Goal: Task Accomplishment & Management: Manage account settings

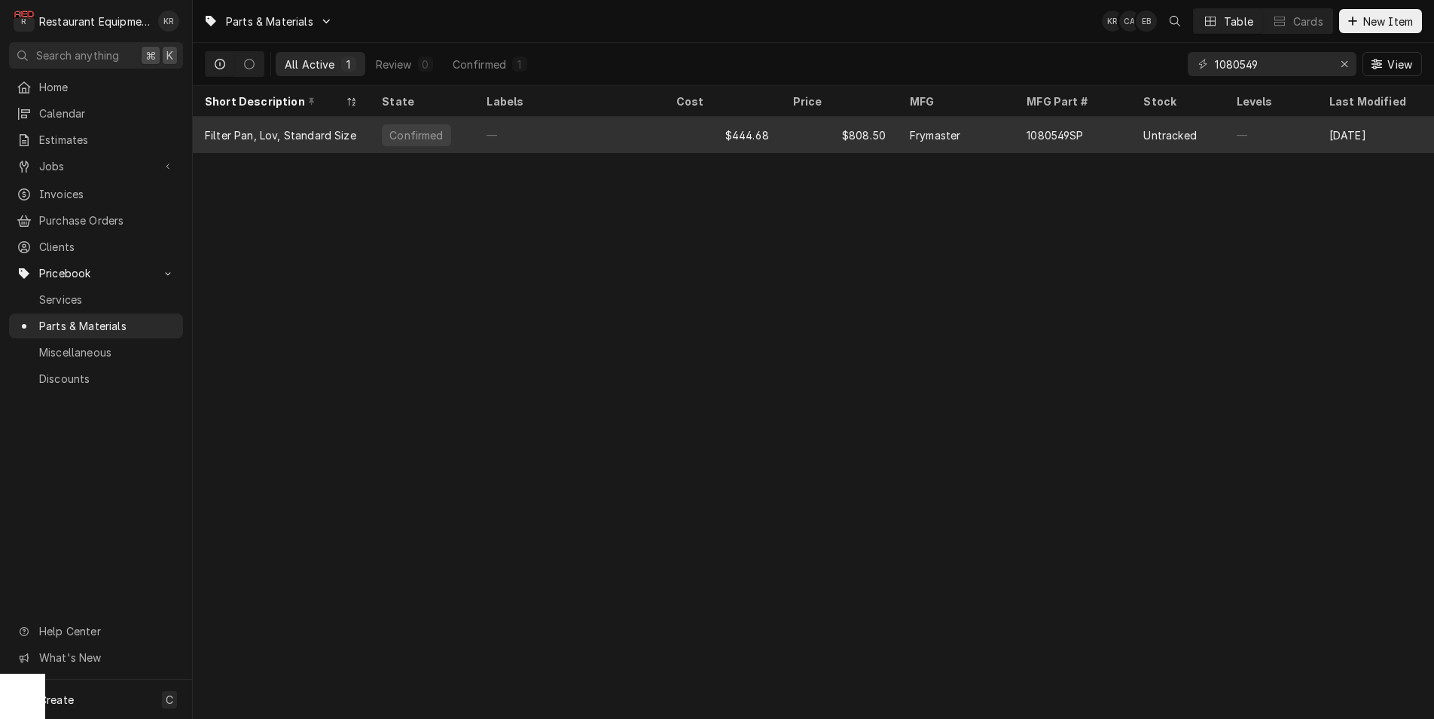
click at [535, 135] on div "—" at bounding box center [568, 135] width 189 height 36
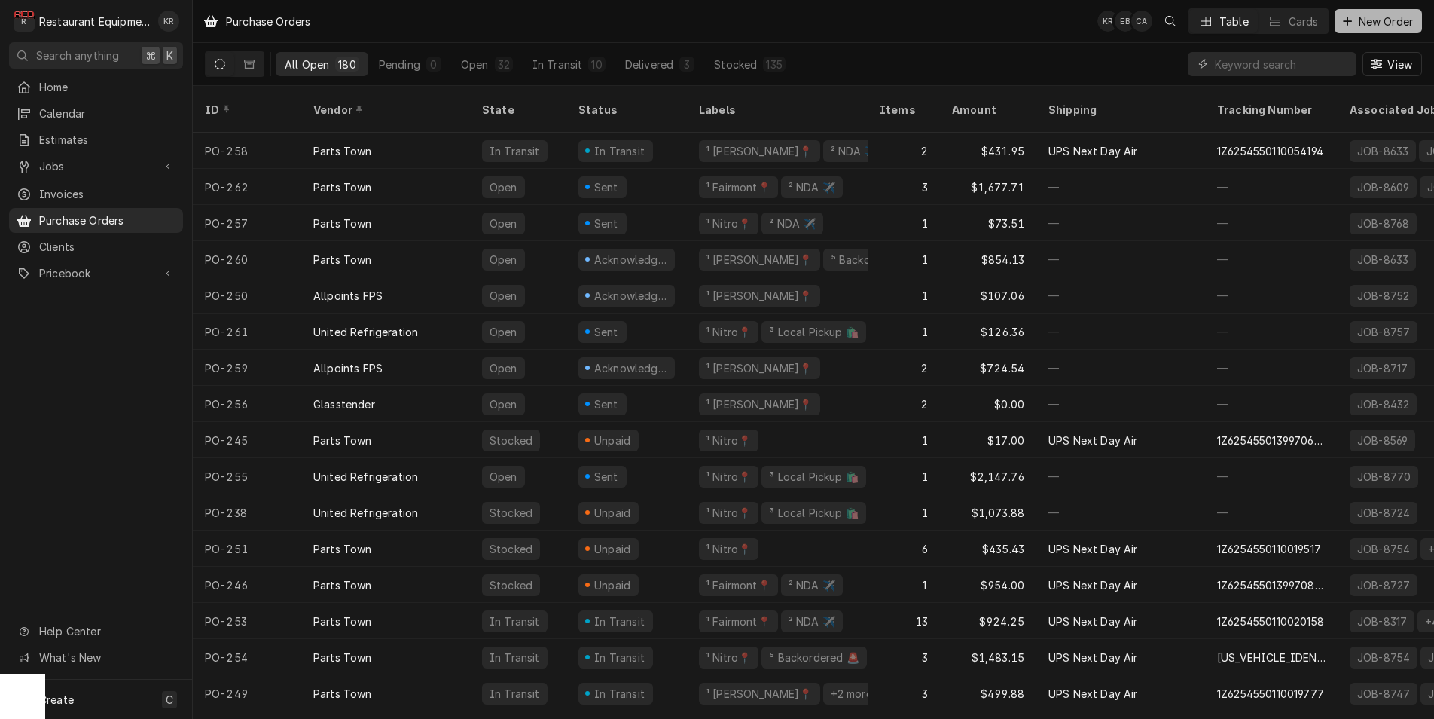
click at [1397, 23] on span "New Order" at bounding box center [1386, 22] width 60 height 16
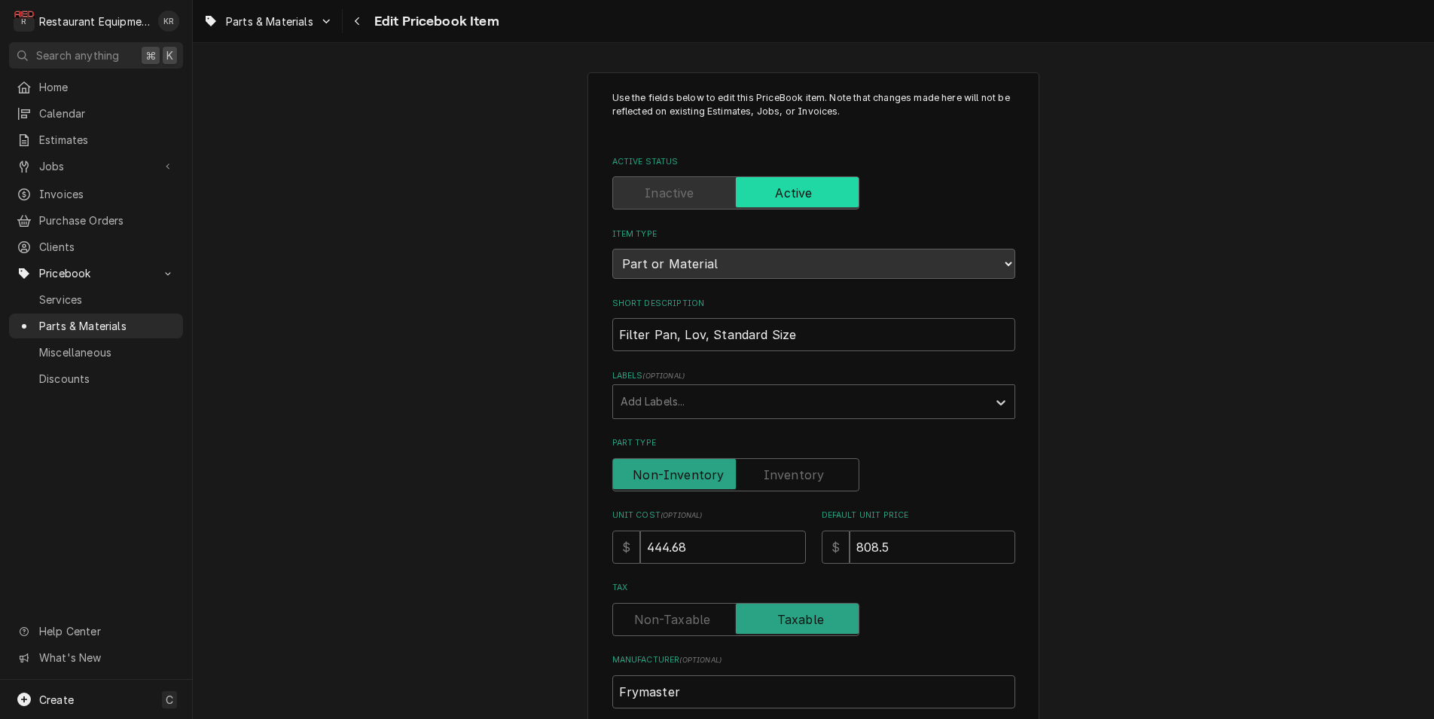
type textarea "x"
click at [365, 21] on div "Navigate back" at bounding box center [357, 21] width 15 height 15
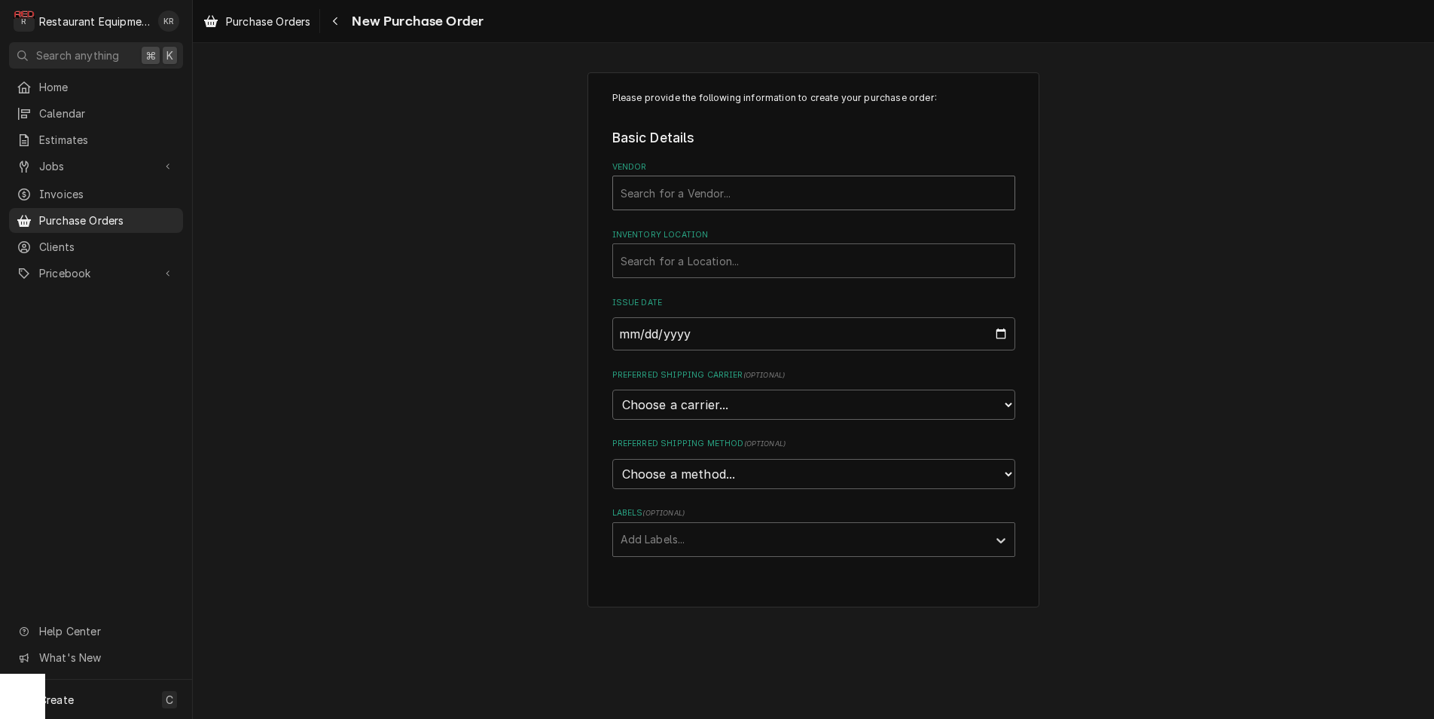
click at [813, 186] on div "Vendor" at bounding box center [814, 192] width 386 height 27
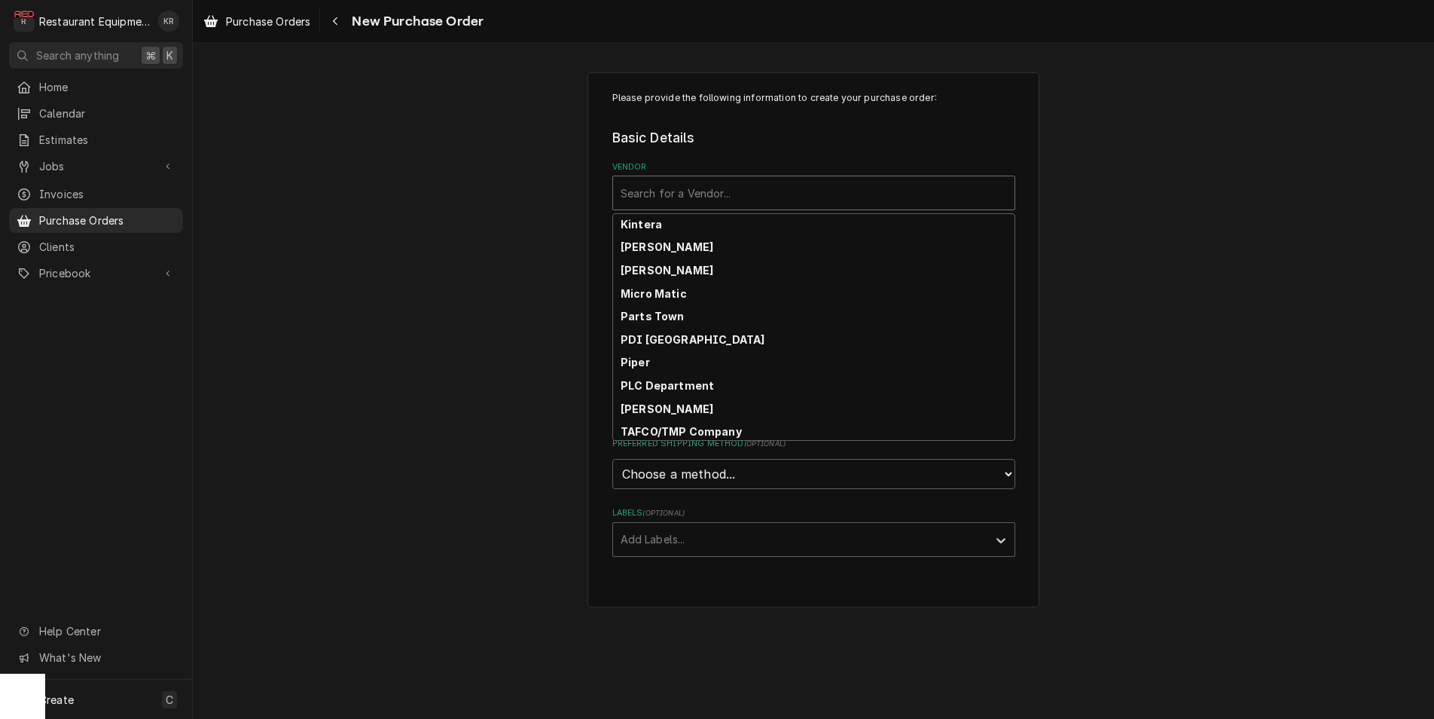
scroll to position [466, 0]
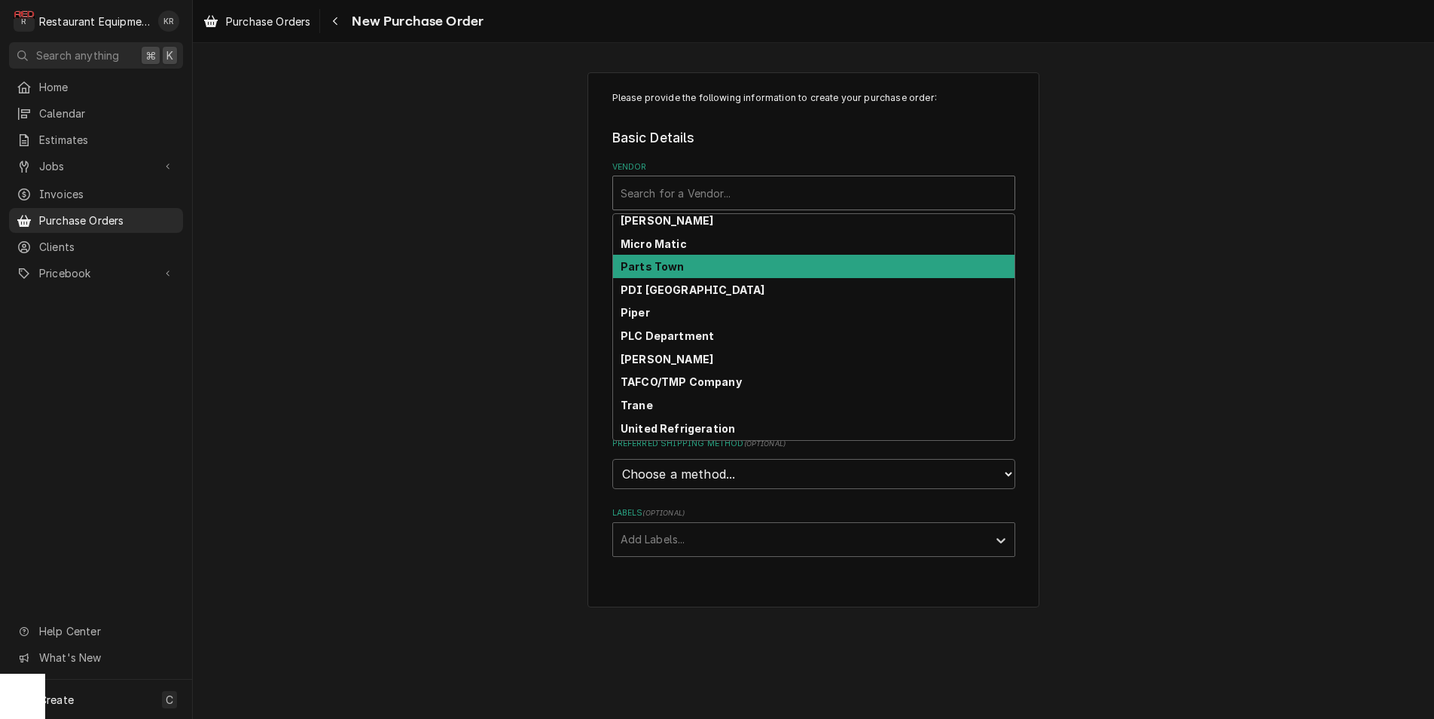
click at [685, 264] on div "Parts Town" at bounding box center [813, 266] width 401 height 23
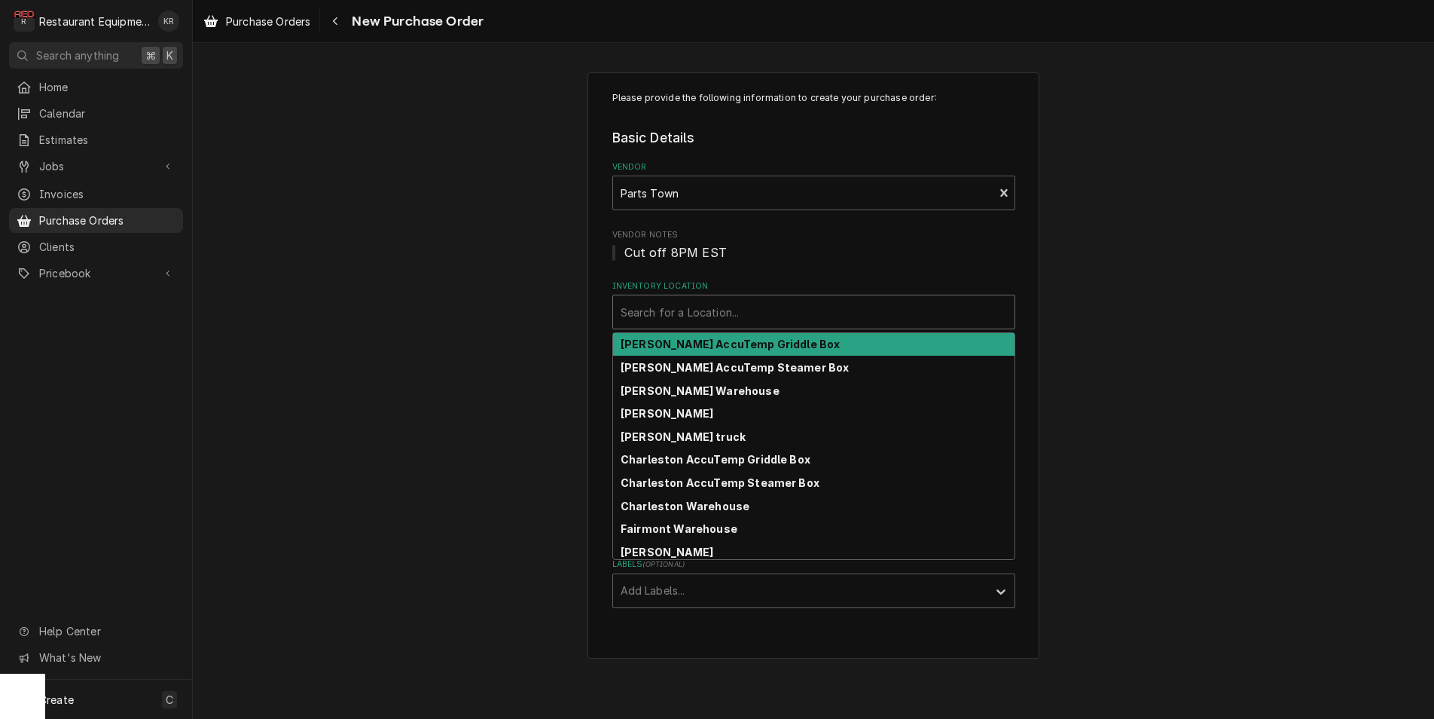
click at [692, 318] on div "Inventory Location" at bounding box center [814, 311] width 386 height 27
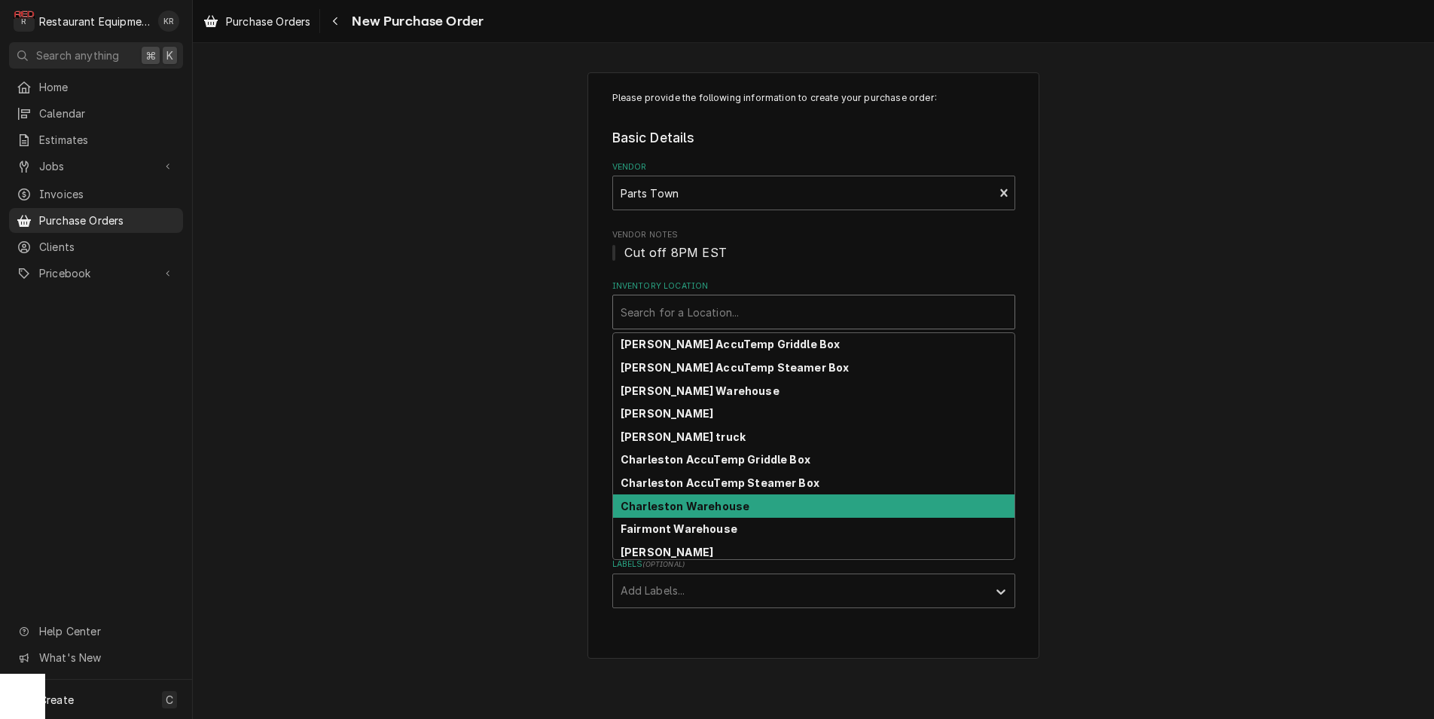
click at [694, 505] on strong "Charleston Warehouse" at bounding box center [685, 505] width 129 height 13
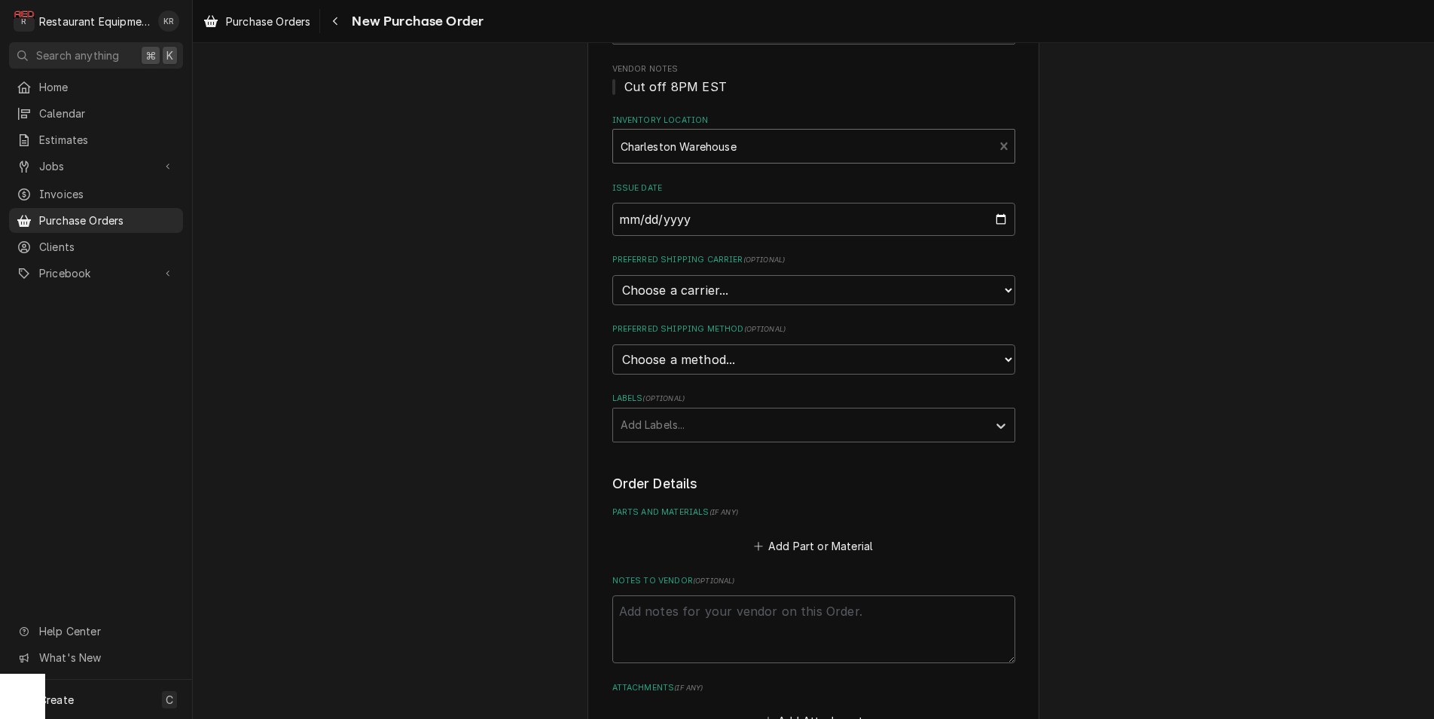
scroll to position [170, 0]
select select "4"
click option "UPS" at bounding box center [0, 0] width 0 height 0
type textarea "x"
select select "1"
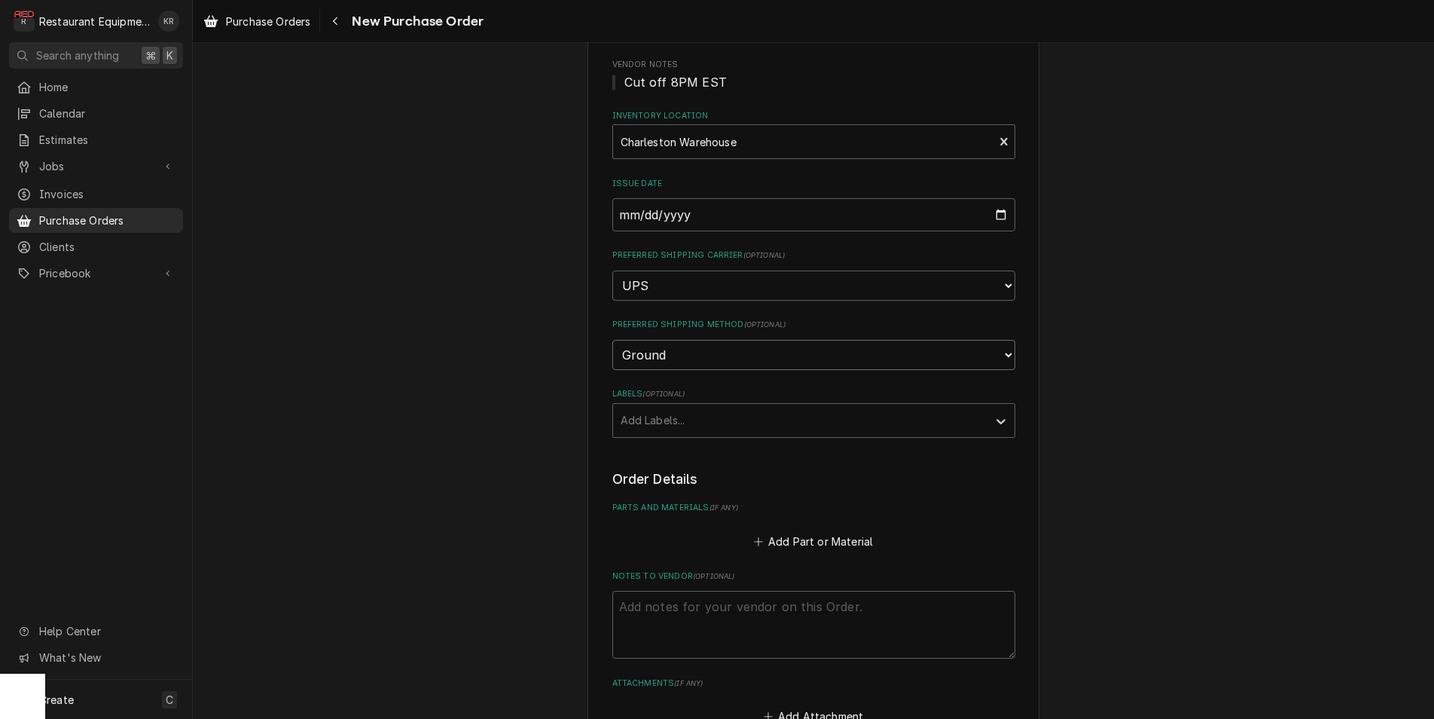
click option "Ground" at bounding box center [0, 0] width 0 height 0
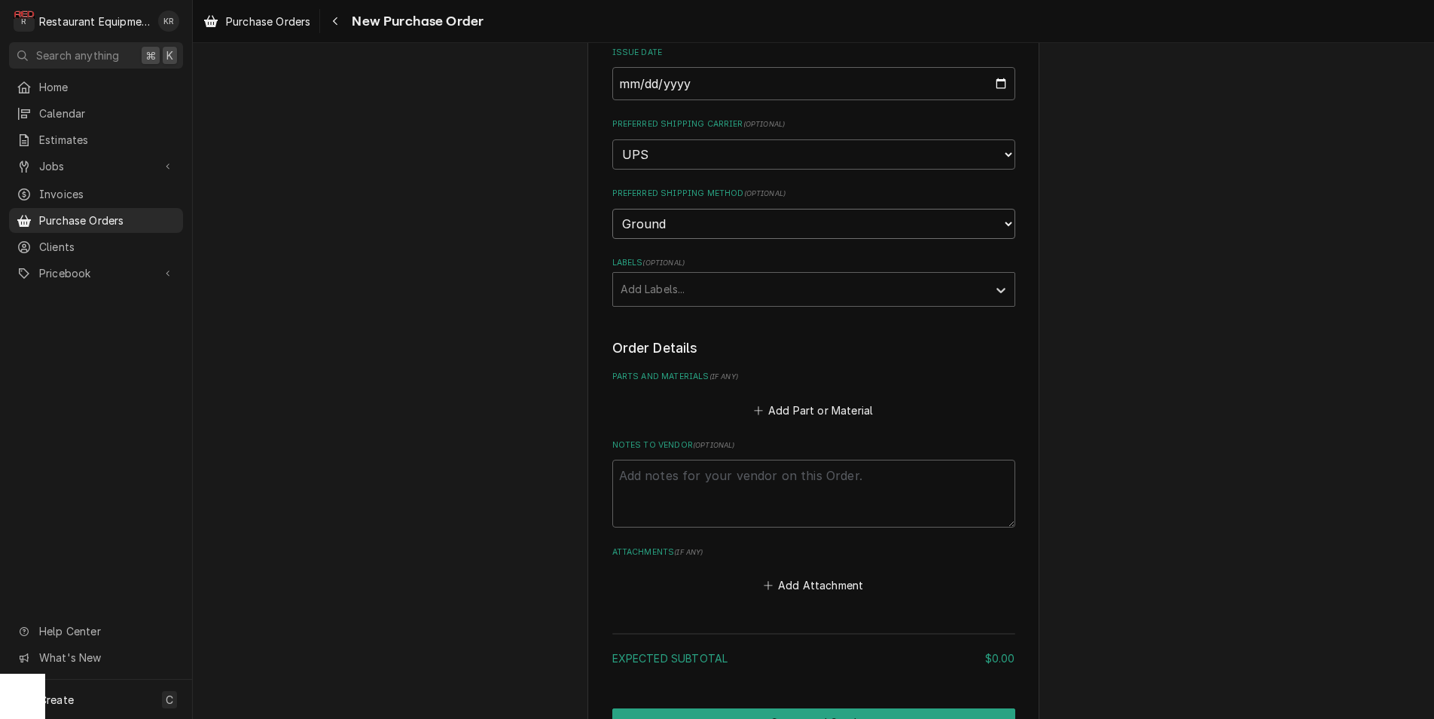
scroll to position [343, 0]
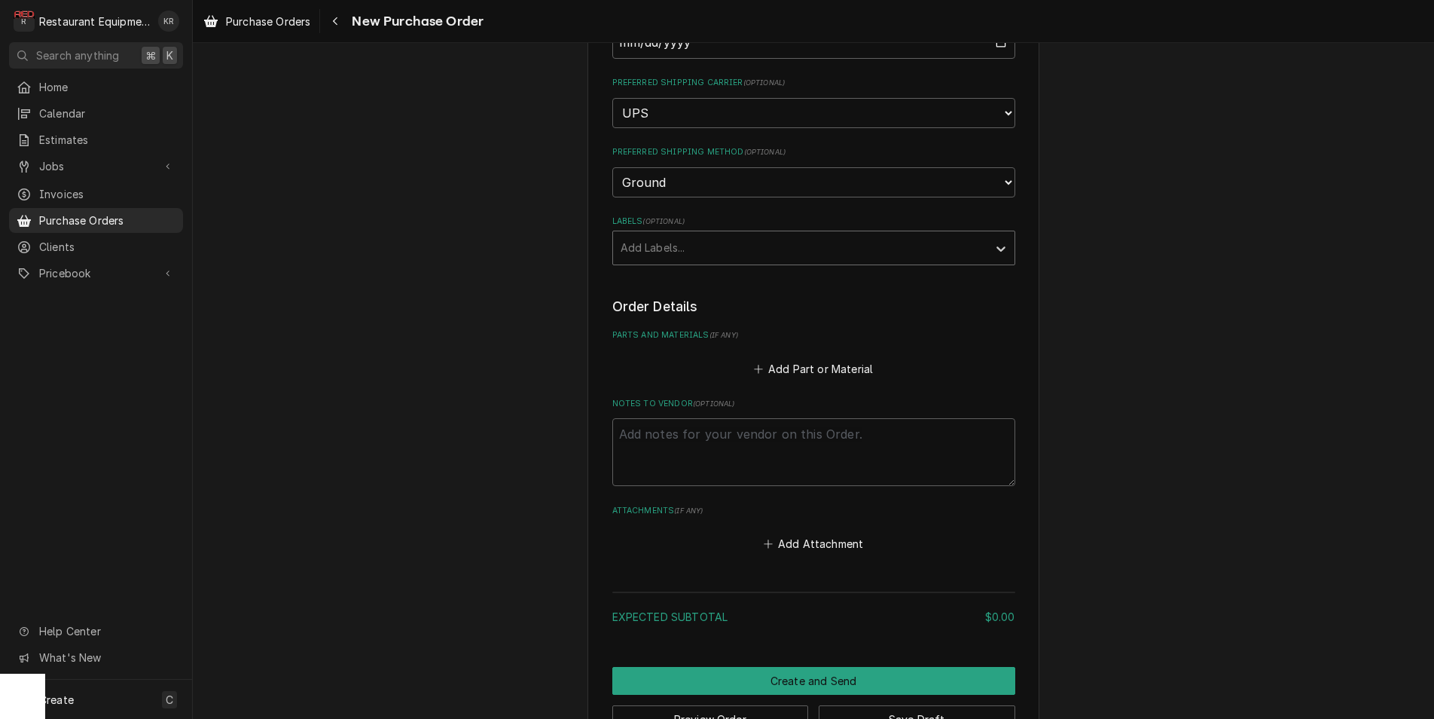
click at [700, 240] on div "Labels" at bounding box center [800, 247] width 359 height 27
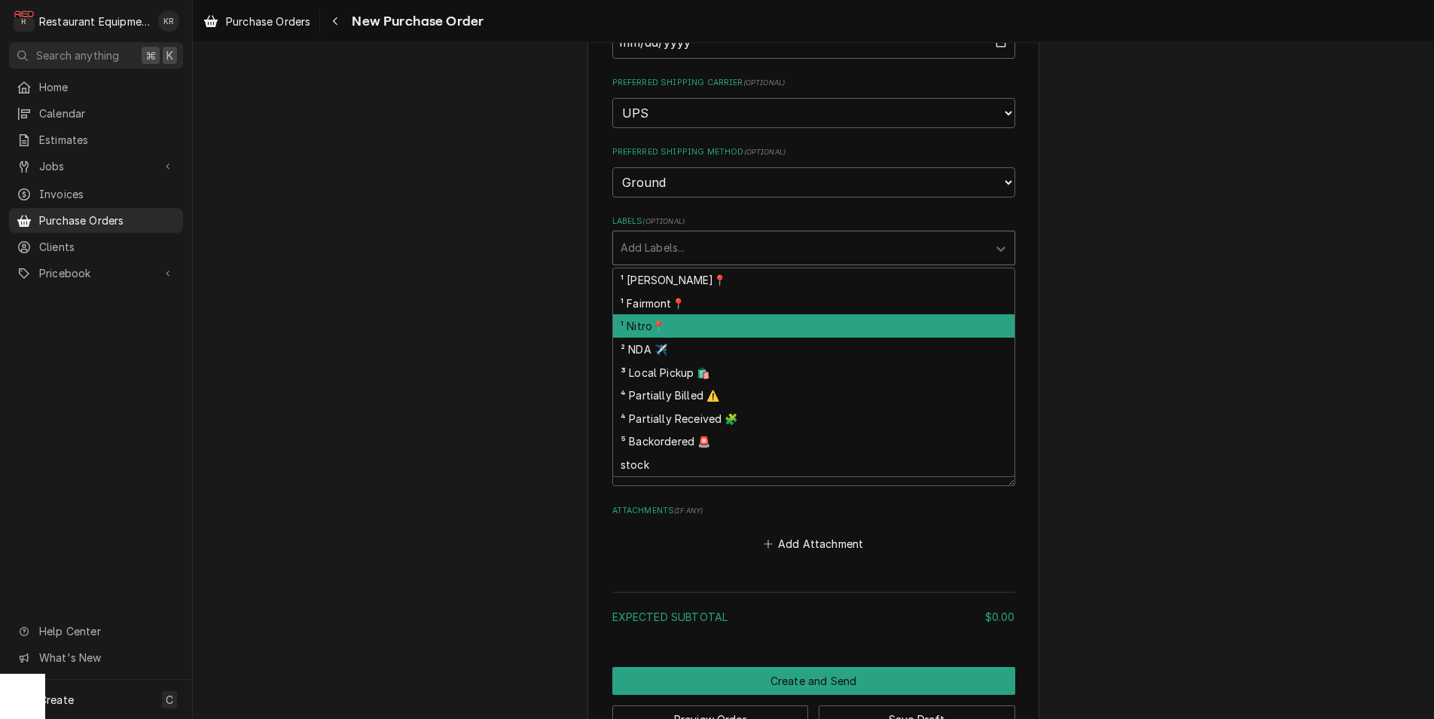
click at [661, 321] on div "¹ Nitro📍" at bounding box center [813, 325] width 401 height 23
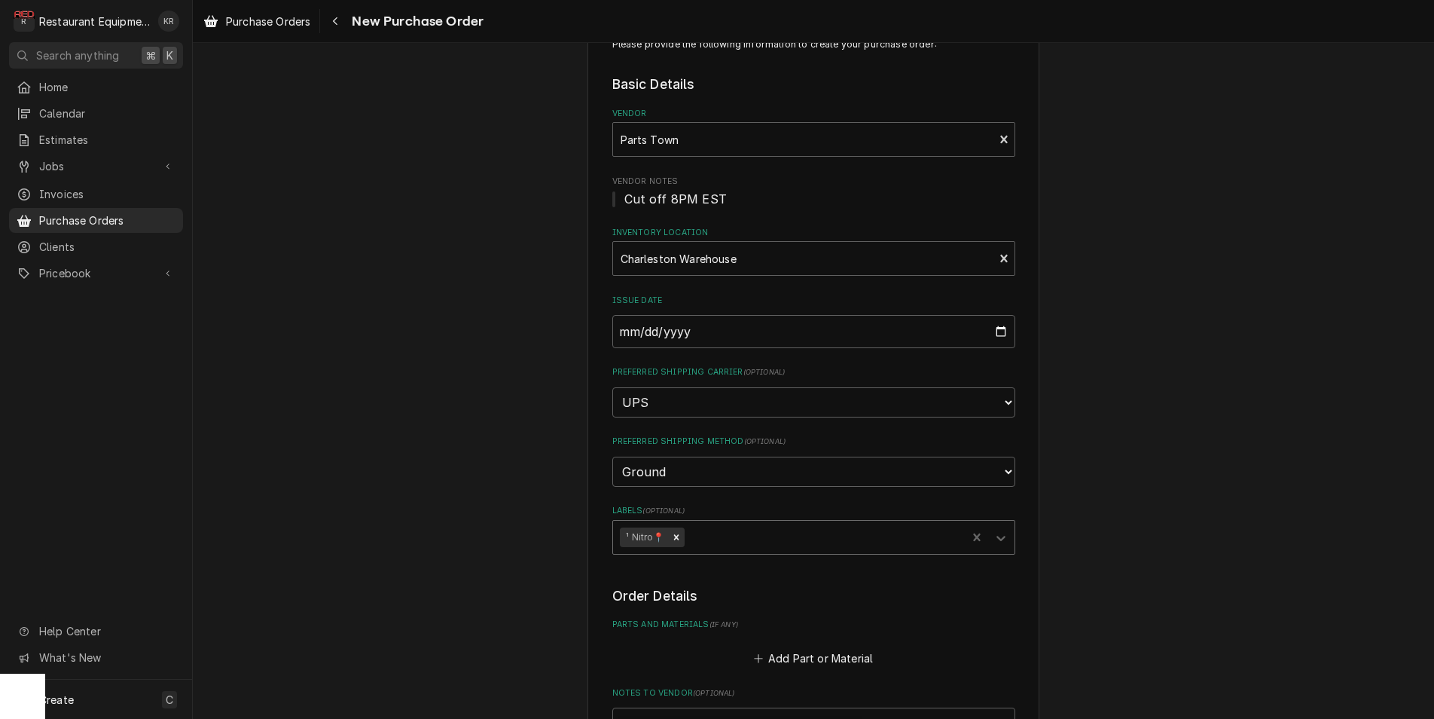
scroll to position [50, 0]
click at [772, 255] on div "Inventory Location" at bounding box center [804, 262] width 366 height 27
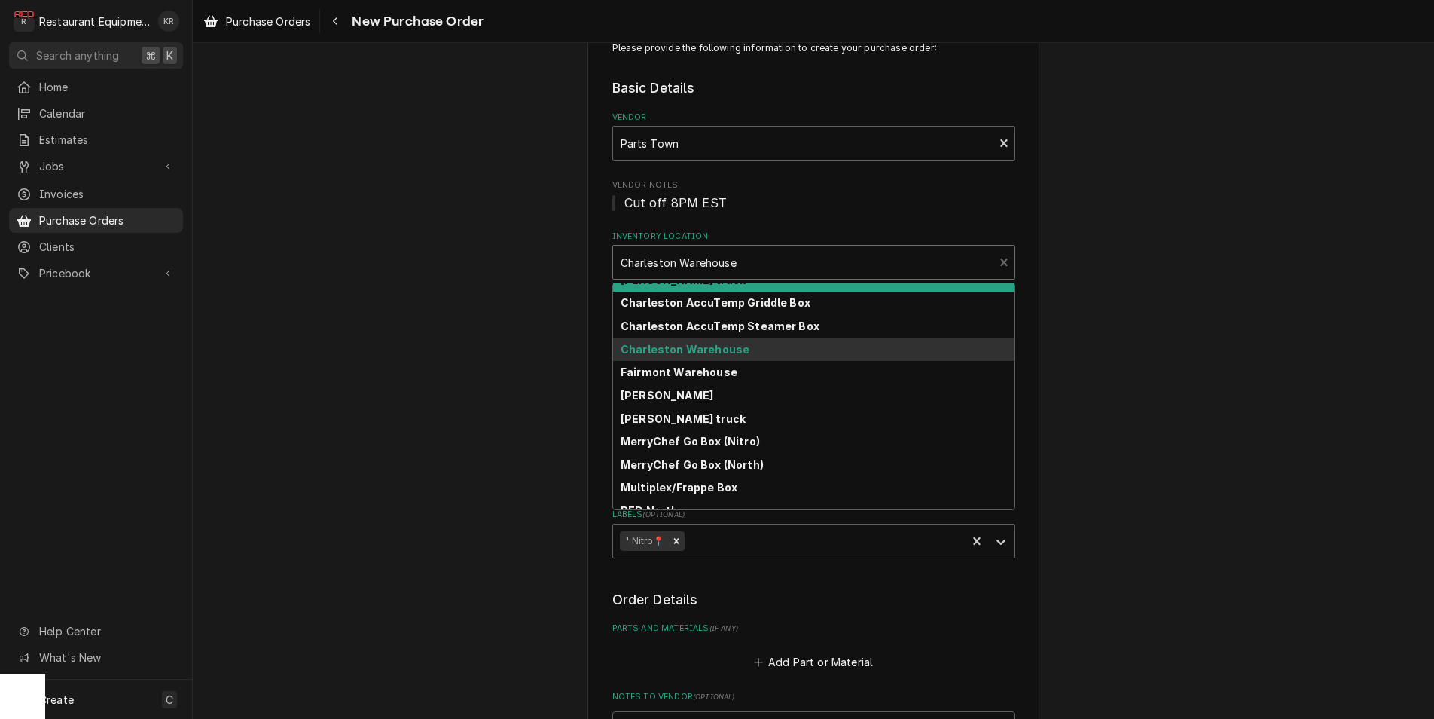
scroll to position [108, 0]
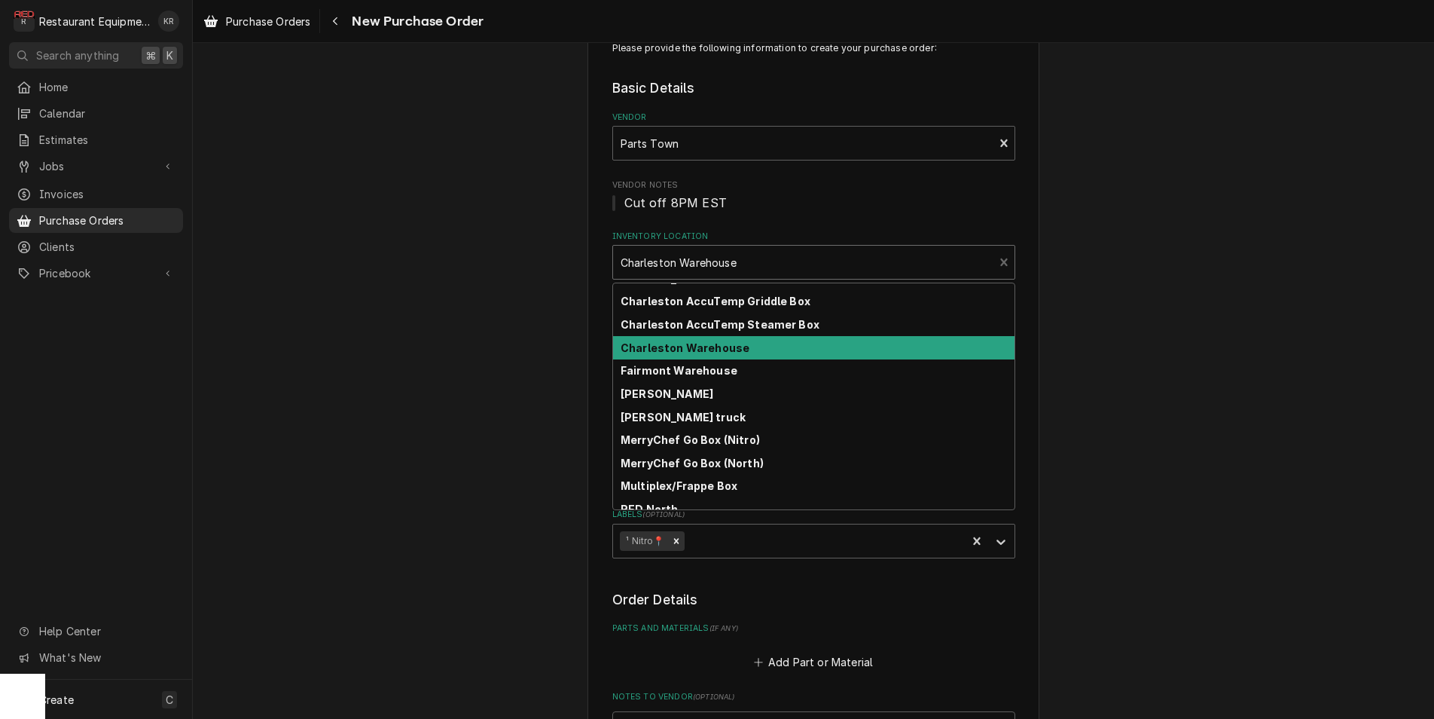
click at [723, 351] on strong "Charleston Warehouse" at bounding box center [685, 347] width 129 height 13
type textarea "x"
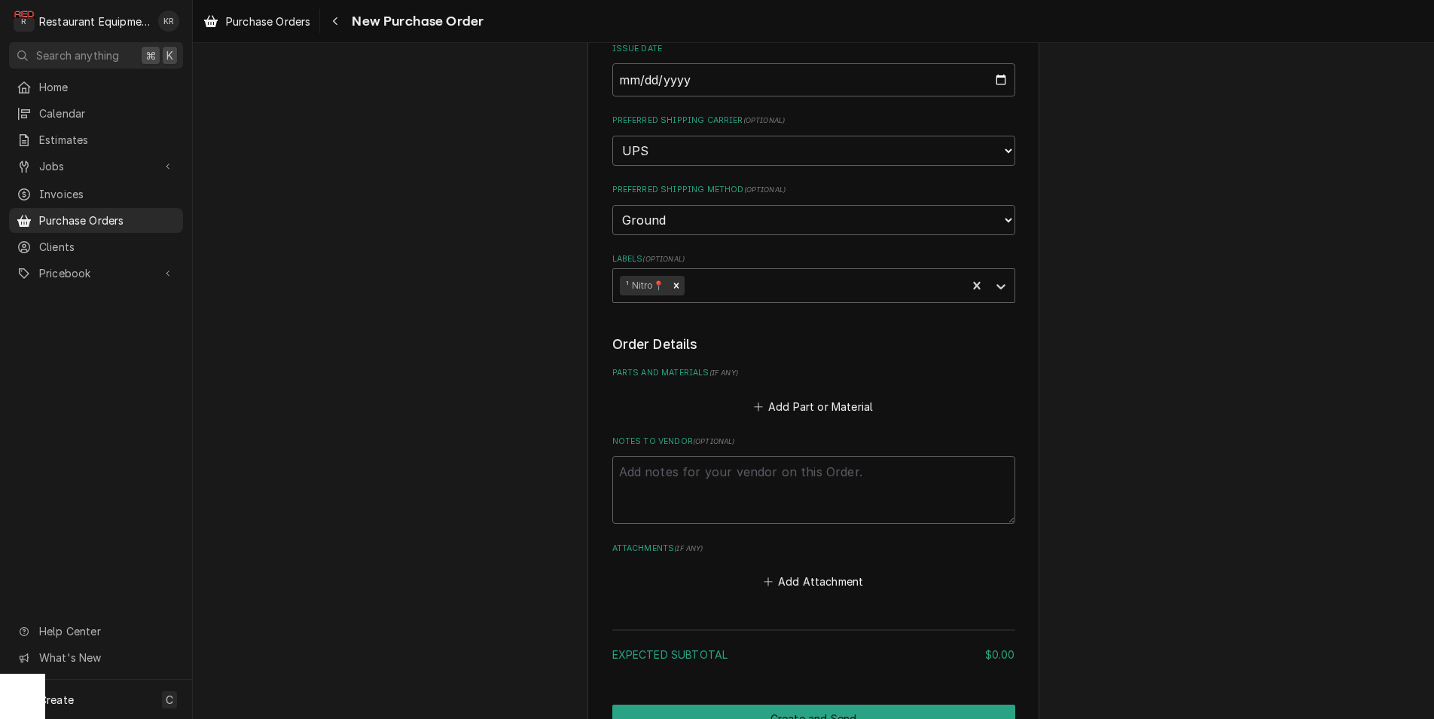
scroll to position [386, 0]
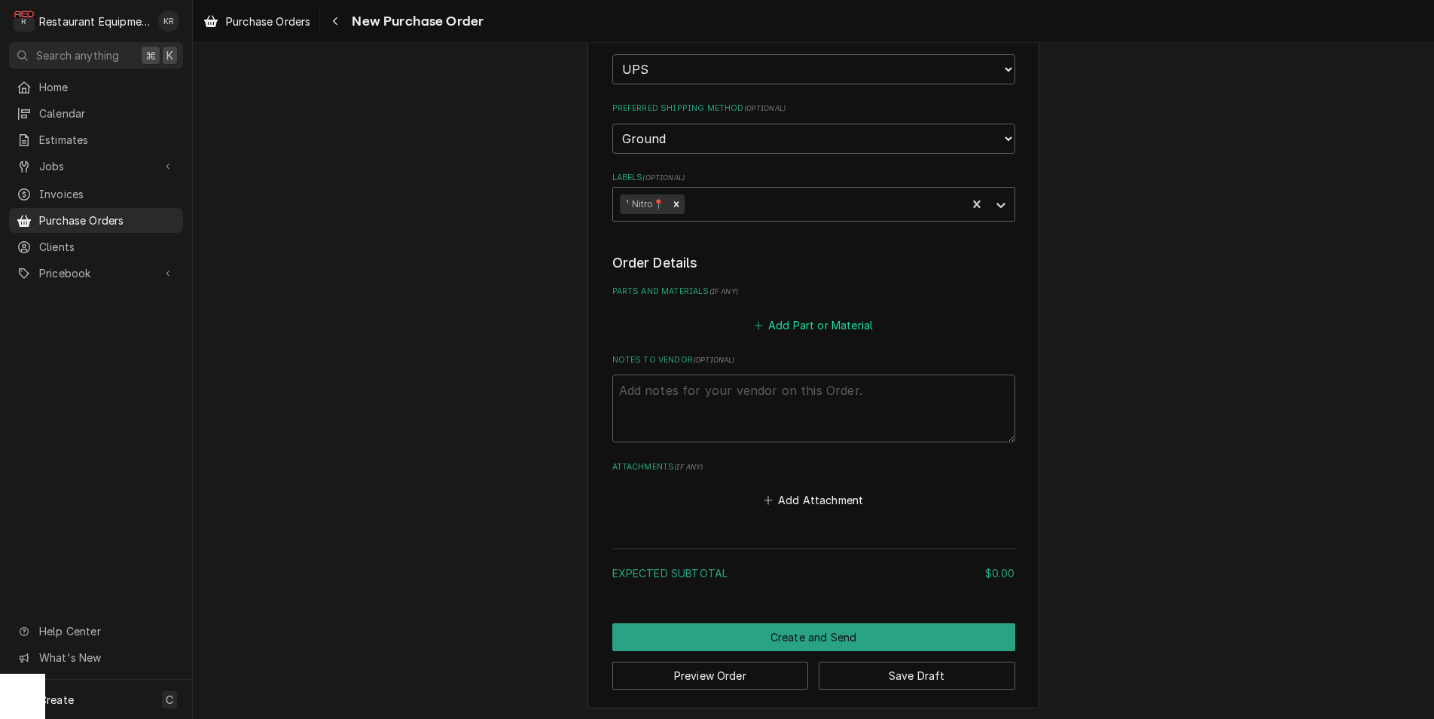
click at [848, 322] on button "Add Part or Material" at bounding box center [813, 324] width 124 height 21
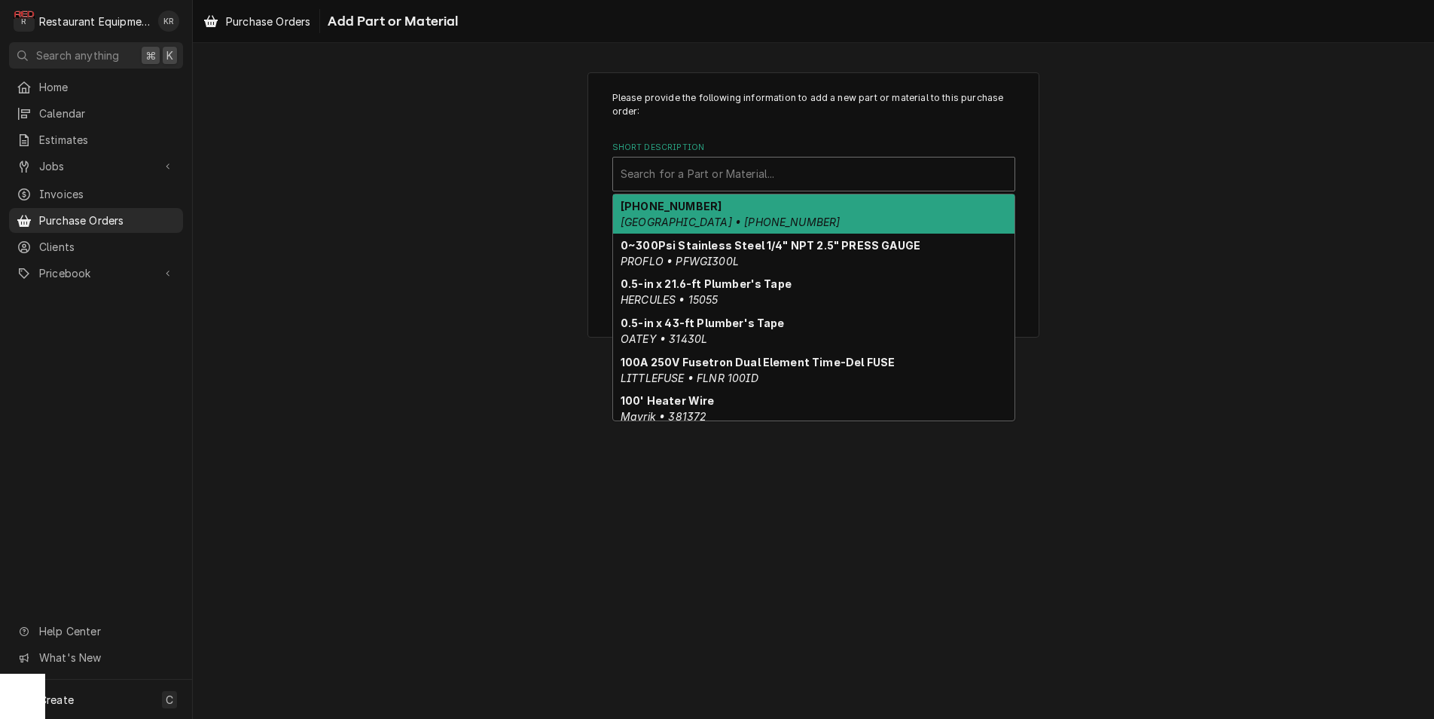
click at [708, 169] on div "Short Description" at bounding box center [814, 173] width 386 height 27
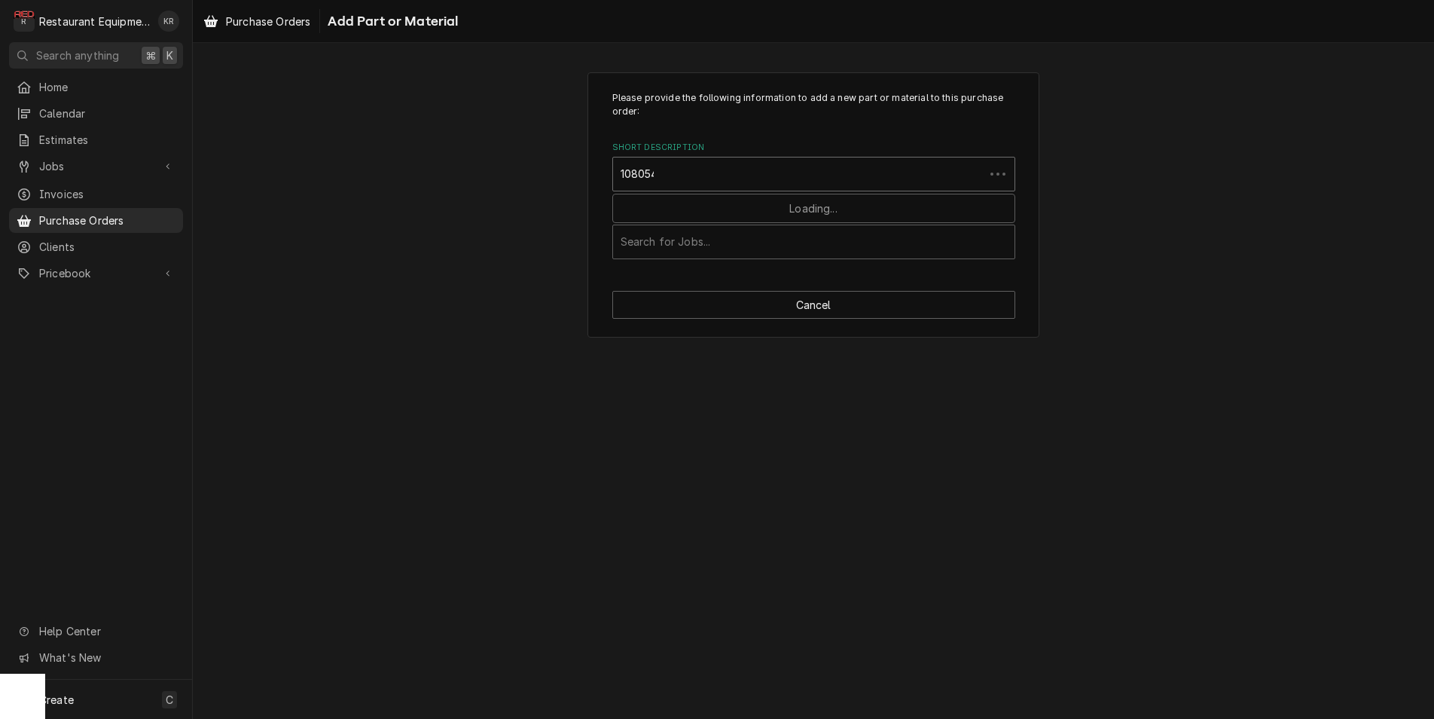
type input "1080549"
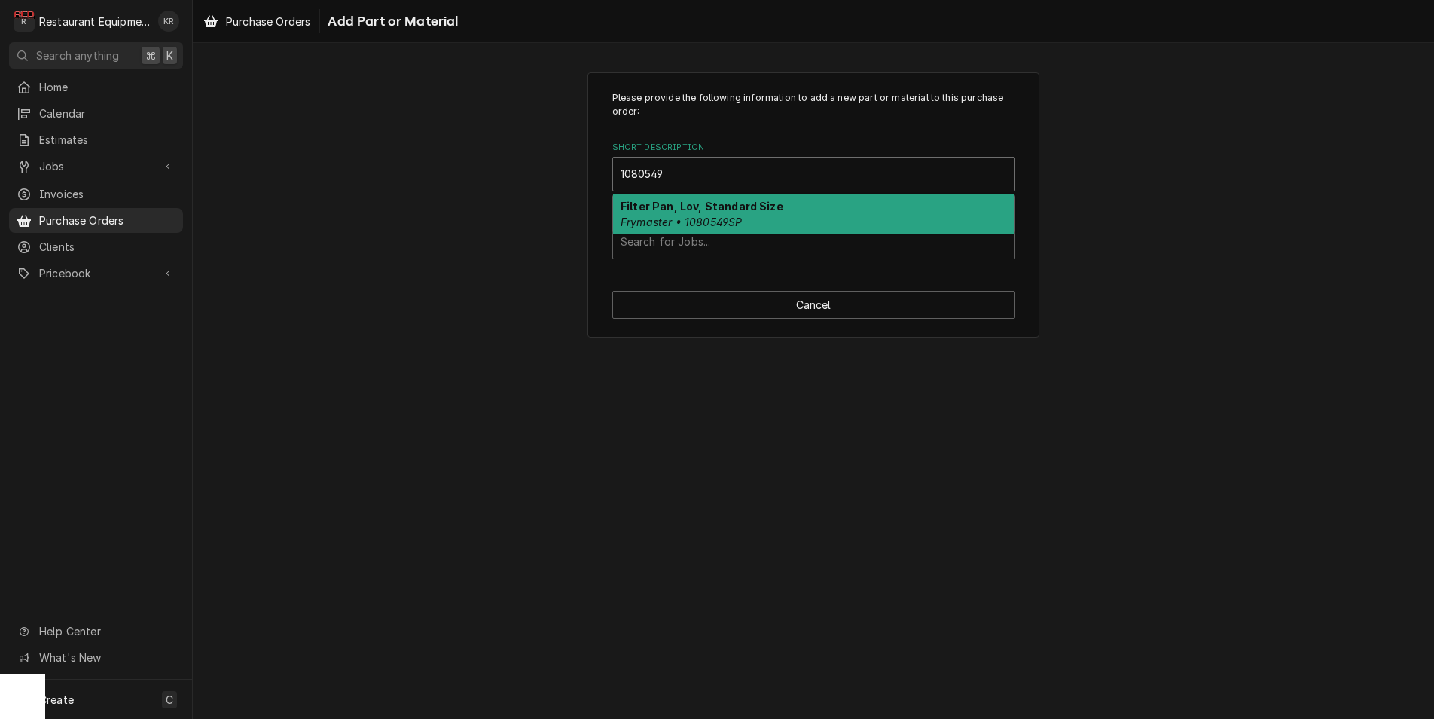
click at [703, 211] on strong "Filter Pan, Lov, Standard Size" at bounding box center [702, 206] width 163 height 13
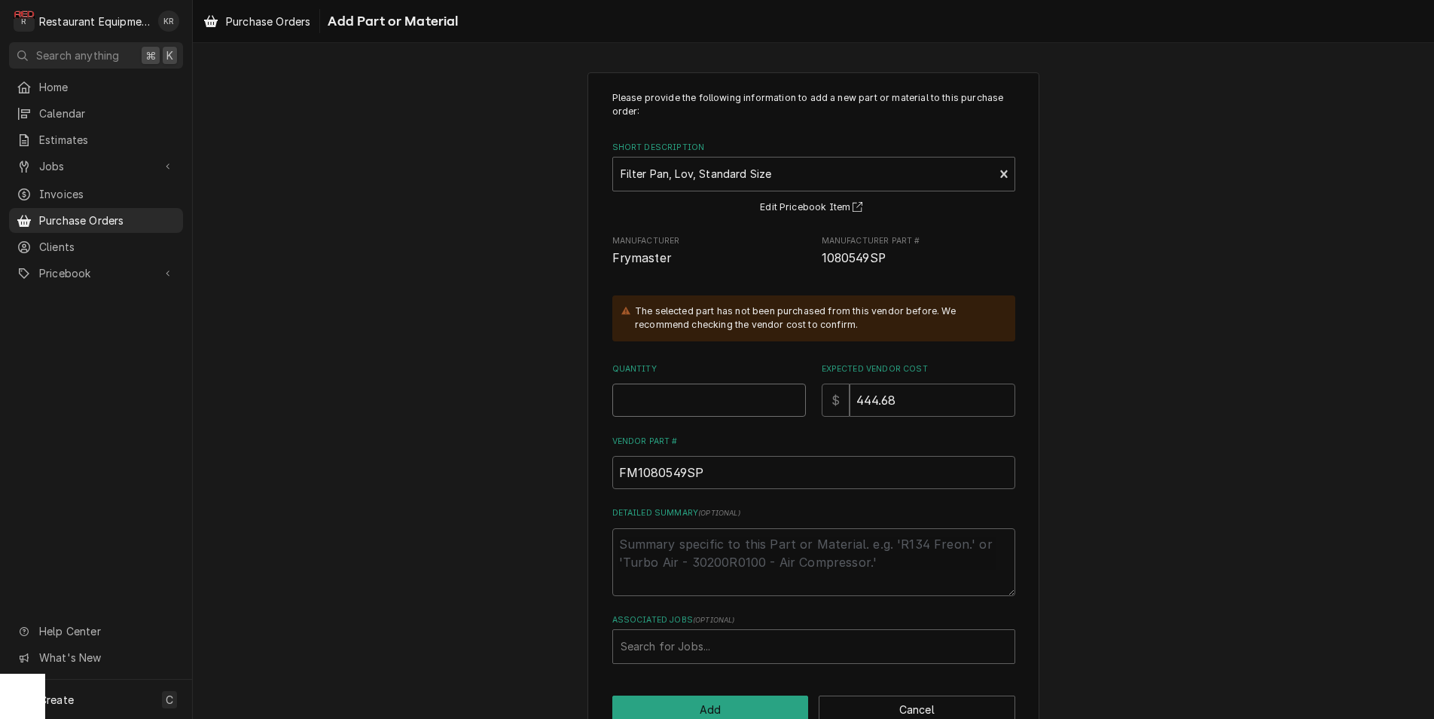
click at [639, 413] on input "Quantity" at bounding box center [709, 399] width 194 height 33
type textarea "x"
type input "1"
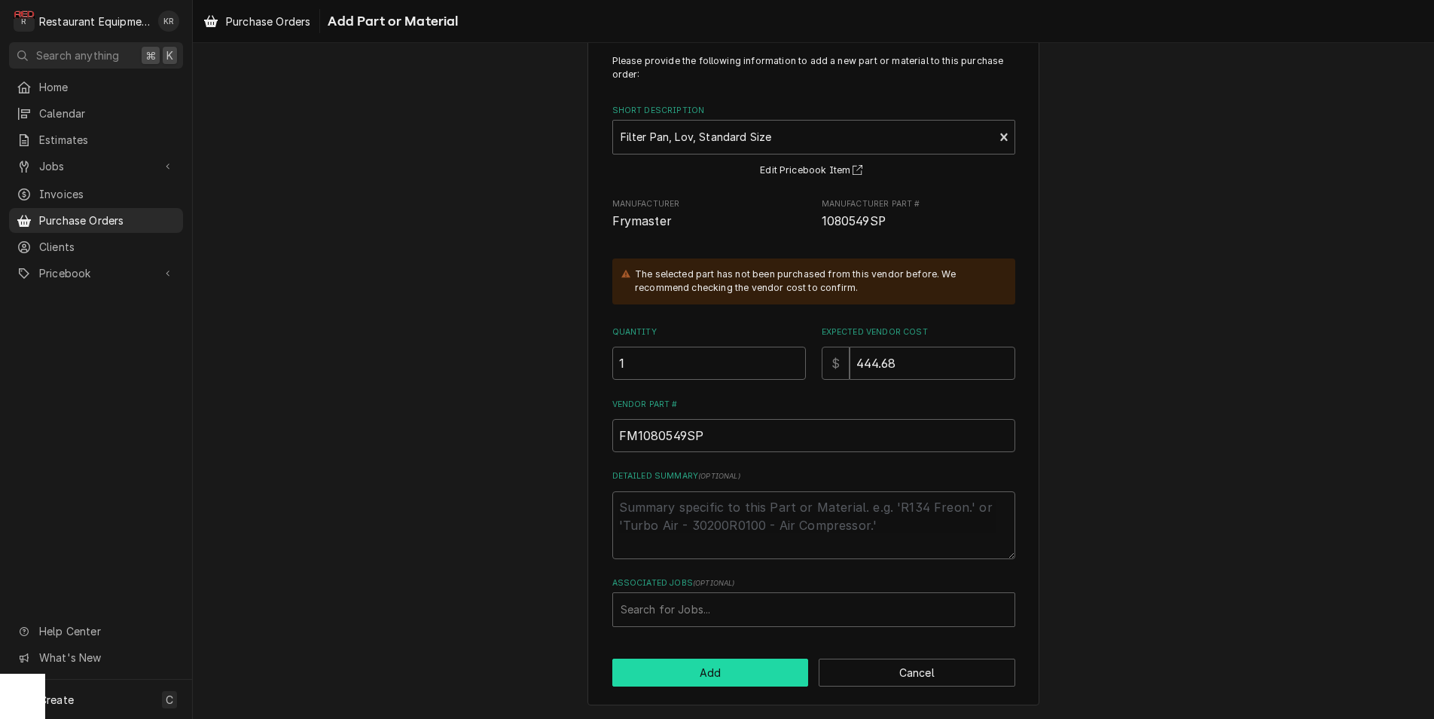
click at [714, 664] on button "Add" at bounding box center [710, 672] width 197 height 28
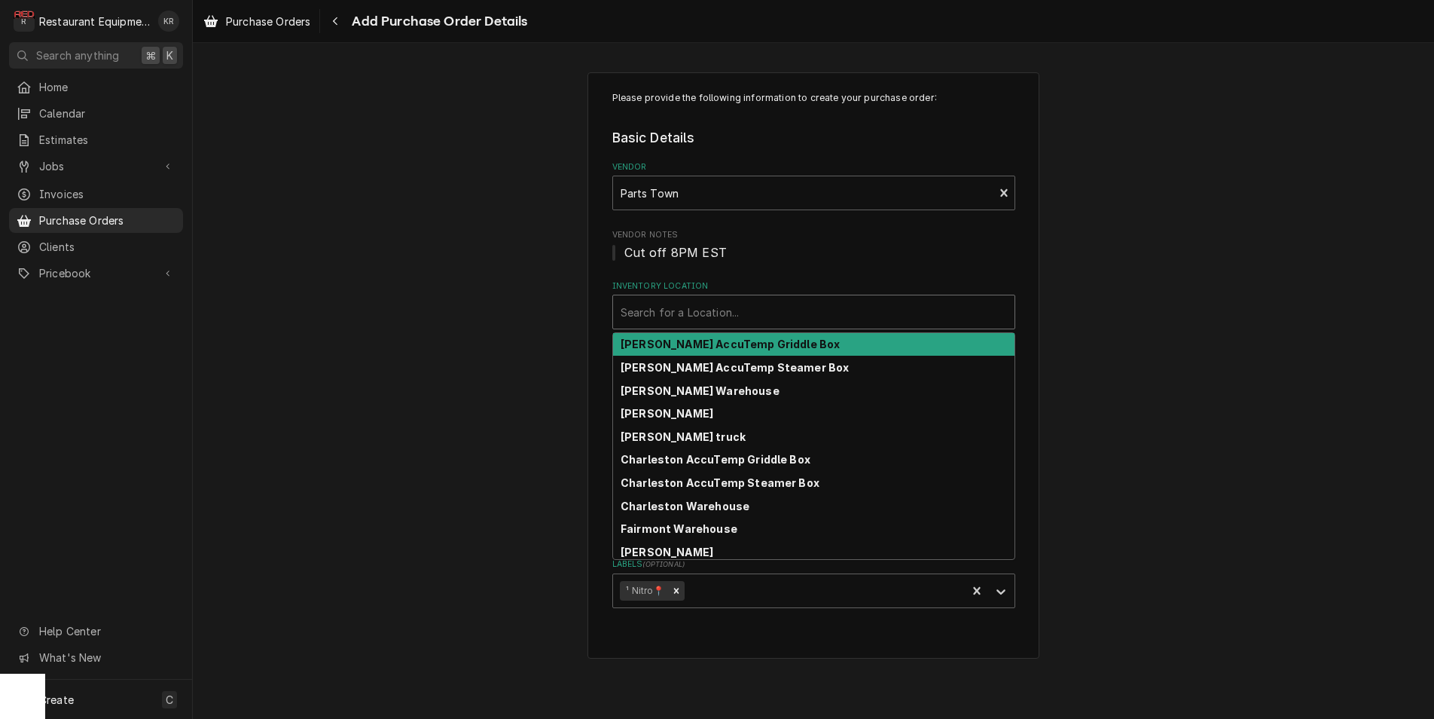
click at [901, 316] on div "Inventory Location" at bounding box center [814, 311] width 386 height 27
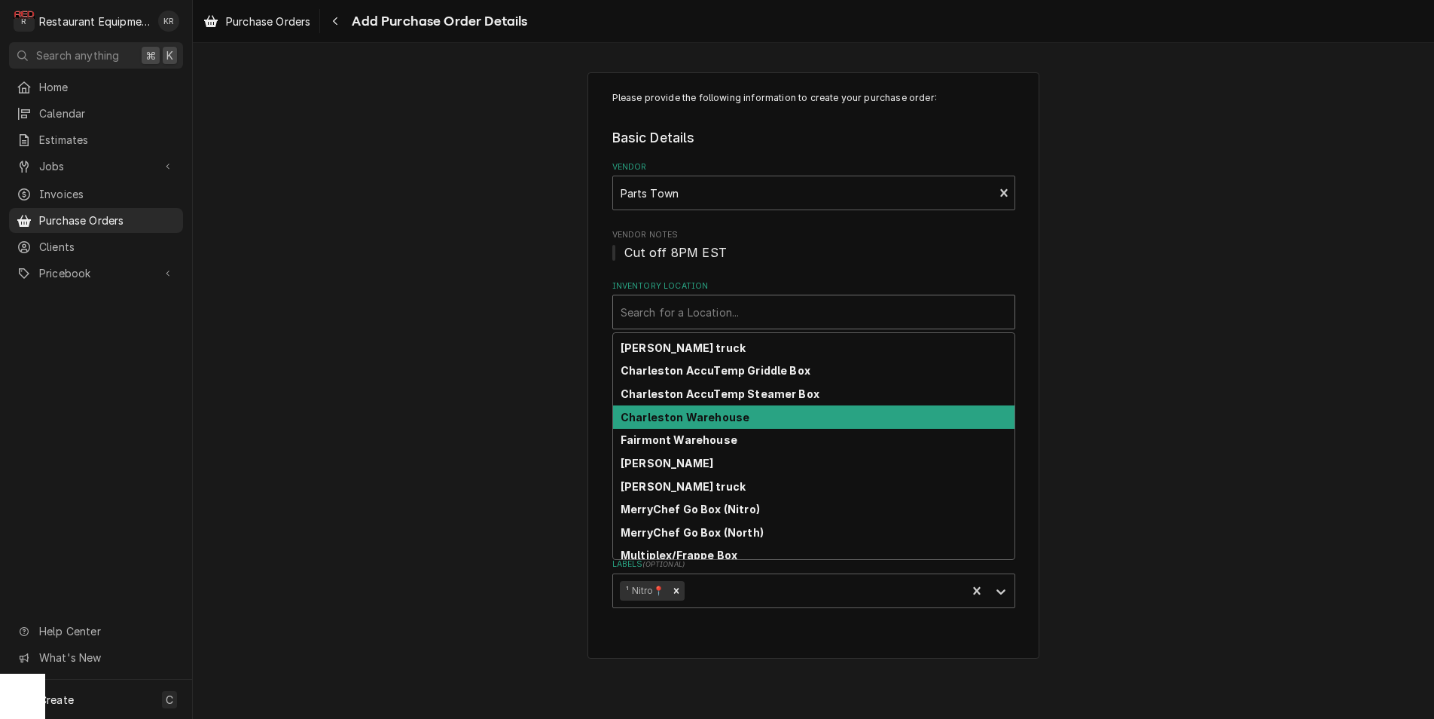
scroll to position [82, 0]
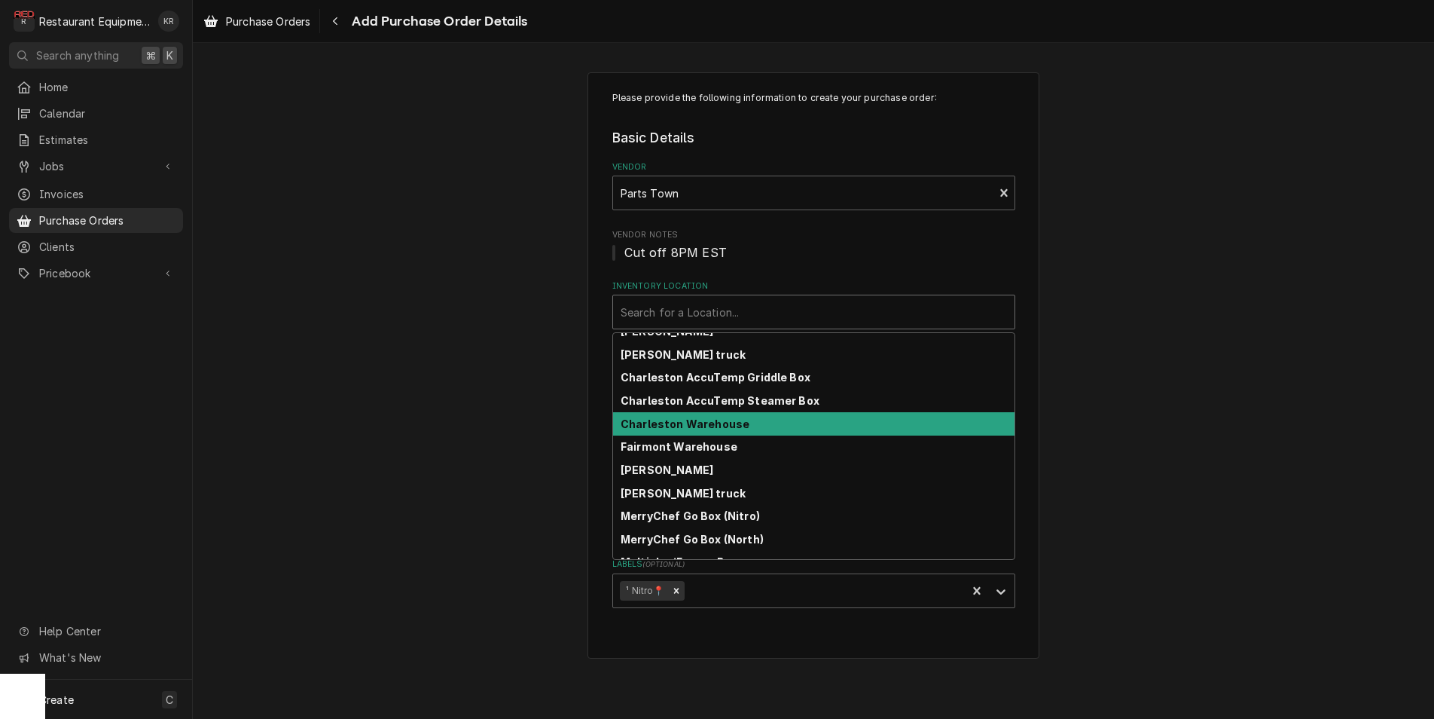
click at [836, 420] on div "Charleston Warehouse" at bounding box center [813, 423] width 401 height 23
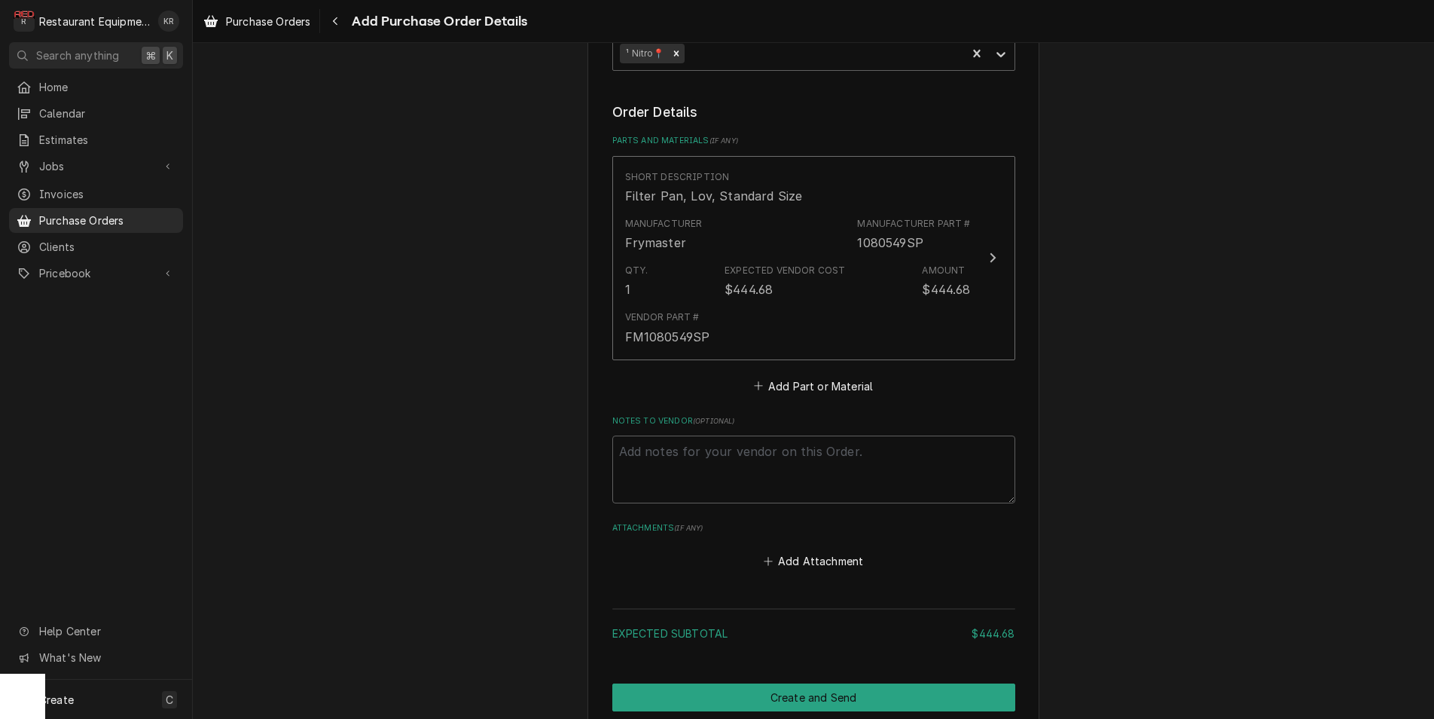
scroll to position [598, 0]
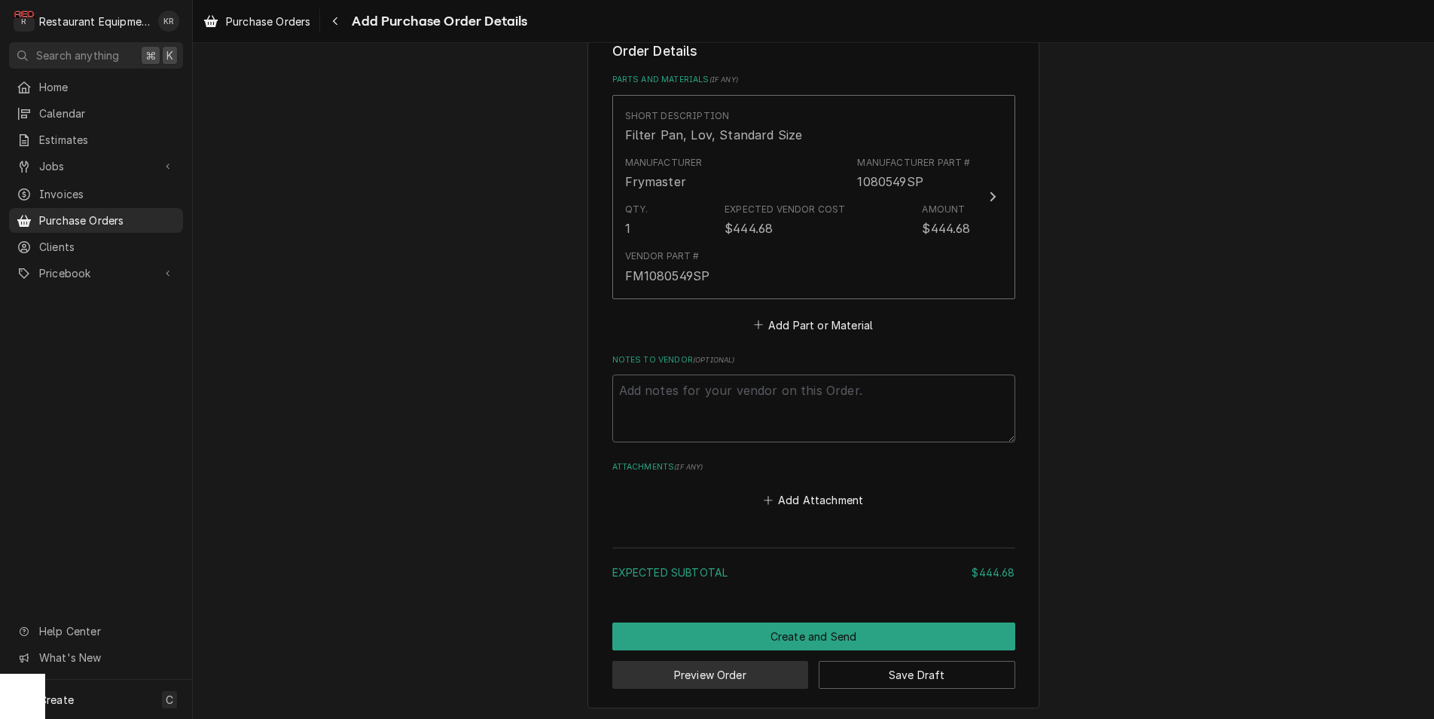
click at [777, 676] on button "Preview Order" at bounding box center [710, 675] width 197 height 28
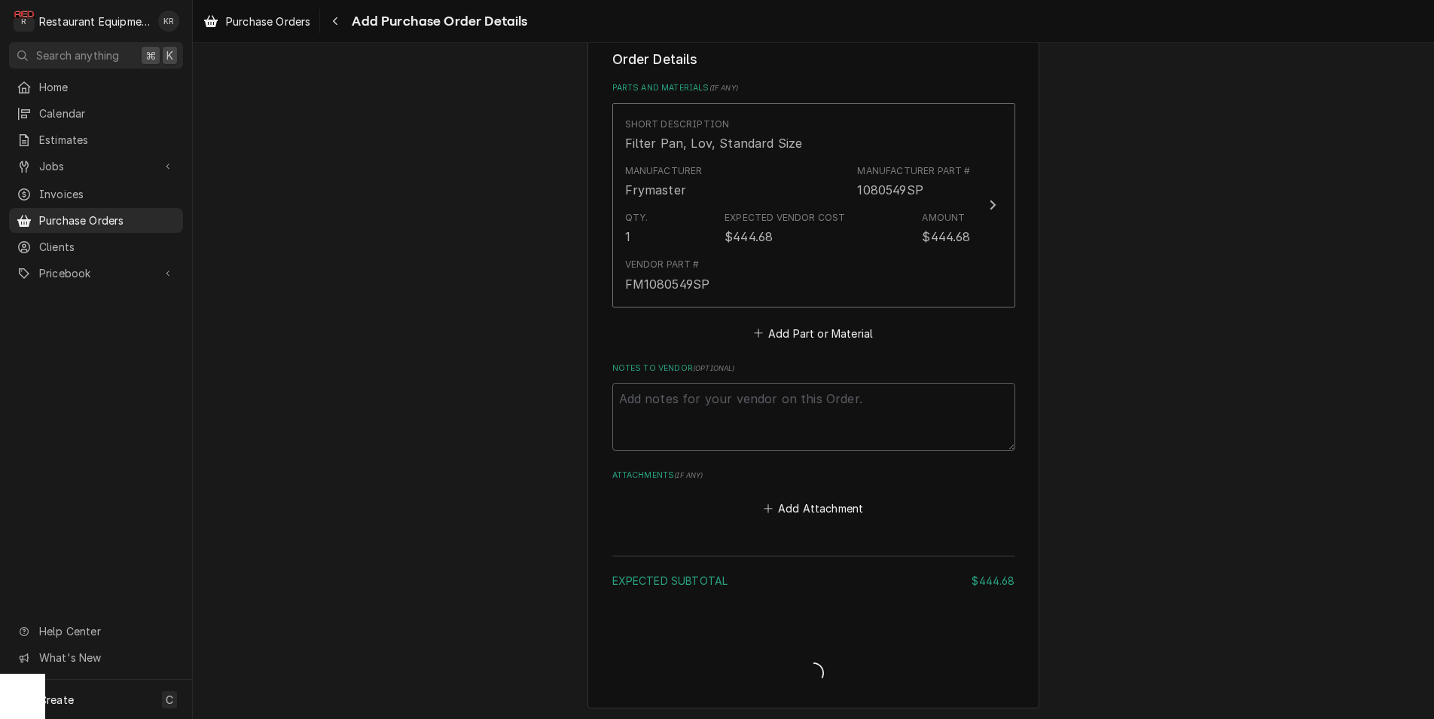
type textarea "x"
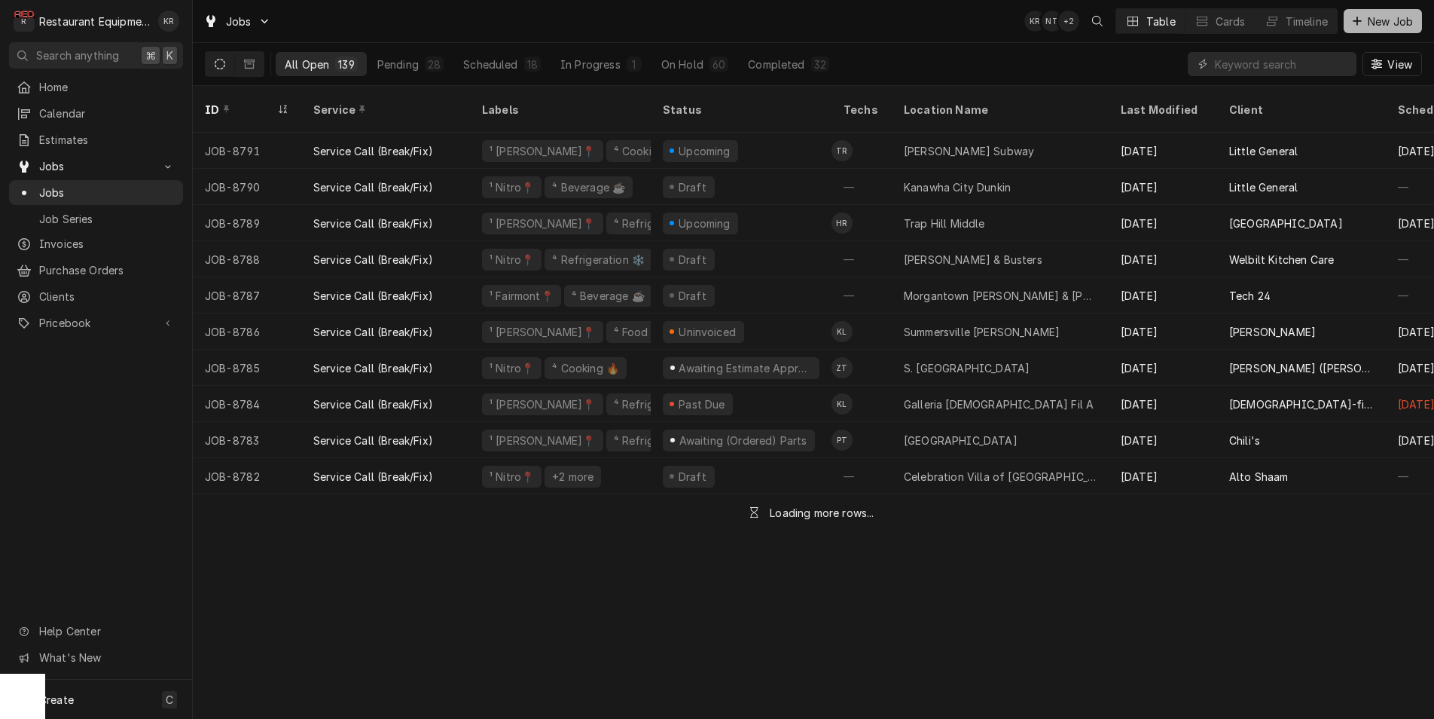
click at [1378, 28] on span "New Job" at bounding box center [1390, 22] width 51 height 16
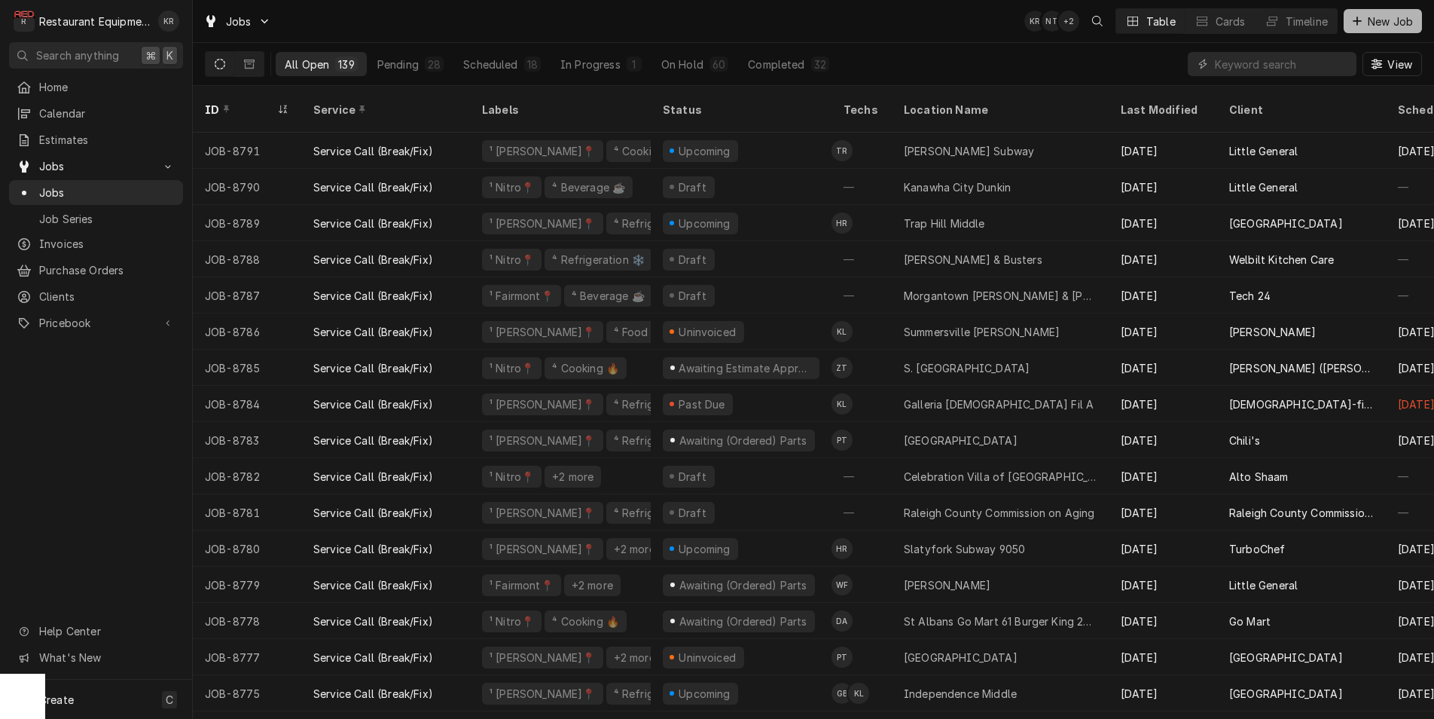
click at [1370, 24] on span "New Job" at bounding box center [1390, 22] width 51 height 16
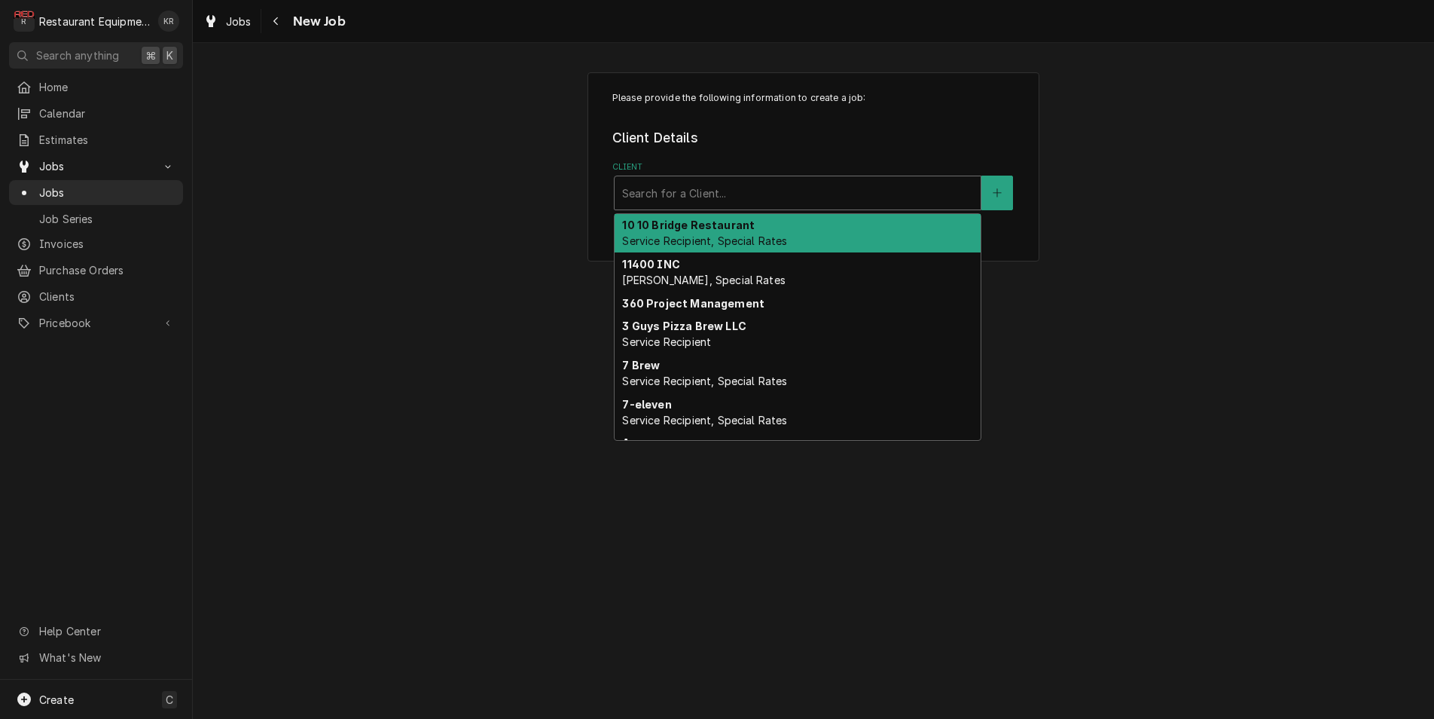
click at [792, 190] on div "Client" at bounding box center [797, 192] width 351 height 27
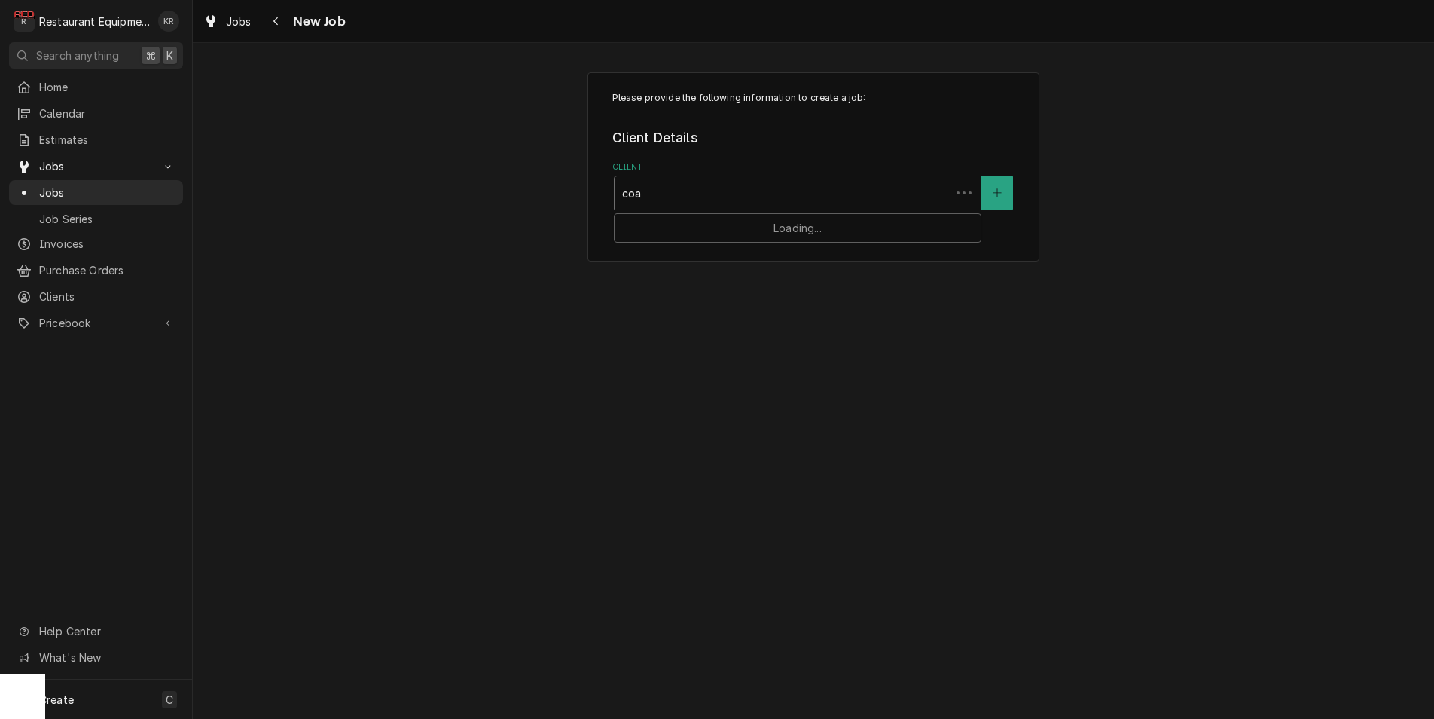
type input "coal"
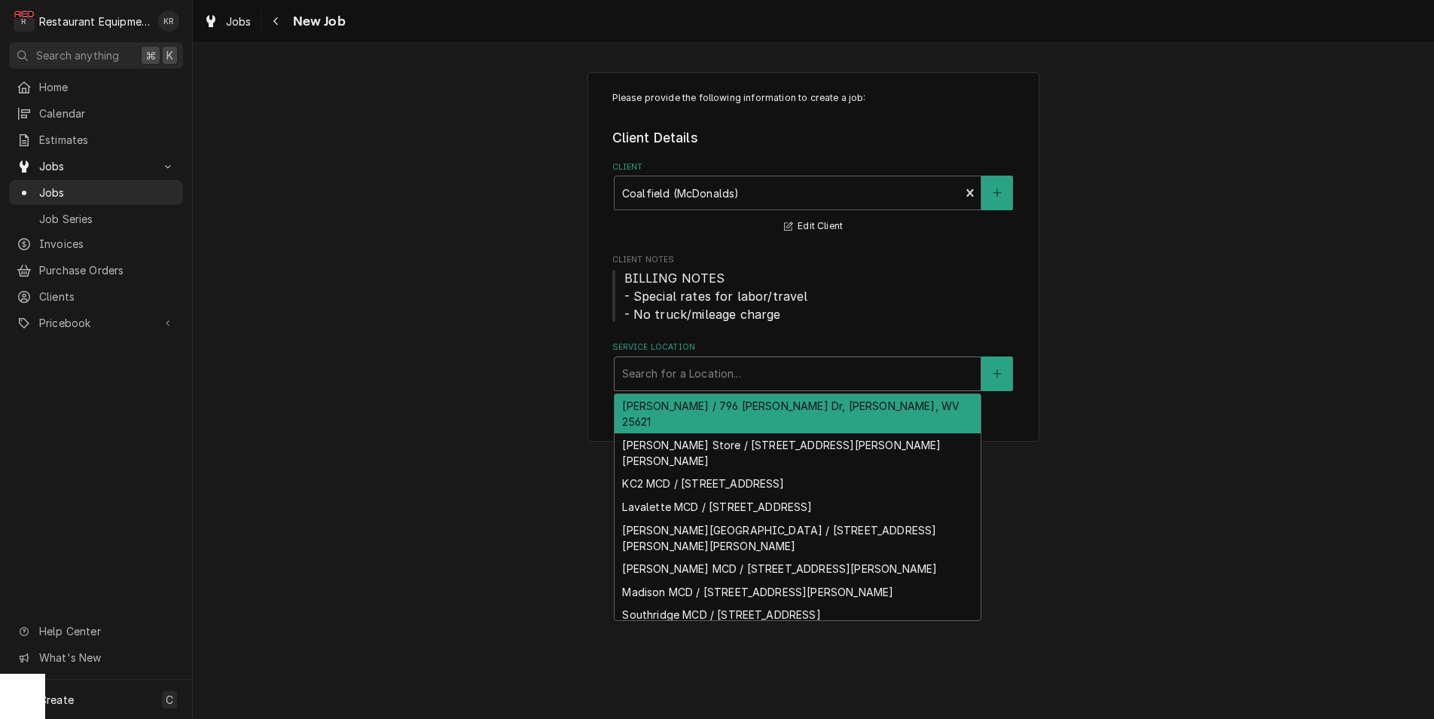
click at [716, 377] on div "Service Location" at bounding box center [797, 373] width 351 height 27
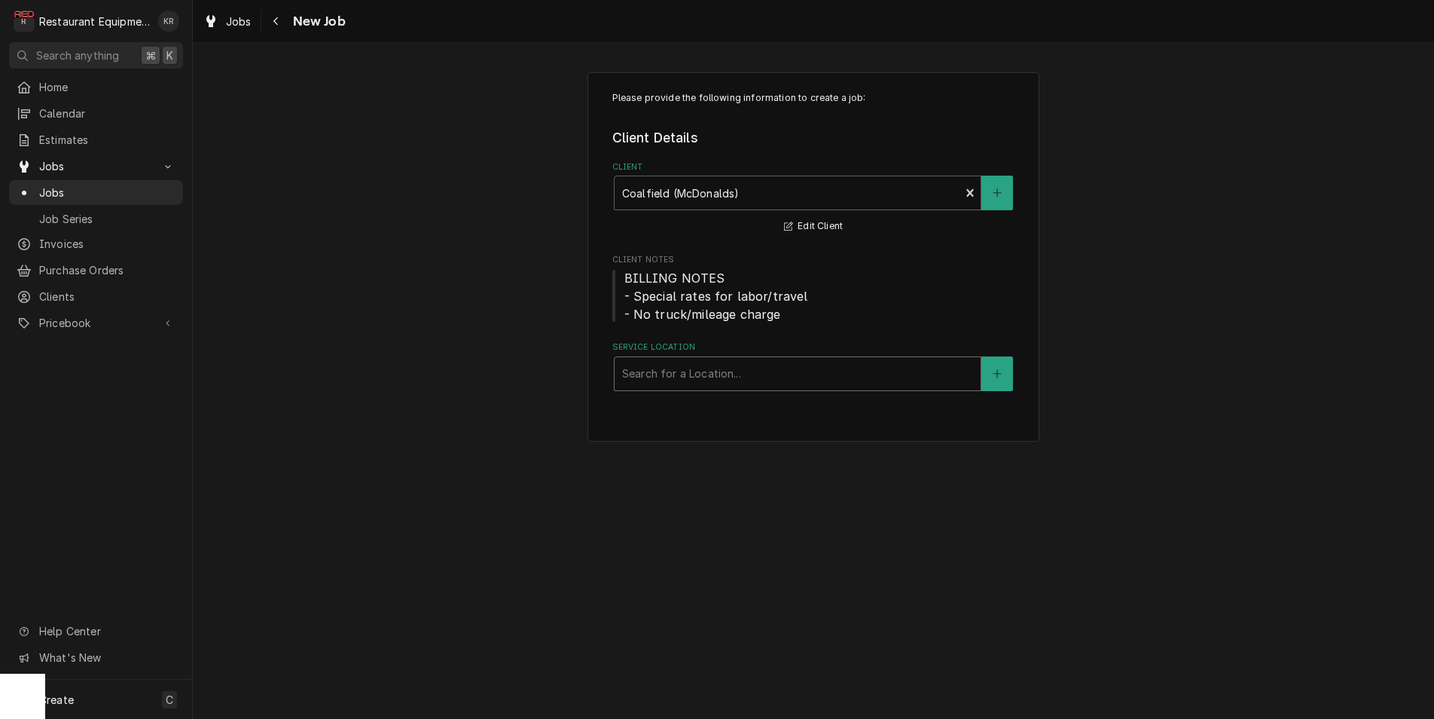
click at [822, 373] on div "Service Location" at bounding box center [797, 373] width 351 height 27
click at [271, 21] on div "Navigate back" at bounding box center [276, 21] width 15 height 15
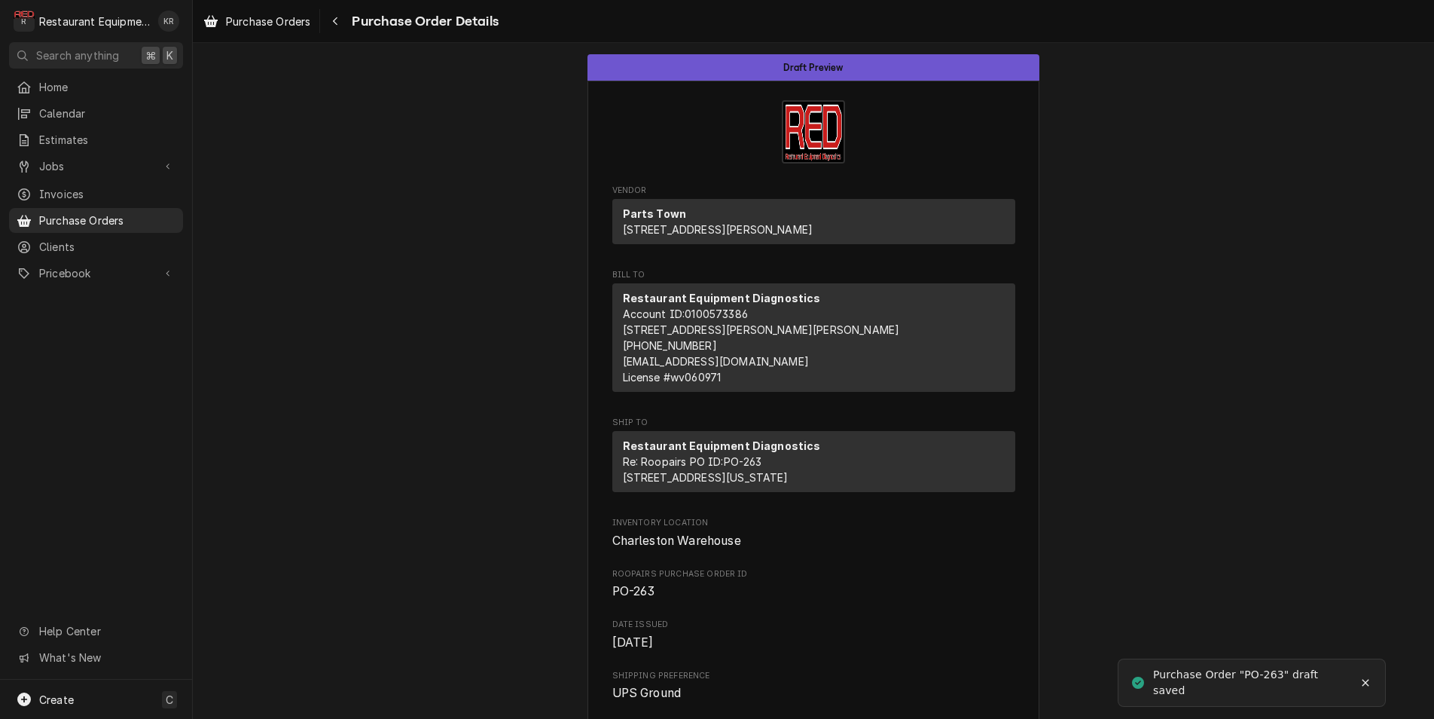
scroll to position [687, 0]
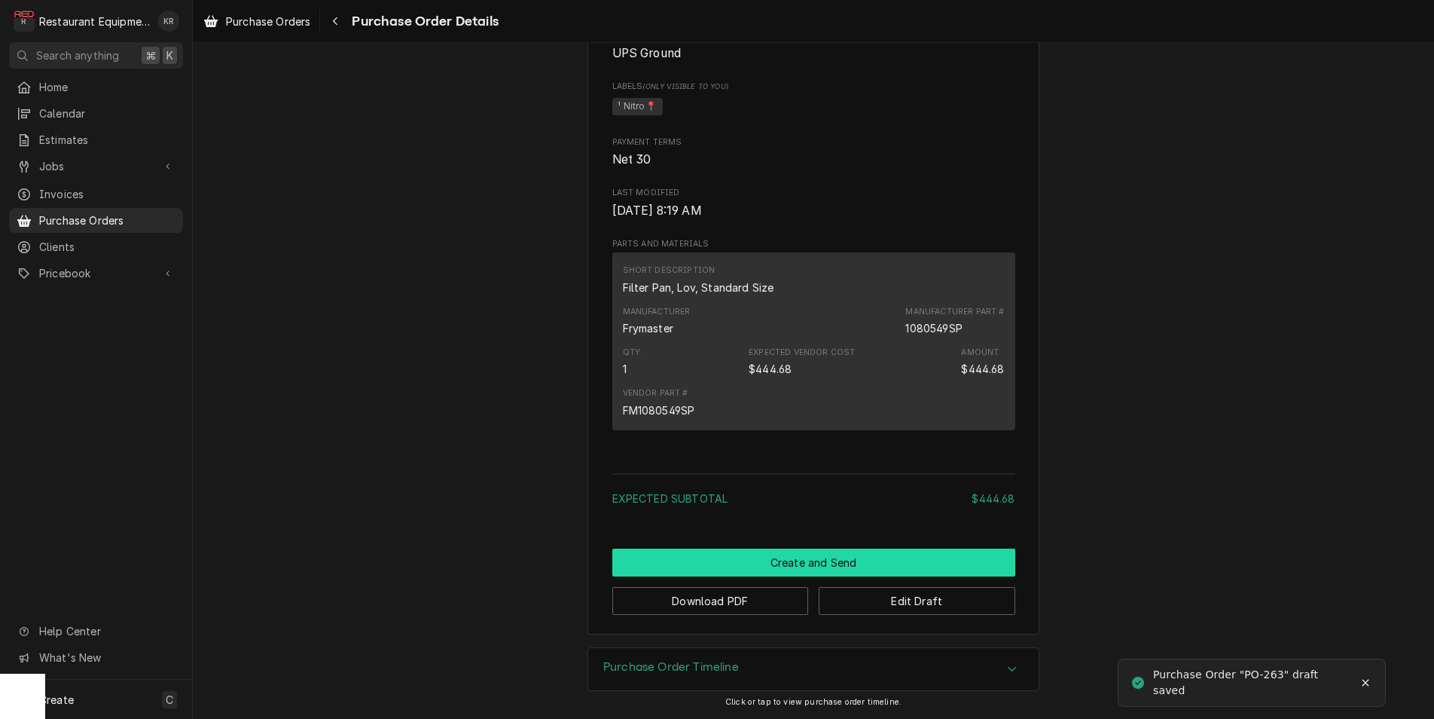
click at [809, 566] on button "Create and Send" at bounding box center [813, 562] width 403 height 28
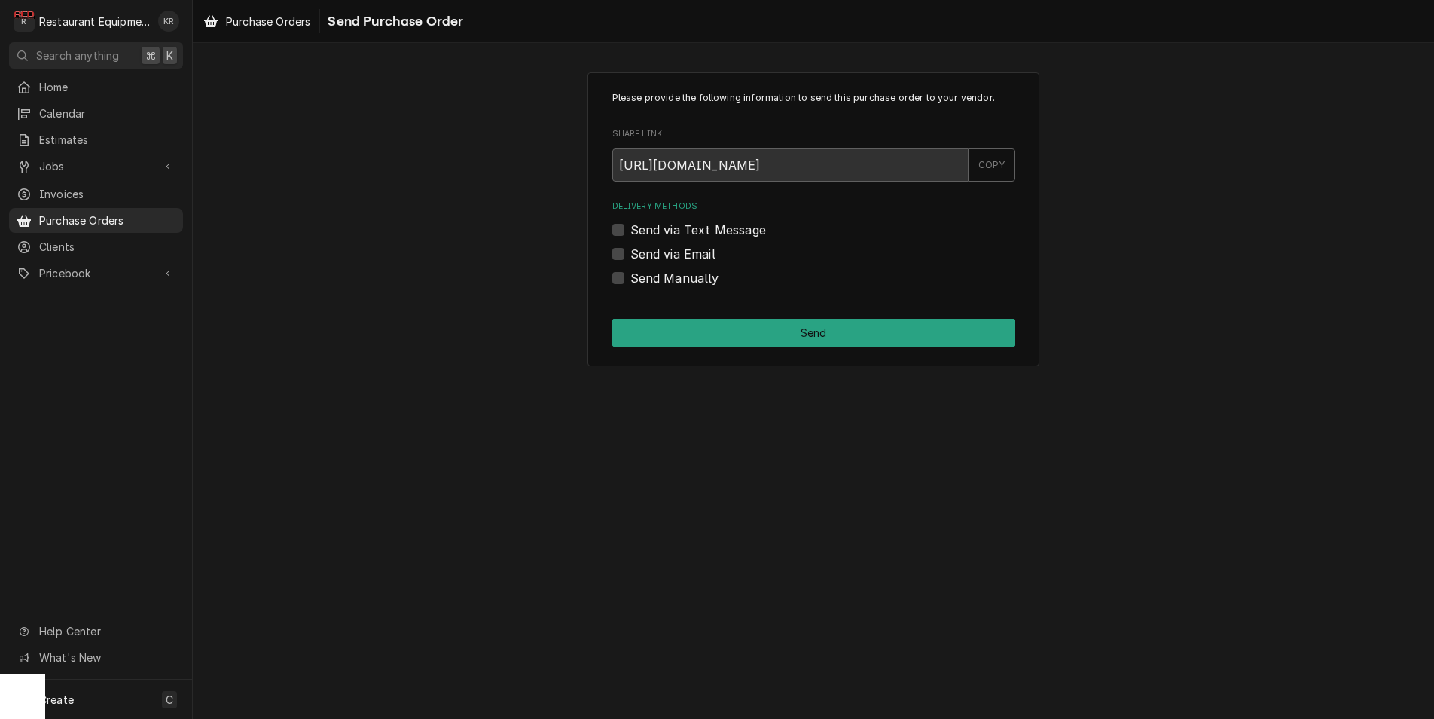
click at [630, 281] on label "Send Manually" at bounding box center [674, 278] width 89 height 18
click at [630, 281] on input "Send Manually" at bounding box center [831, 285] width 403 height 33
checkbox input "true"
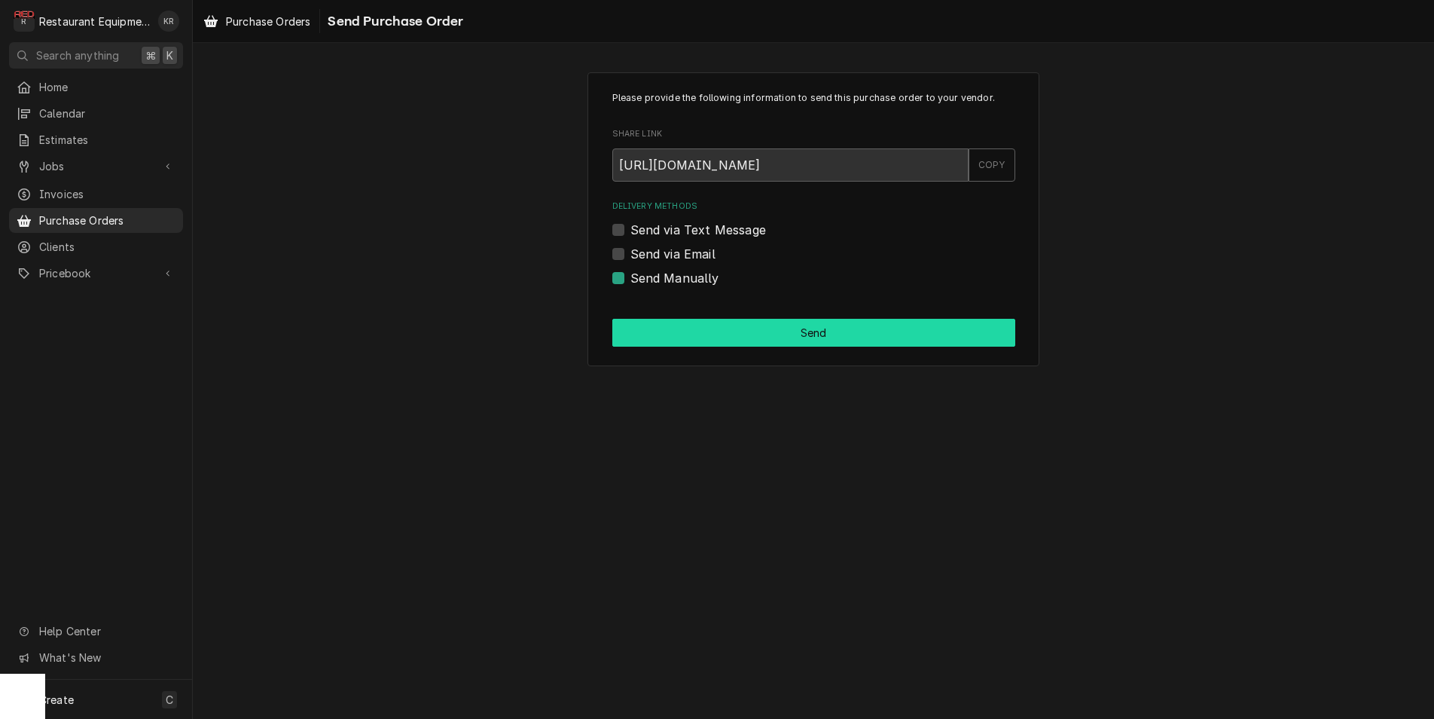
click at [679, 334] on button "Send" at bounding box center [813, 333] width 403 height 28
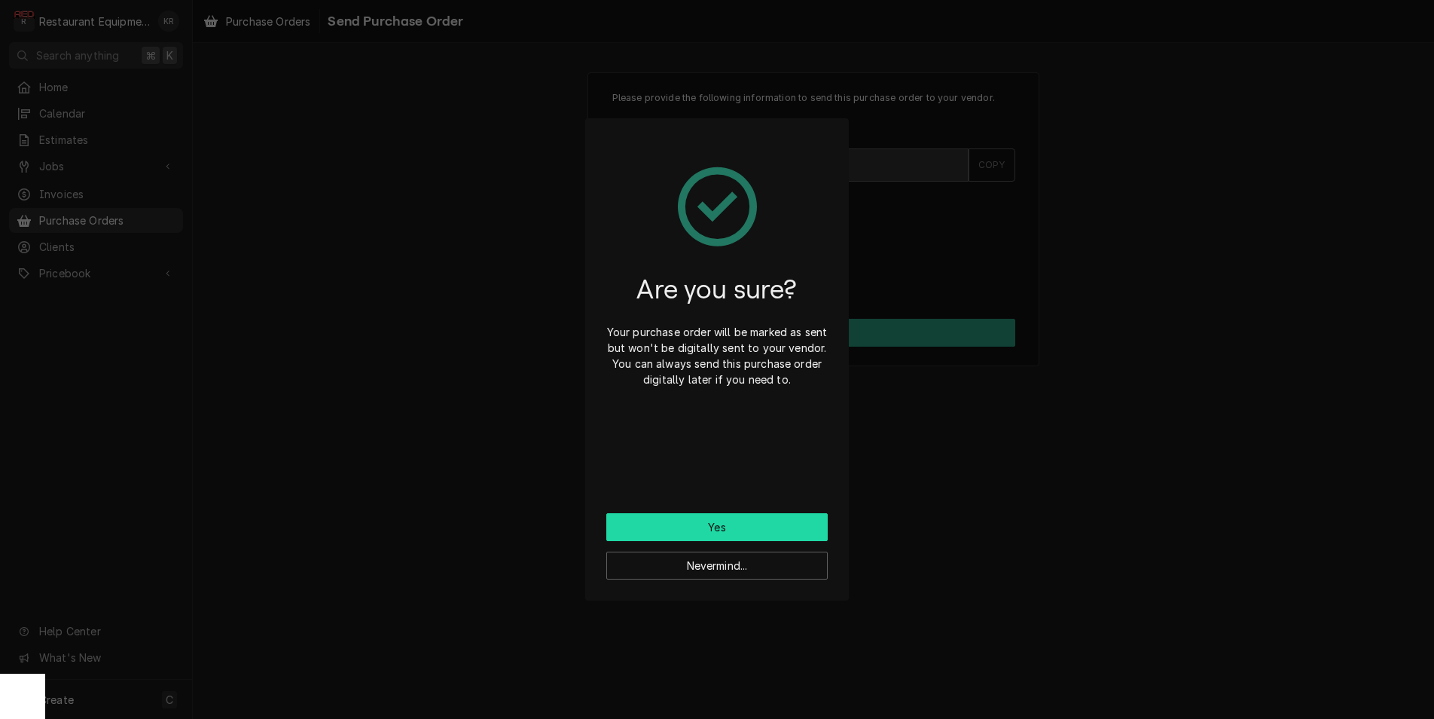
click at [725, 529] on button "Yes" at bounding box center [716, 527] width 221 height 28
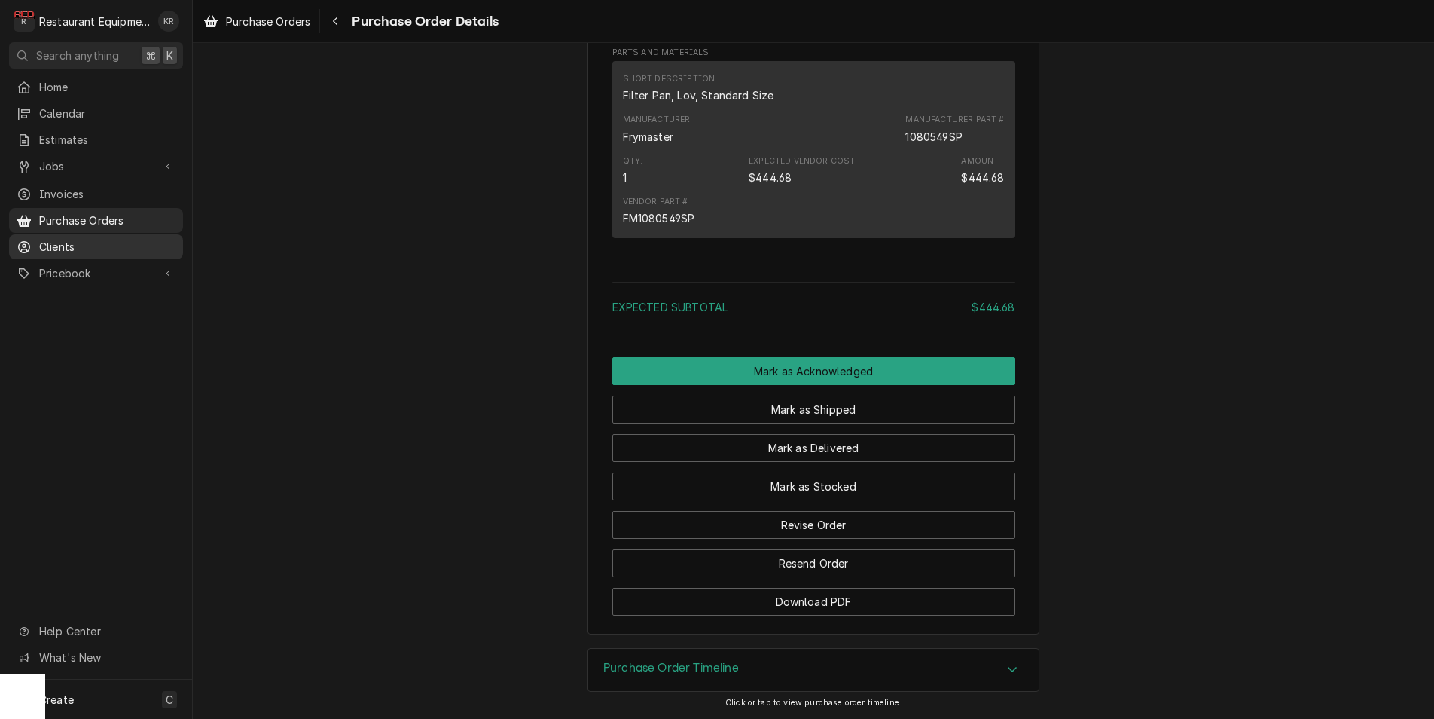
scroll to position [922, 0]
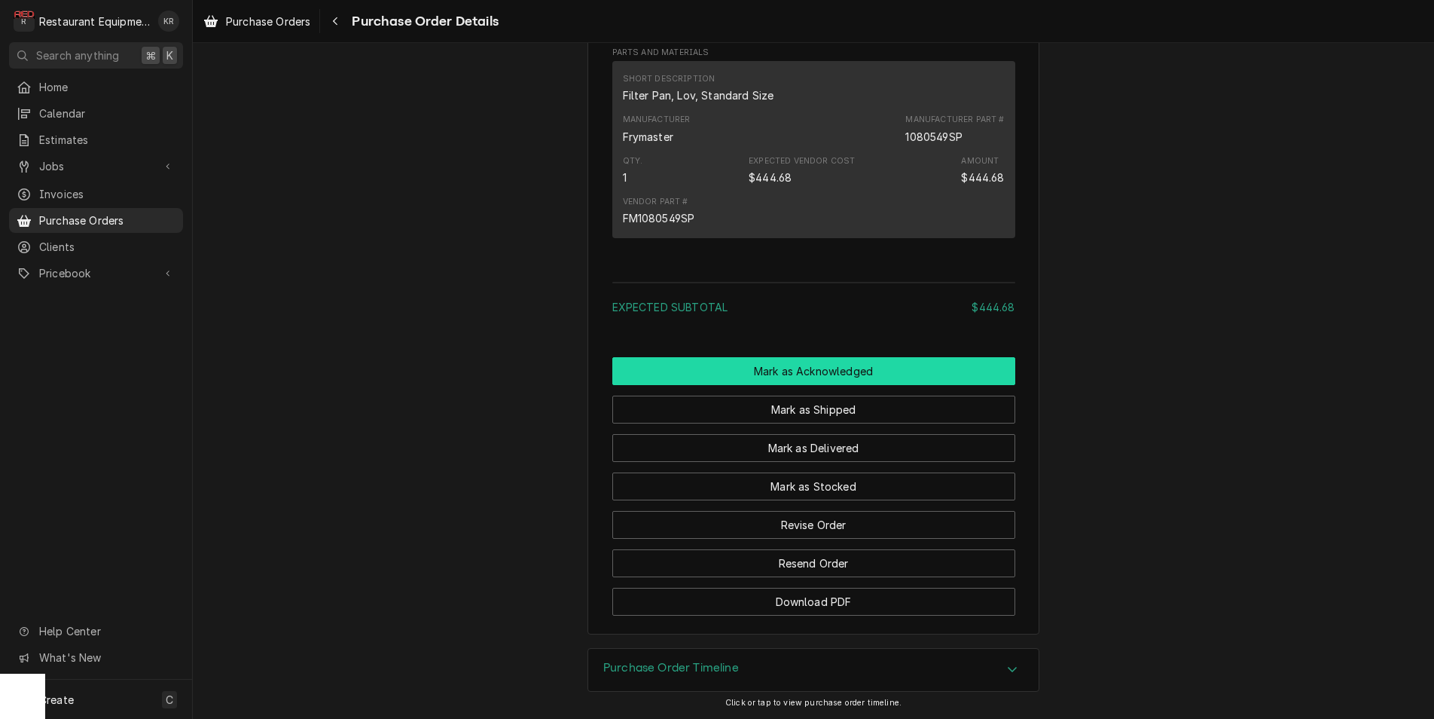
click at [805, 375] on button "Mark as Acknowledged" at bounding box center [813, 371] width 403 height 28
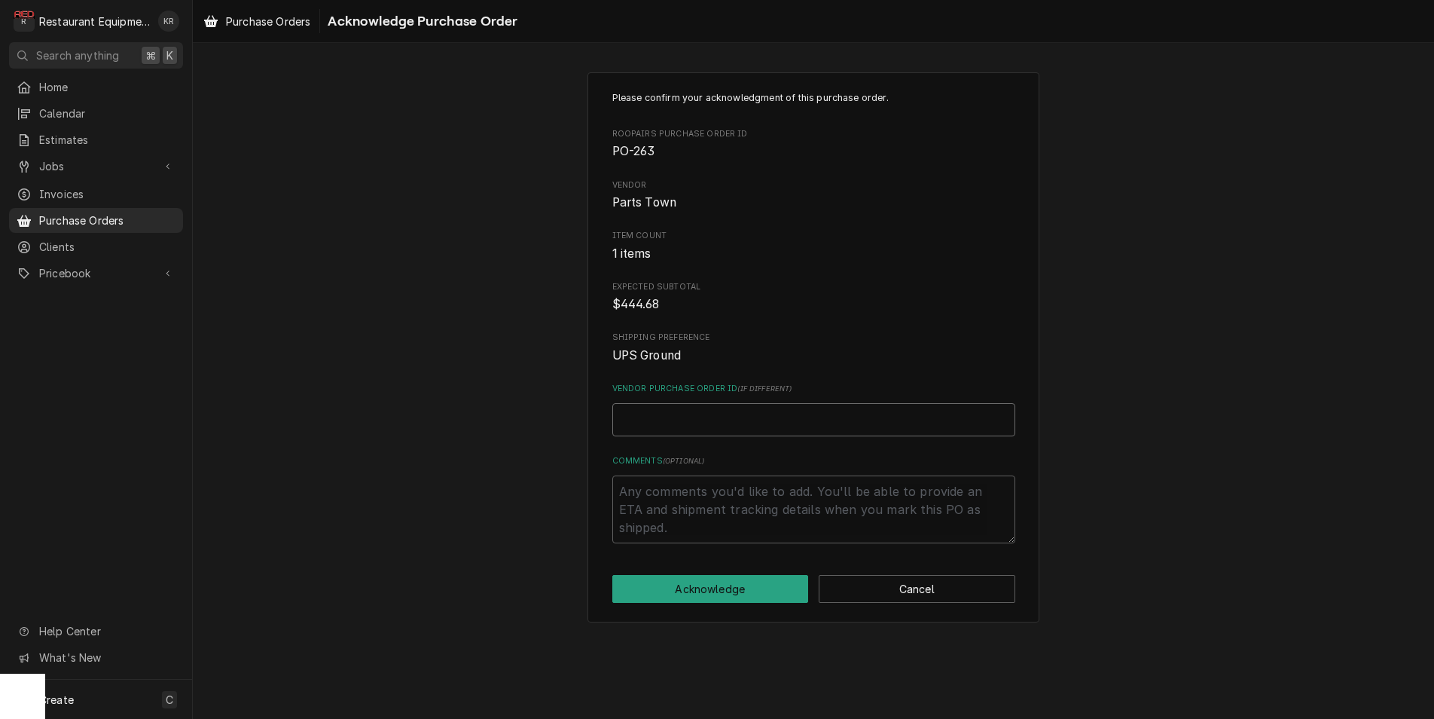
click at [668, 421] on input "Vendor Purchase Order ID ( if different )" at bounding box center [813, 419] width 403 height 33
paste input "0894324427"
type textarea "x"
type input "0894324427"
click at [703, 593] on button "Acknowledge" at bounding box center [710, 589] width 197 height 28
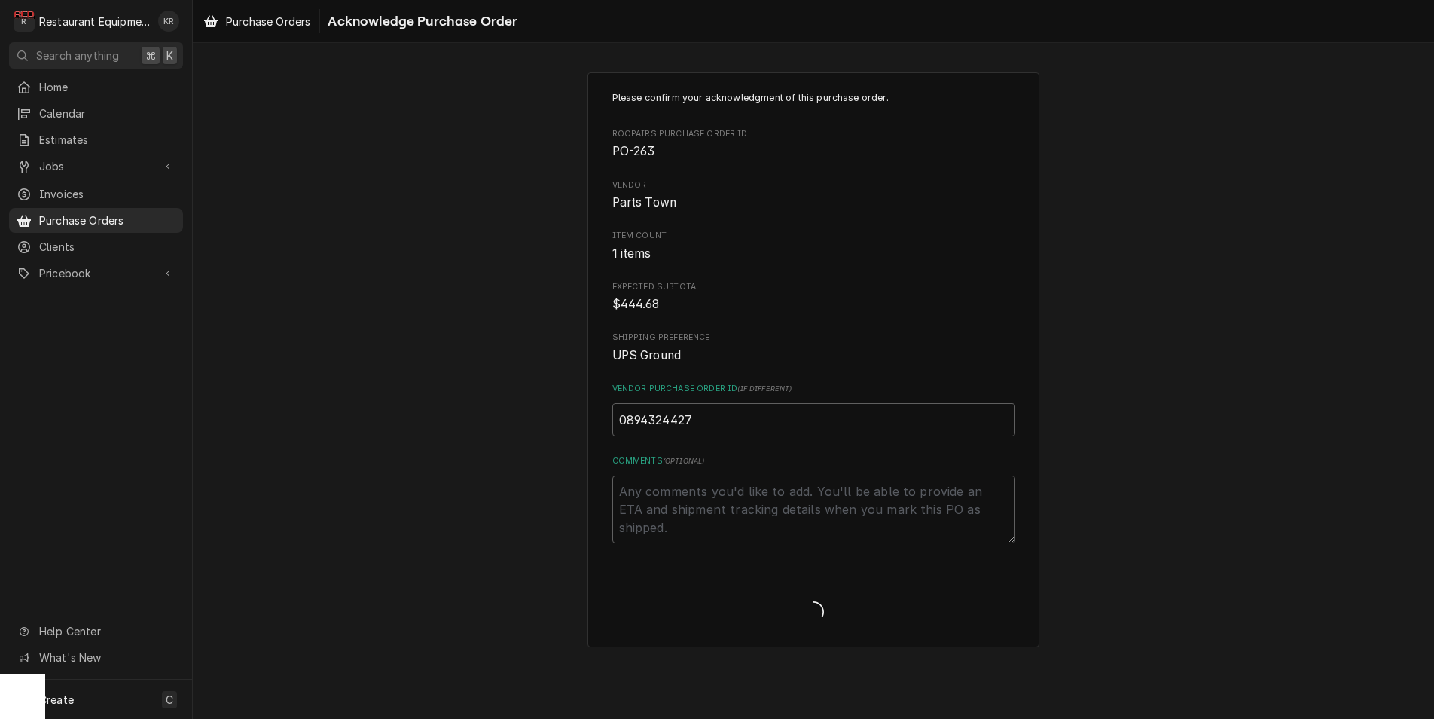
type textarea "x"
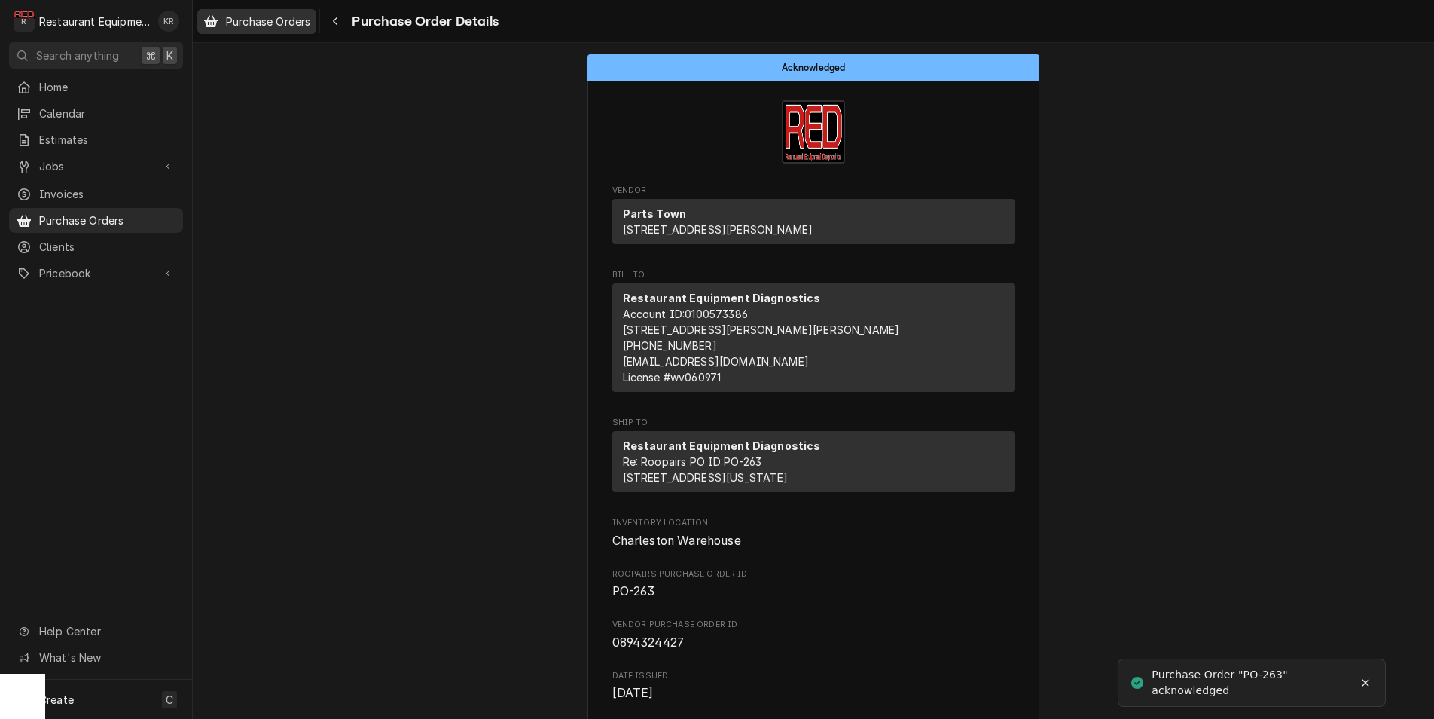
click at [241, 27] on span "Purchase Orders" at bounding box center [268, 22] width 84 height 16
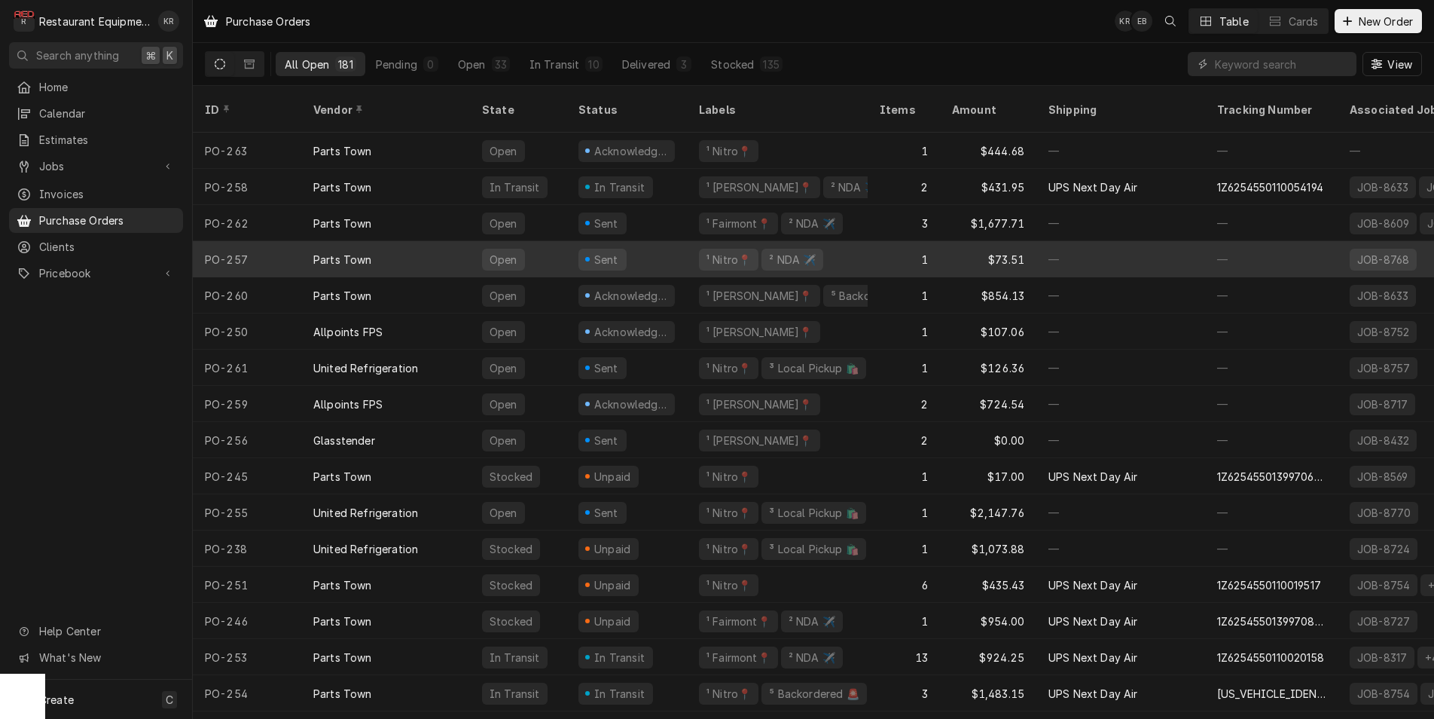
click at [426, 248] on div "Parts Town" at bounding box center [385, 259] width 169 height 36
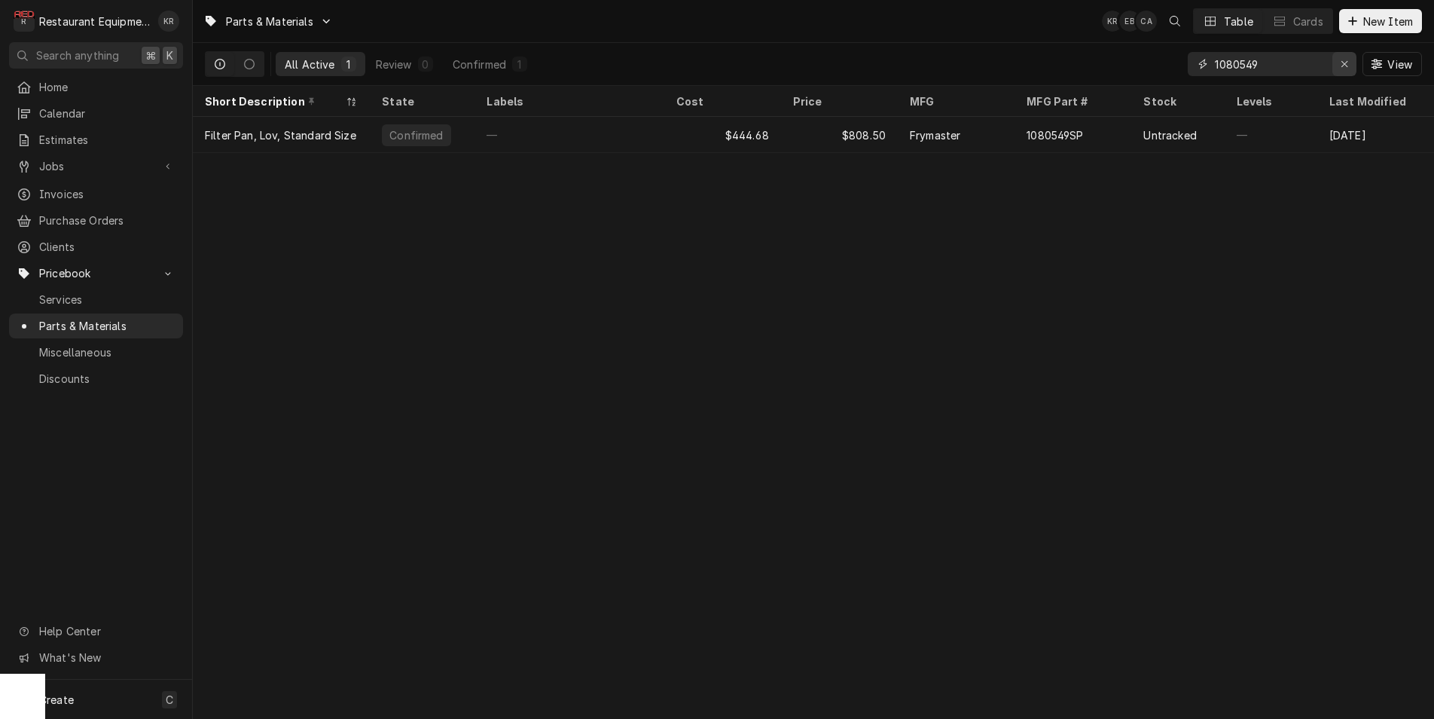
click at [1341, 66] on icon "Erase input" at bounding box center [1345, 64] width 8 height 11
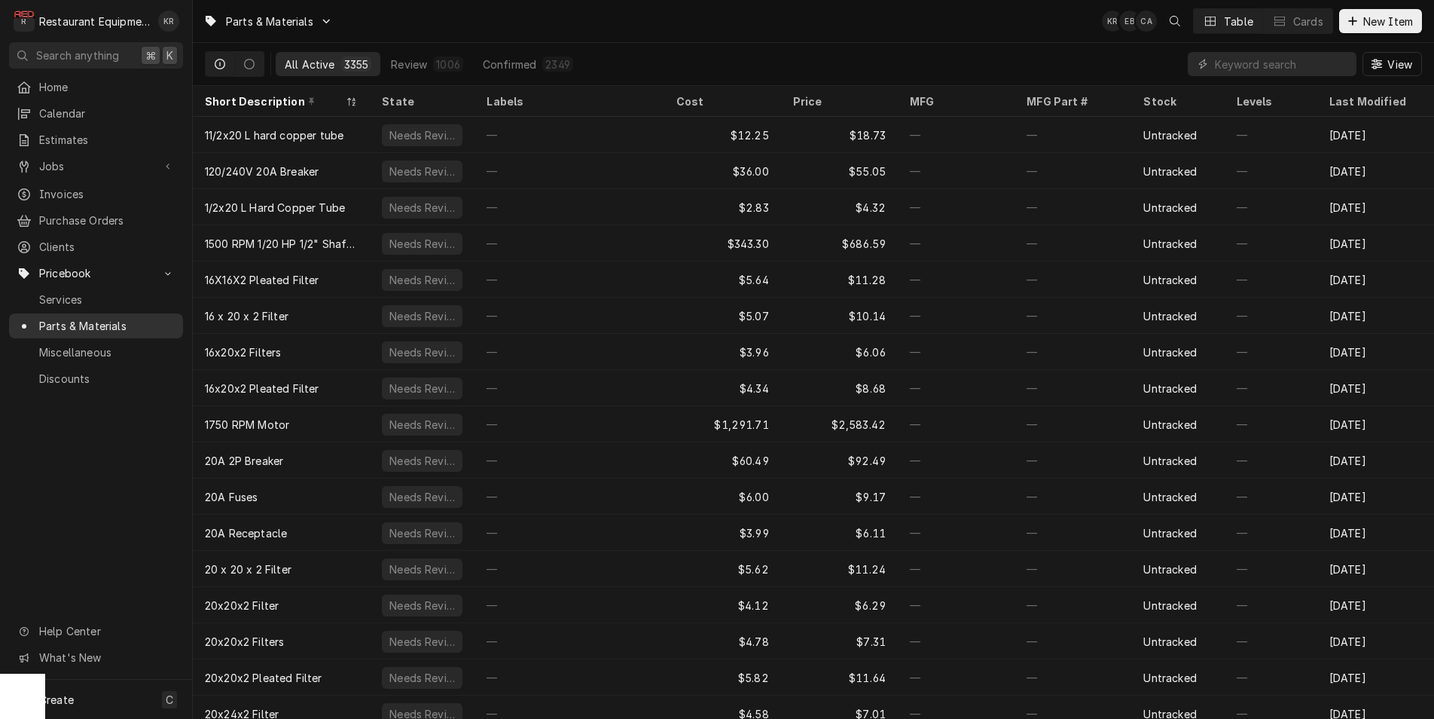
scroll to position [1, 0]
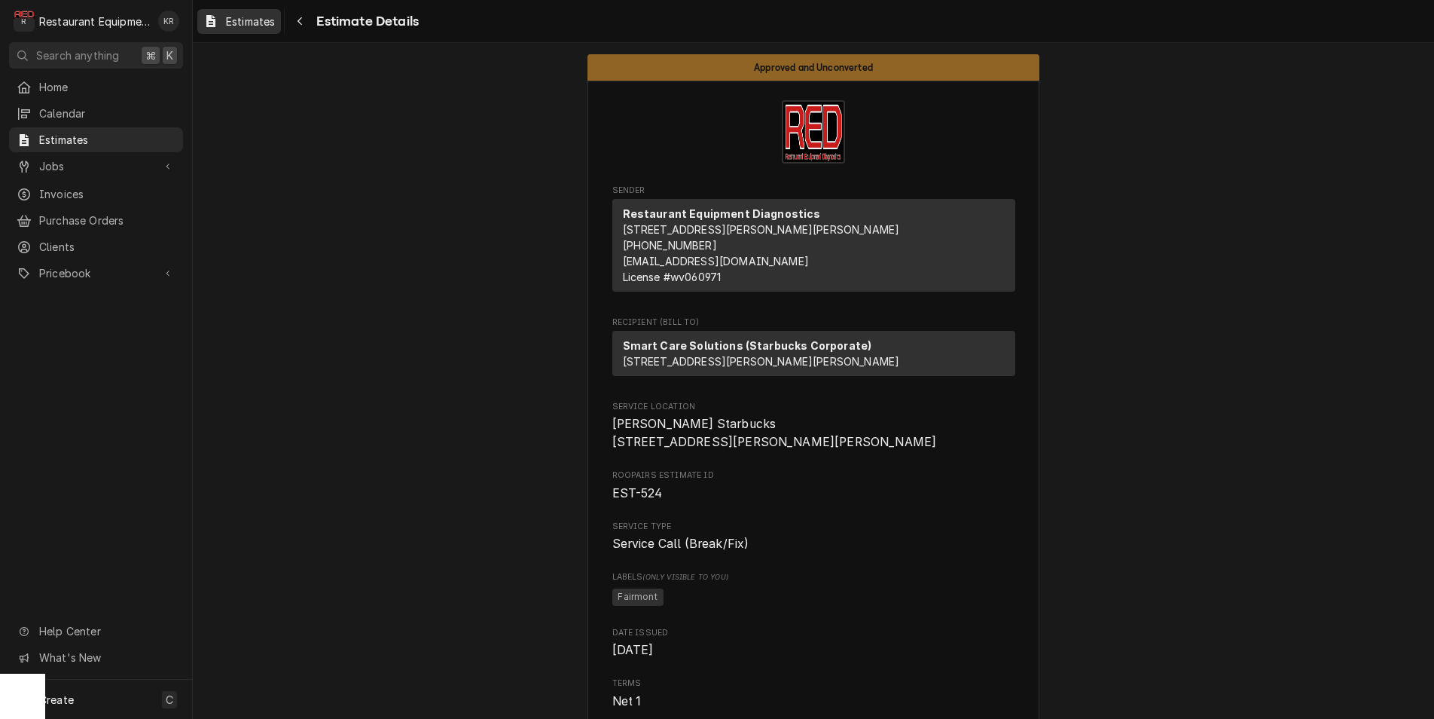
drag, startPoint x: 0, startPoint y: 0, endPoint x: 246, endPoint y: 20, distance: 246.4
click at [246, 20] on span "Estimates" at bounding box center [250, 22] width 49 height 16
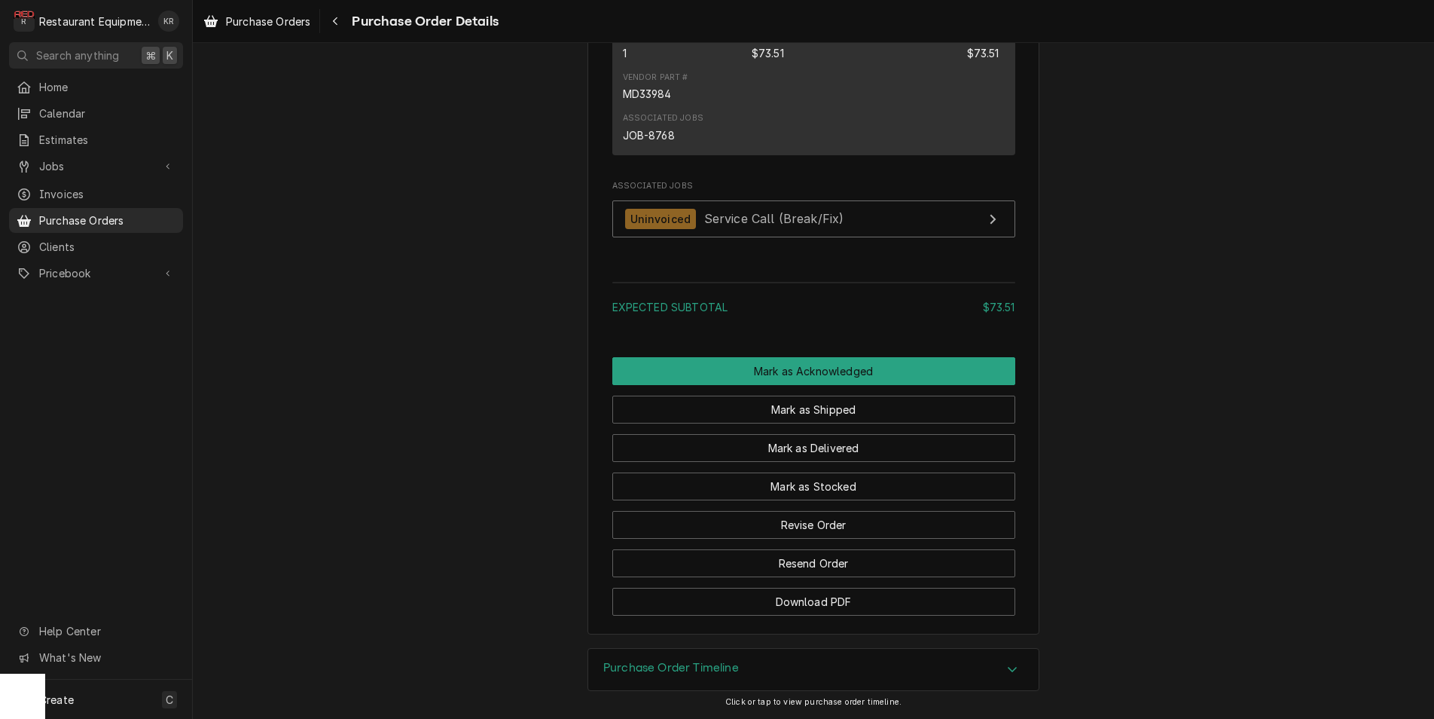
scroll to position [1054, 0]
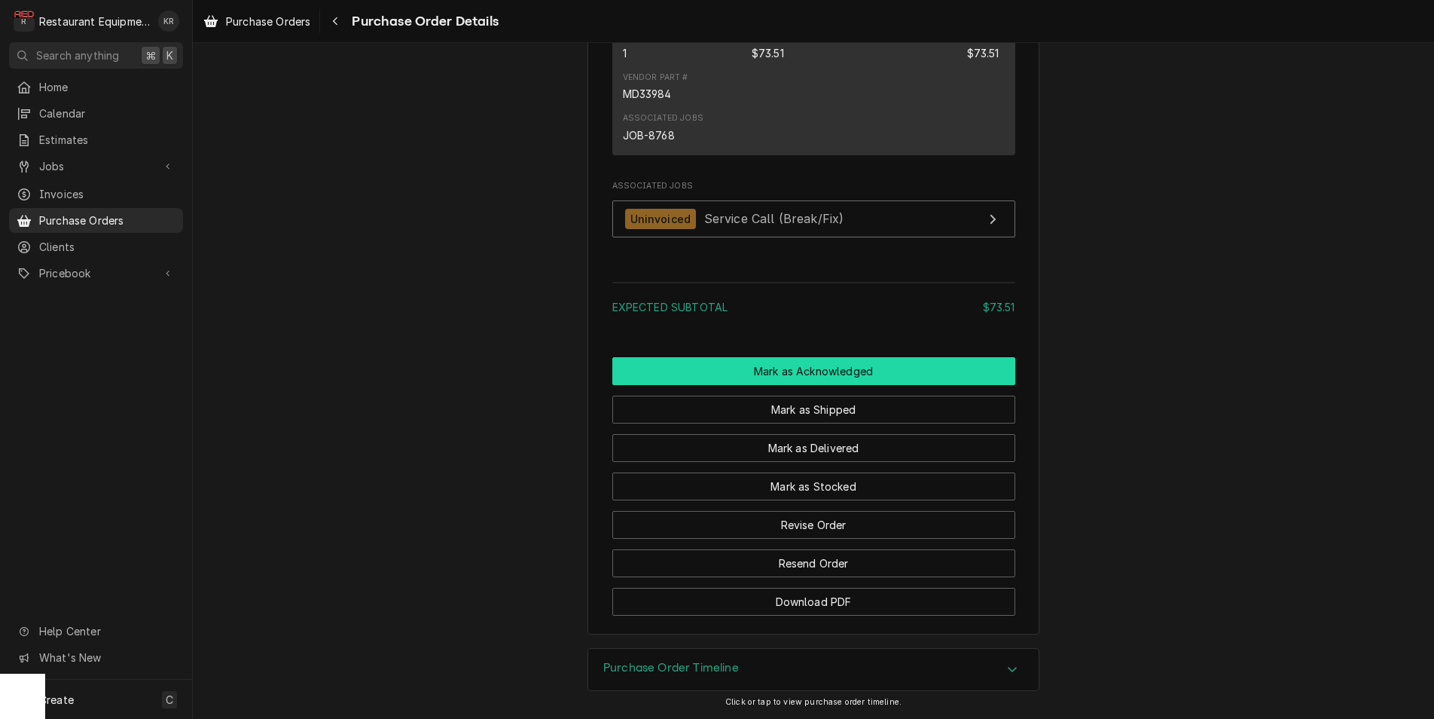
click at [836, 370] on button "Mark as Acknowledged" at bounding box center [813, 371] width 403 height 28
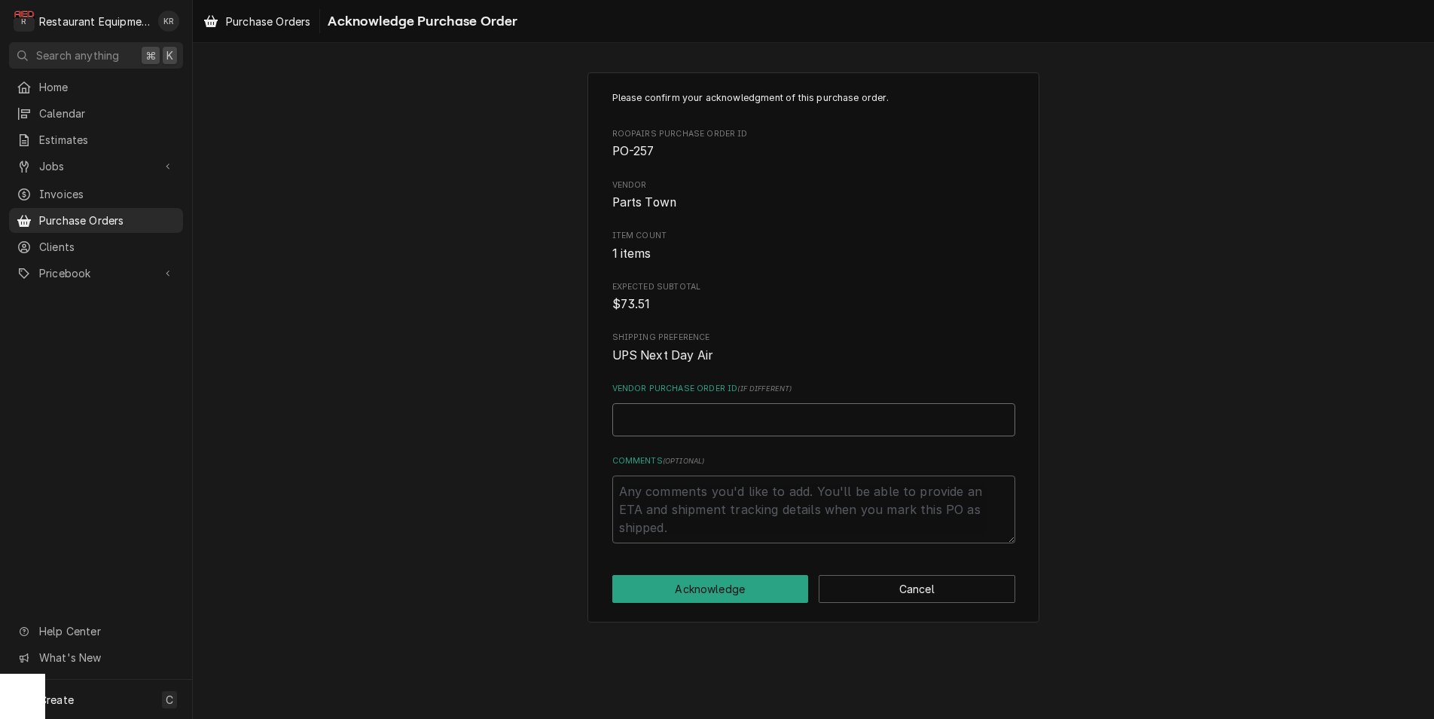
click at [750, 426] on input "Vendor Purchase Order ID ( if different )" at bounding box center [813, 419] width 403 height 33
paste input "0506458548"
type textarea "x"
type input "0506458548"
click at [751, 597] on button "Acknowledge" at bounding box center [710, 589] width 197 height 28
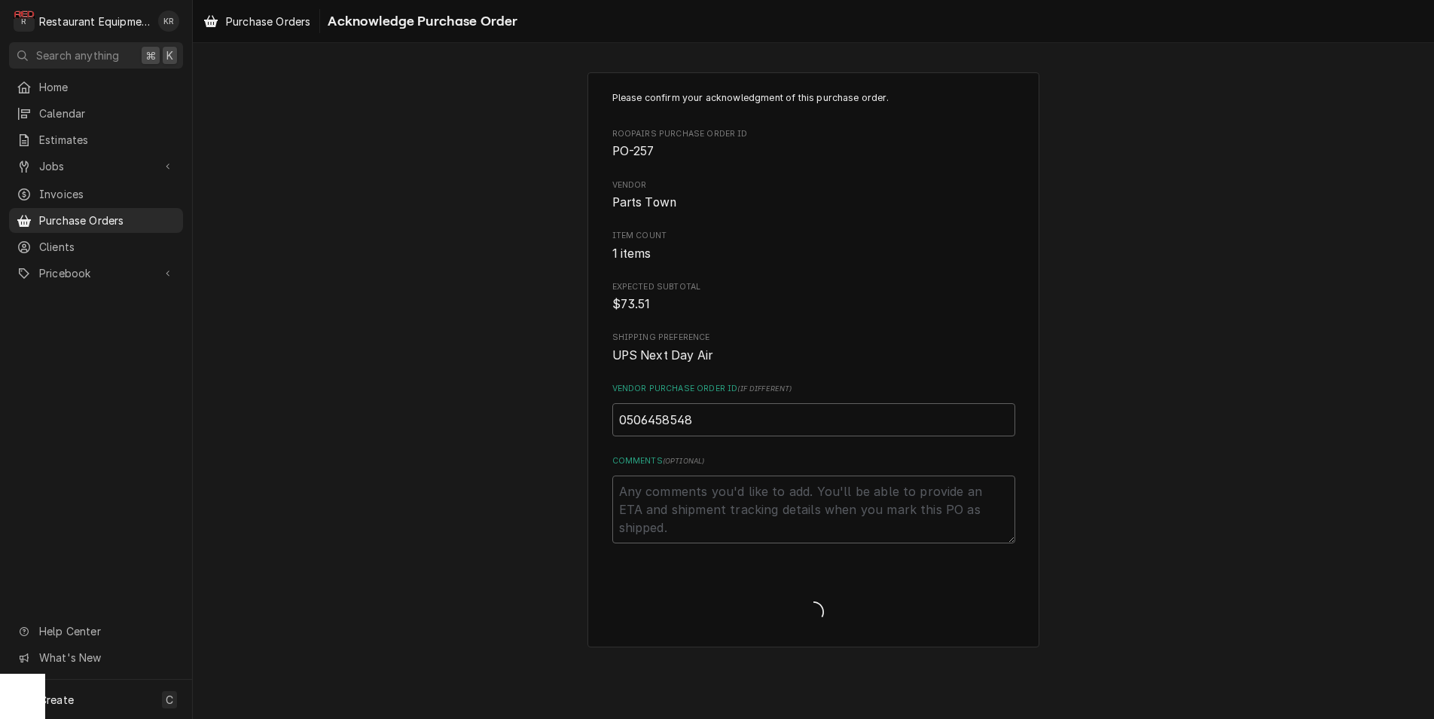
type textarea "x"
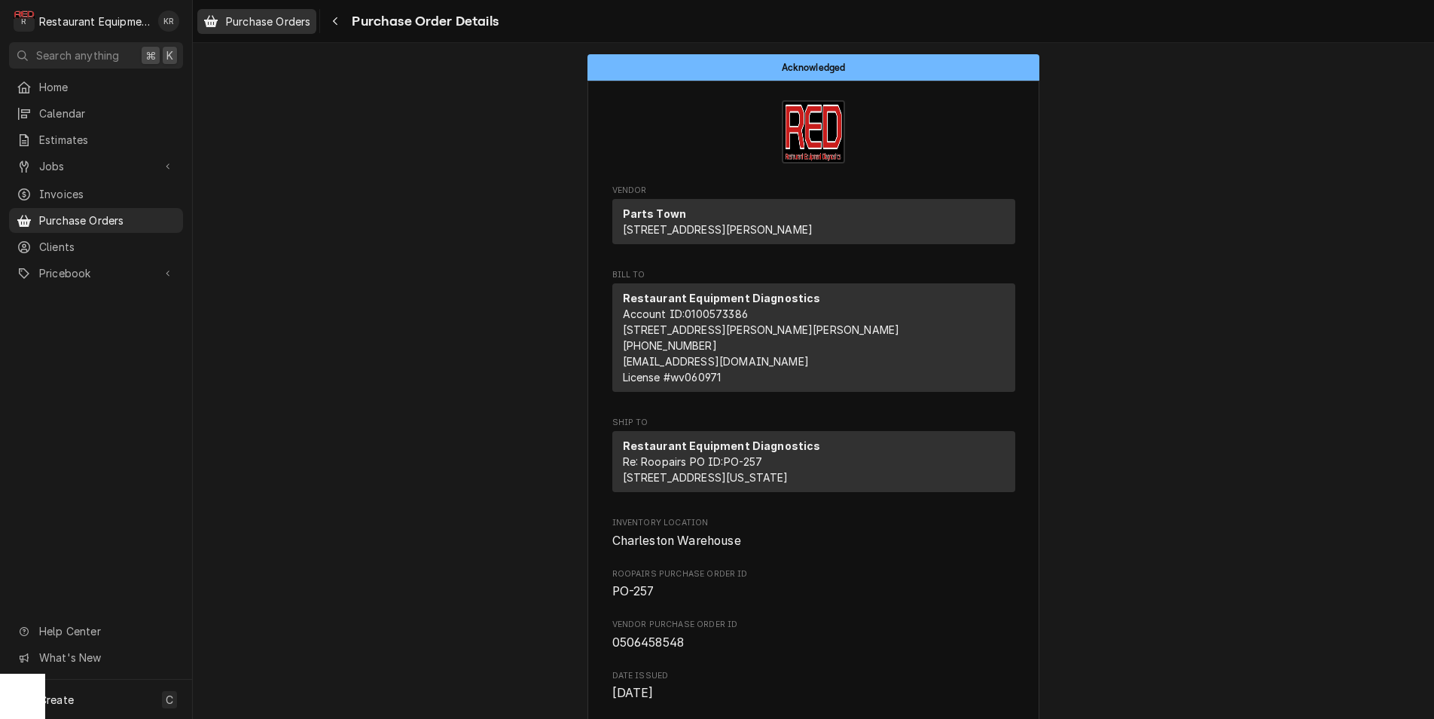
click at [291, 17] on span "Purchase Orders" at bounding box center [268, 22] width 84 height 16
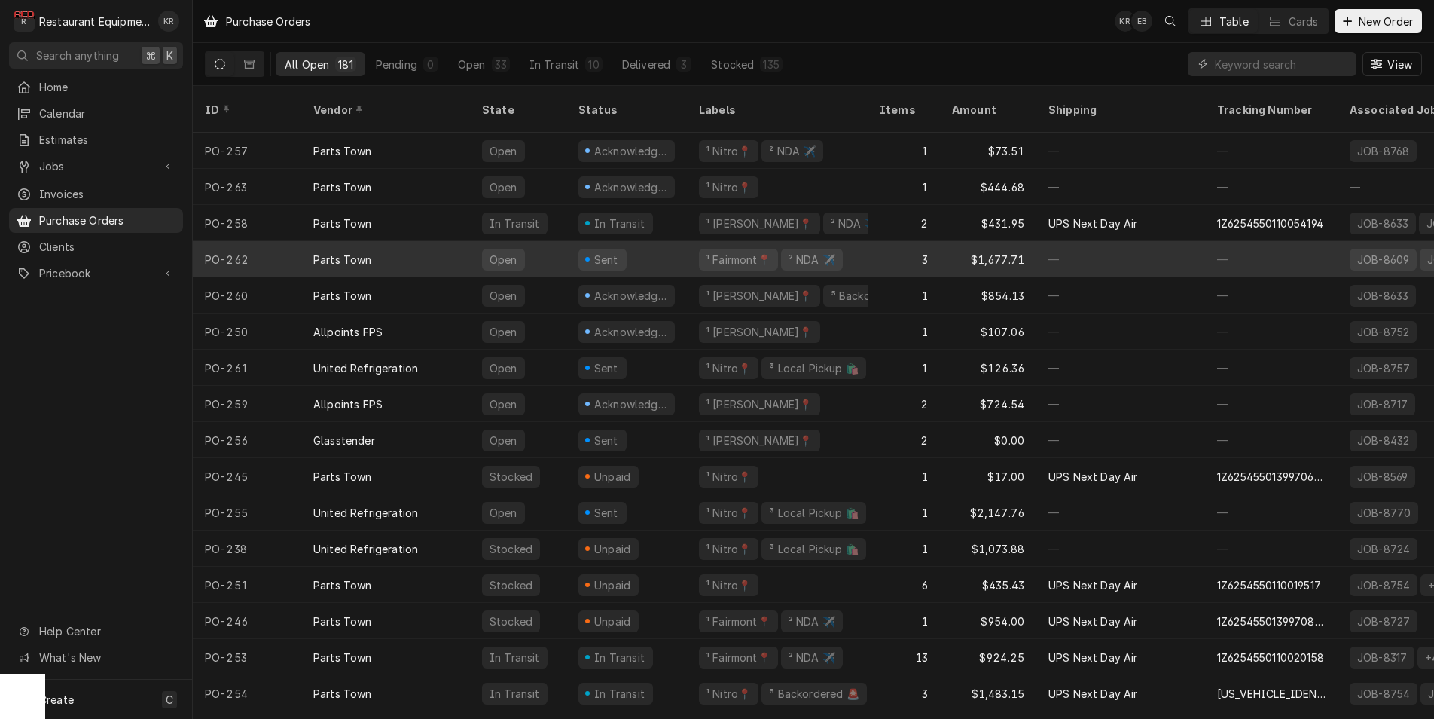
click at [402, 243] on div "Parts Town" at bounding box center [385, 259] width 169 height 36
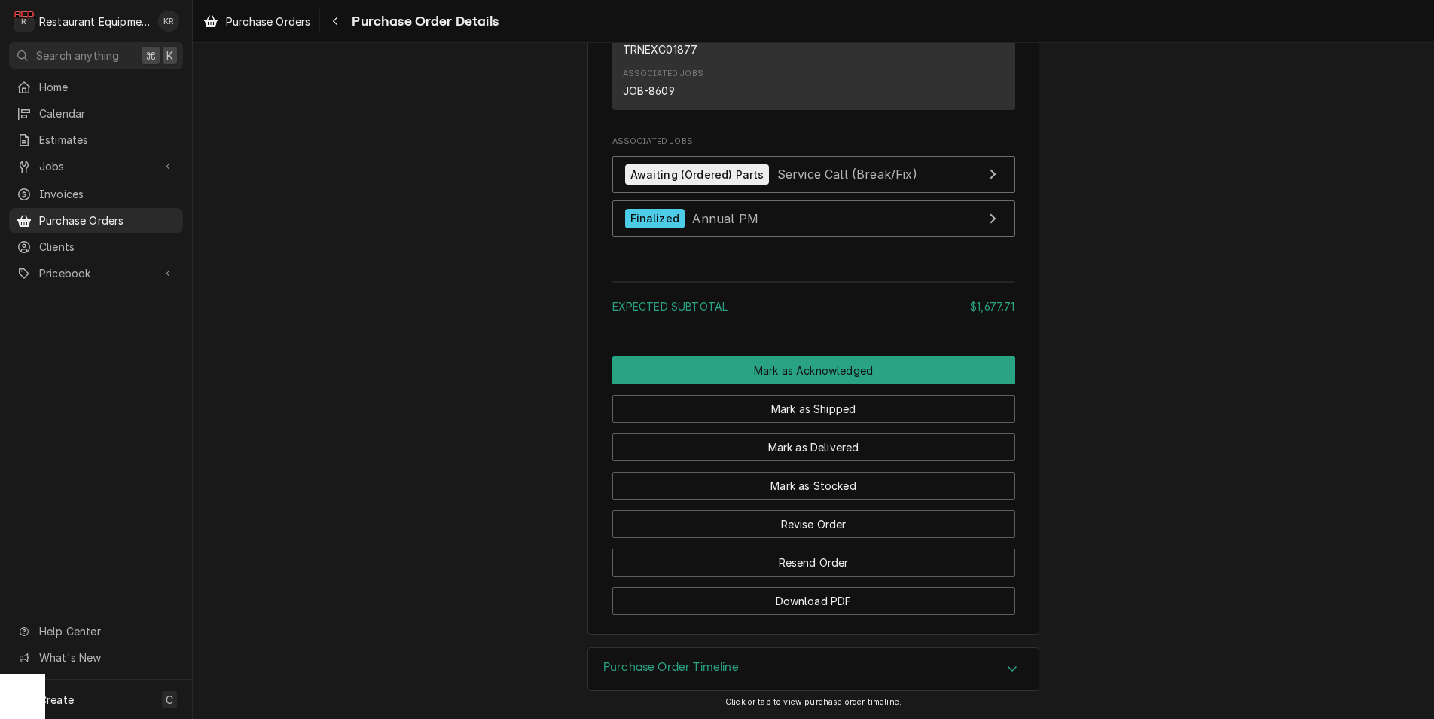
scroll to position [1519, 0]
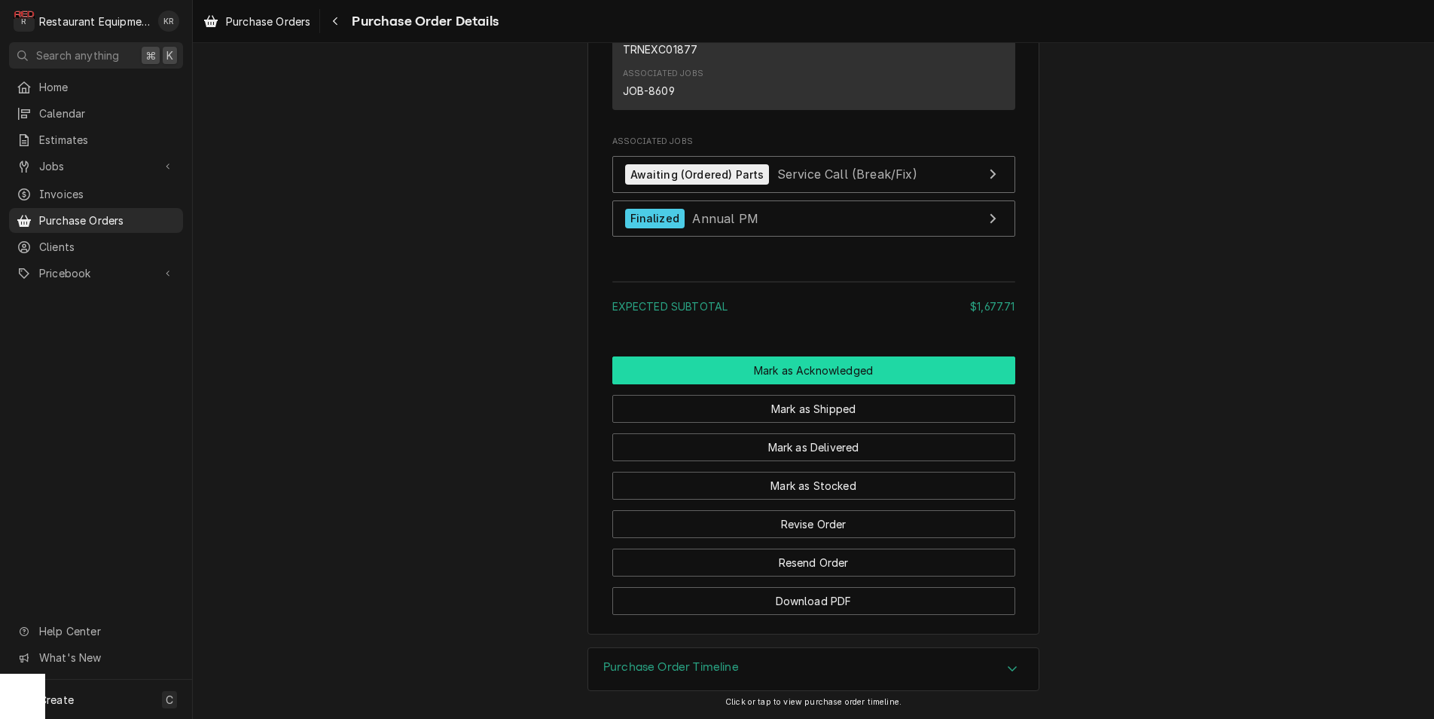
click at [883, 384] on button "Mark as Acknowledged" at bounding box center [813, 370] width 403 height 28
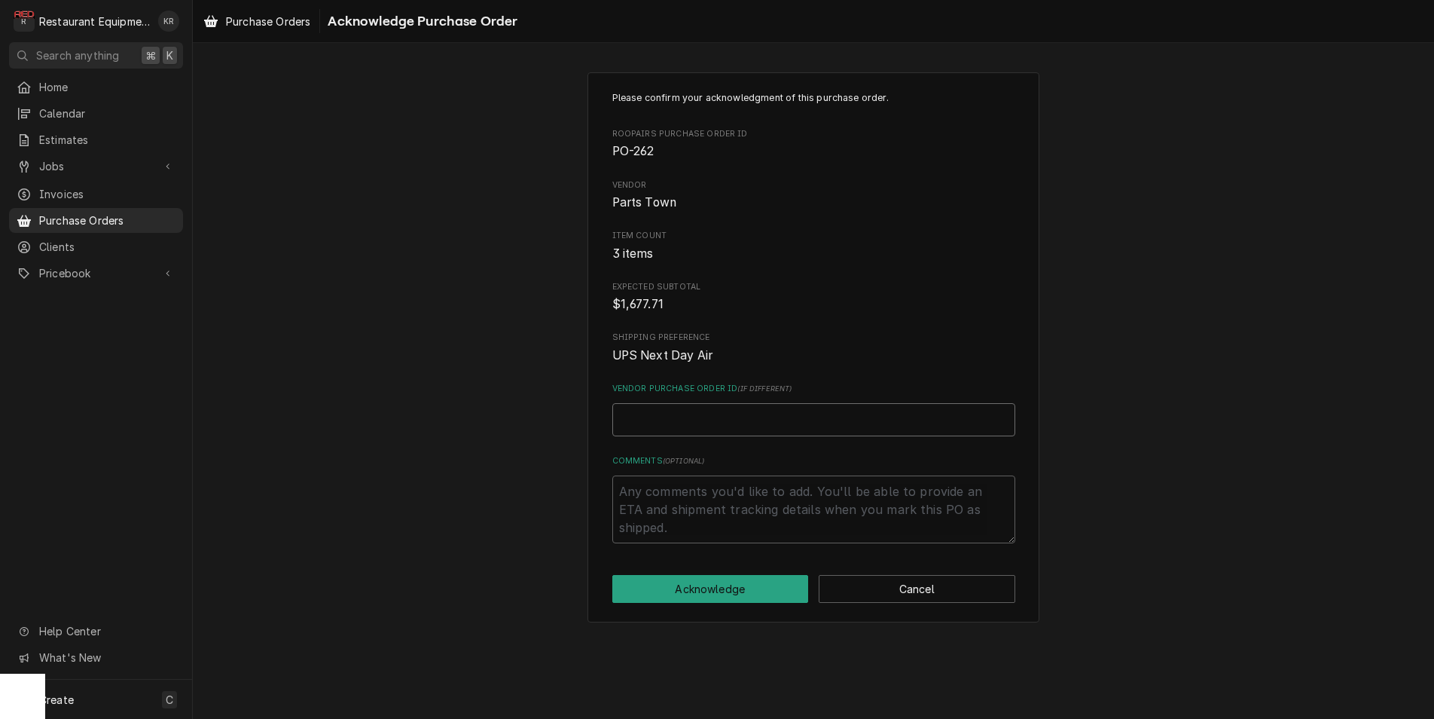
click at [640, 426] on input "Vendor Purchase Order ID ( if different )" at bounding box center [813, 419] width 403 height 33
paste input "0506458902"
type textarea "x"
type input "0506458902"
click at [731, 593] on button "Acknowledge" at bounding box center [710, 589] width 197 height 28
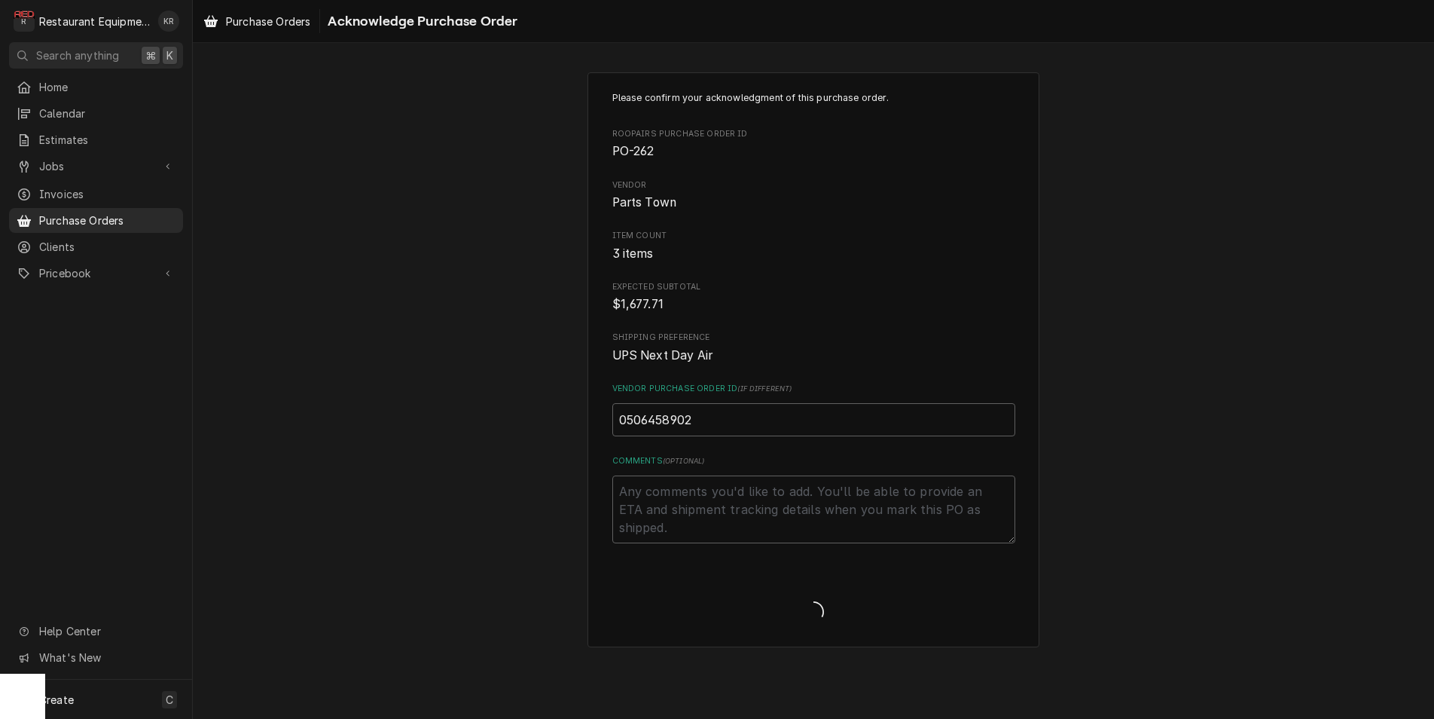
type textarea "x"
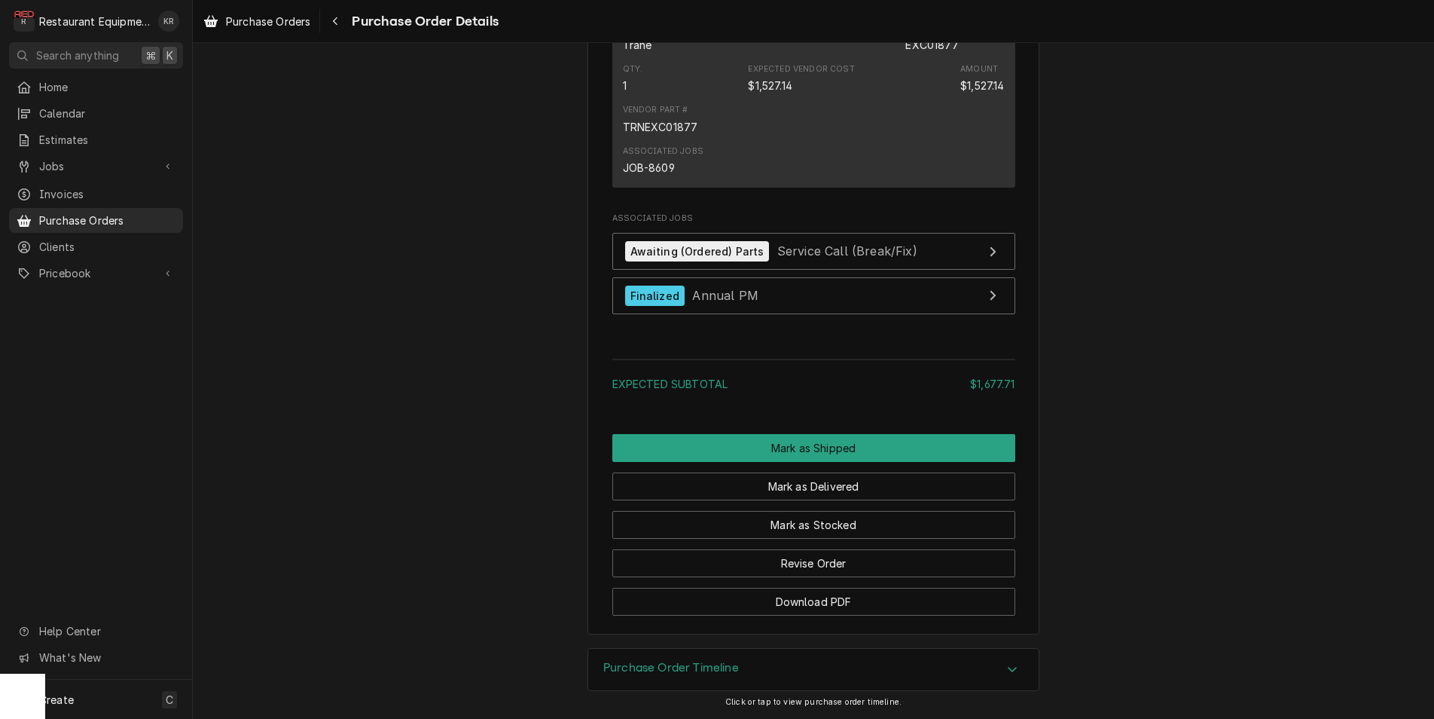
scroll to position [1521, 0]
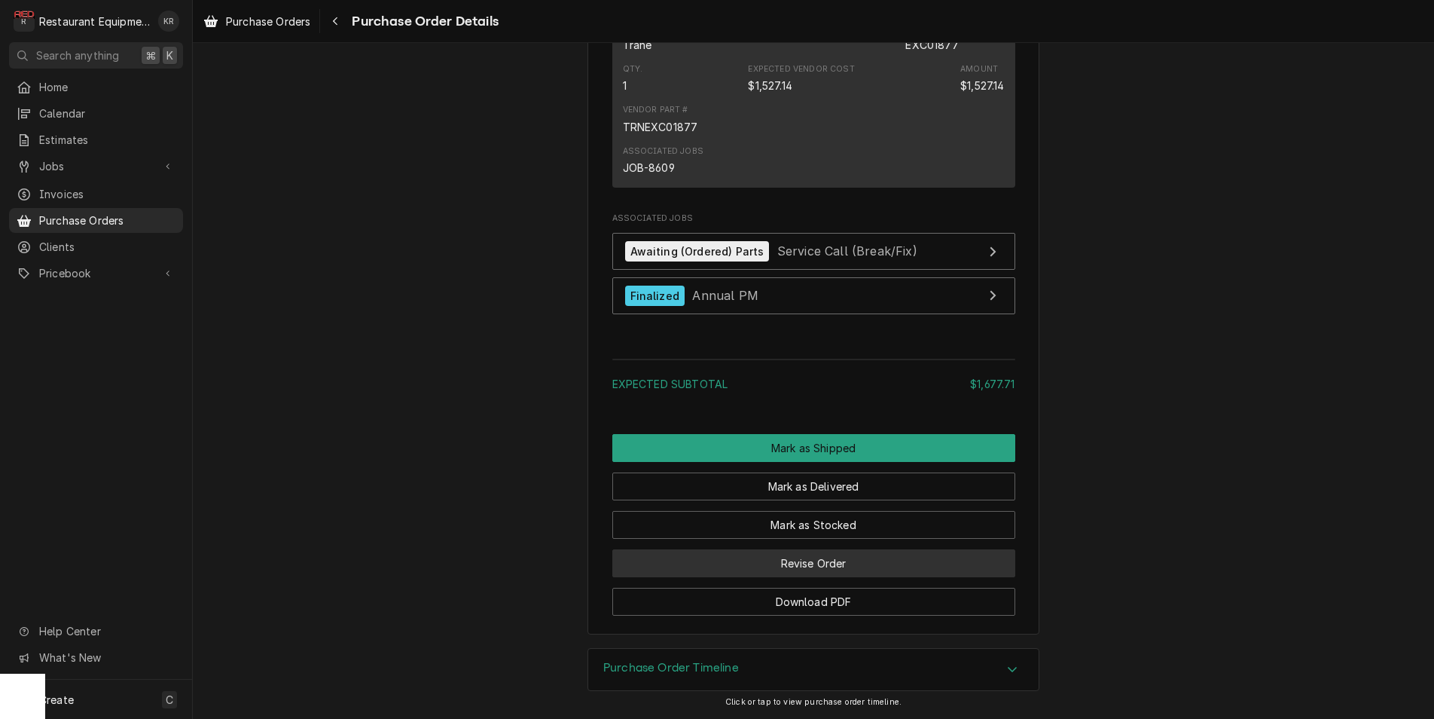
click at [863, 566] on button "Revise Order" at bounding box center [813, 563] width 403 height 28
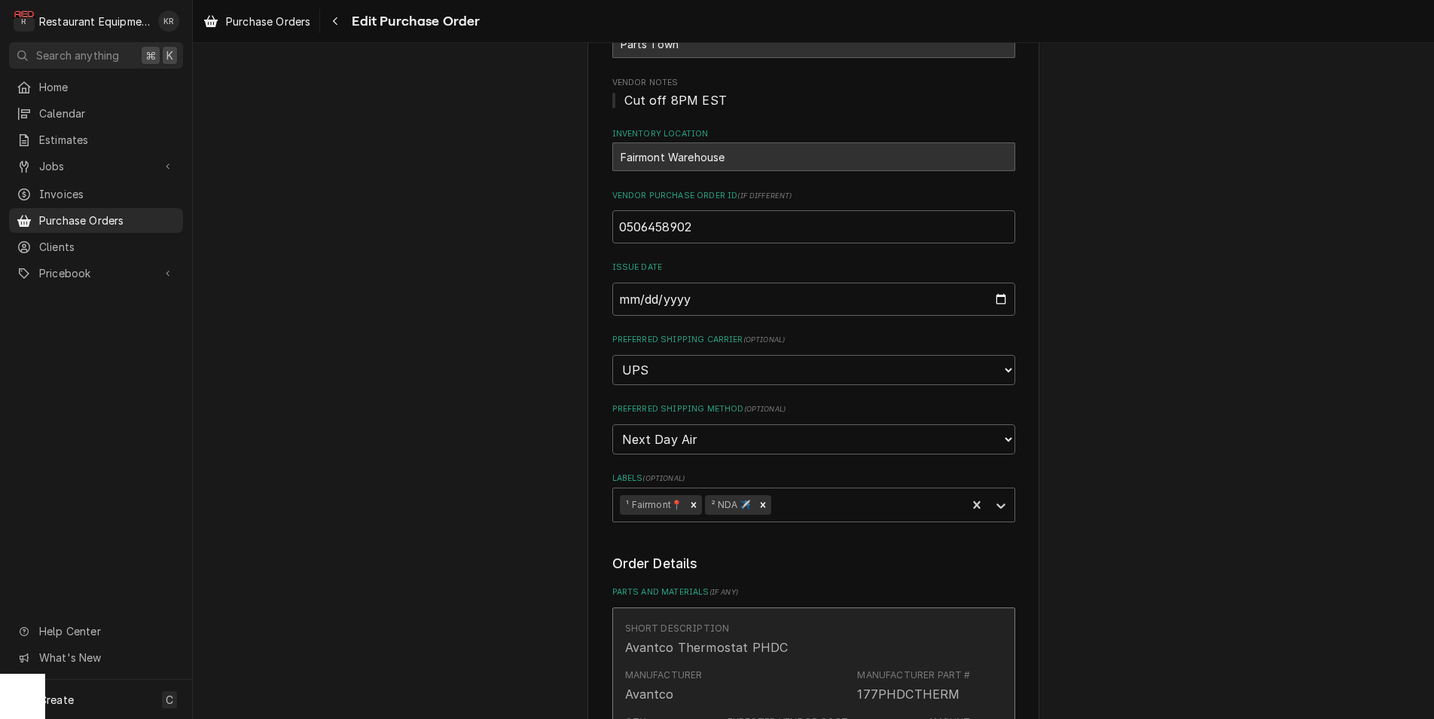
scroll to position [145, 0]
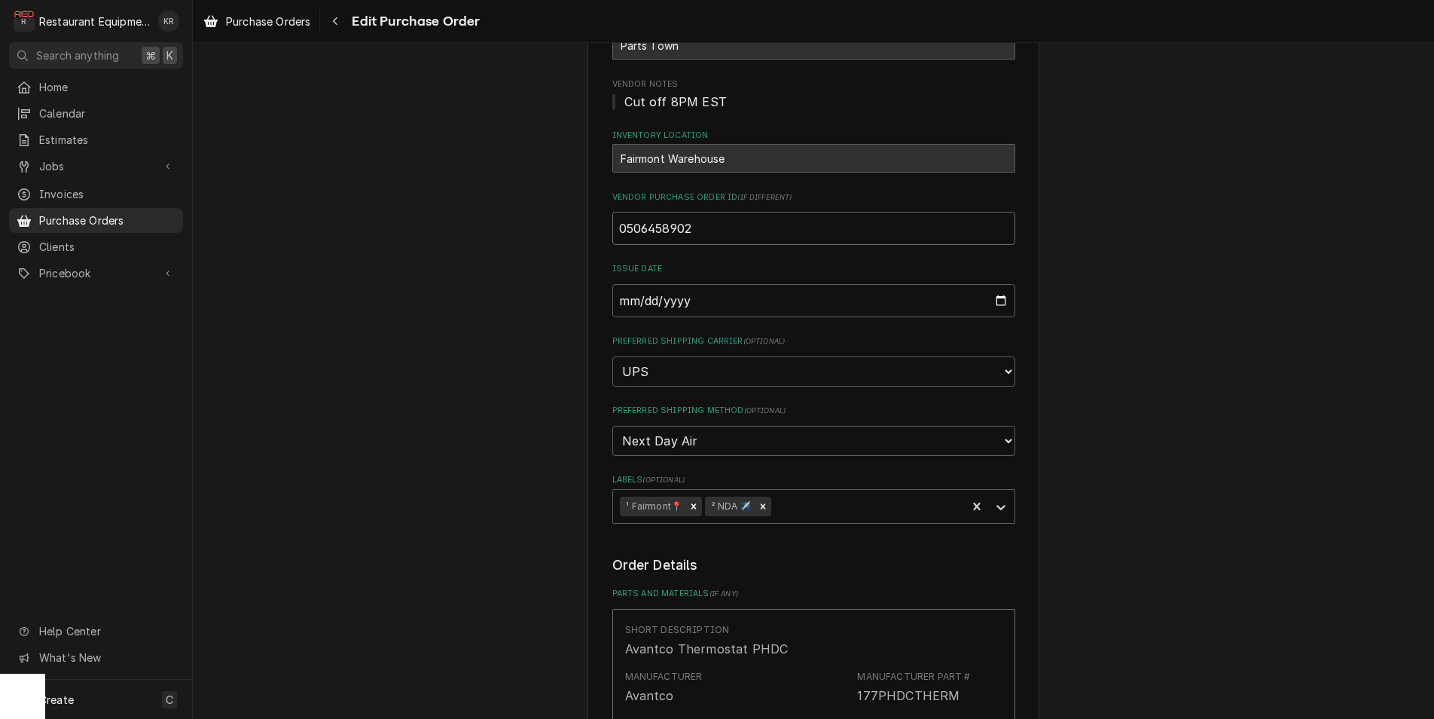
click at [710, 233] on input "0506458902" at bounding box center [813, 228] width 403 height 33
type textarea "x"
type input "0506458902"
paste input "0506458987"
type textarea "x"
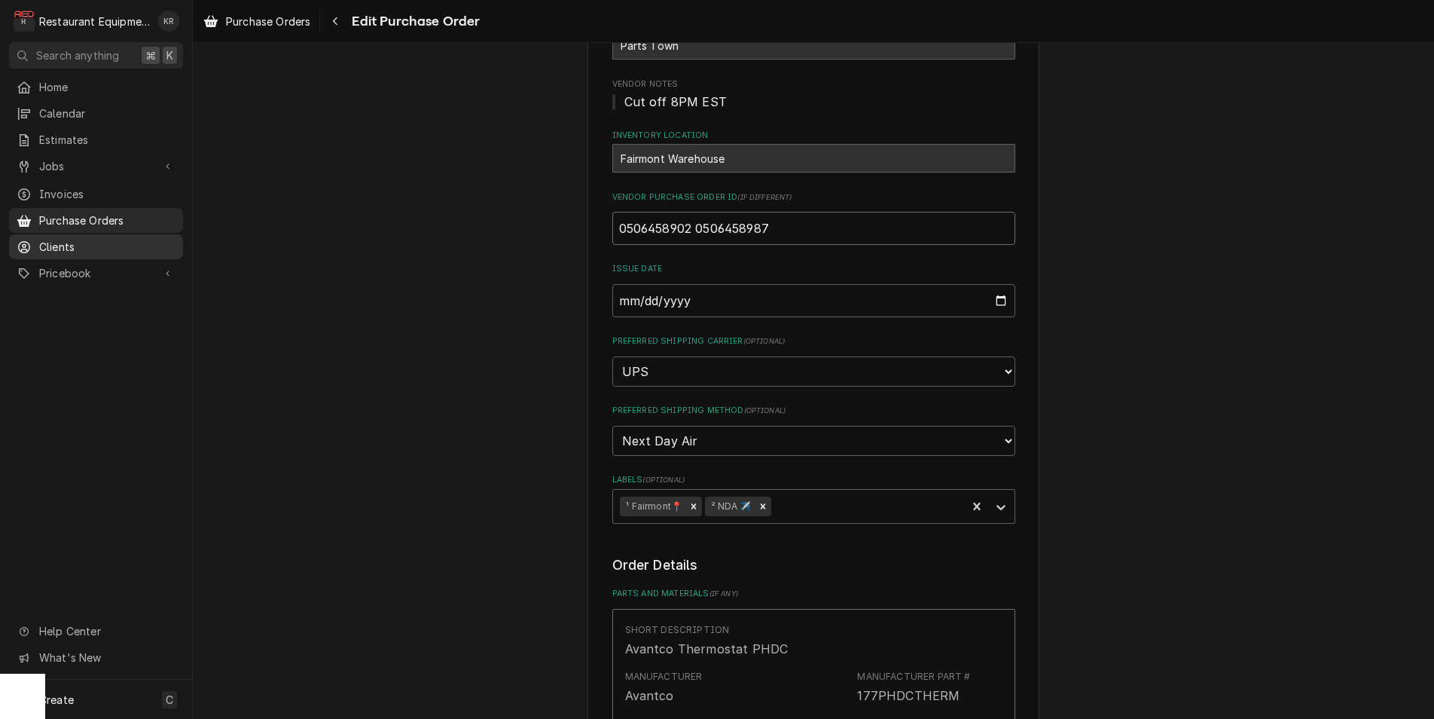
type input "0506458902 0506458987"
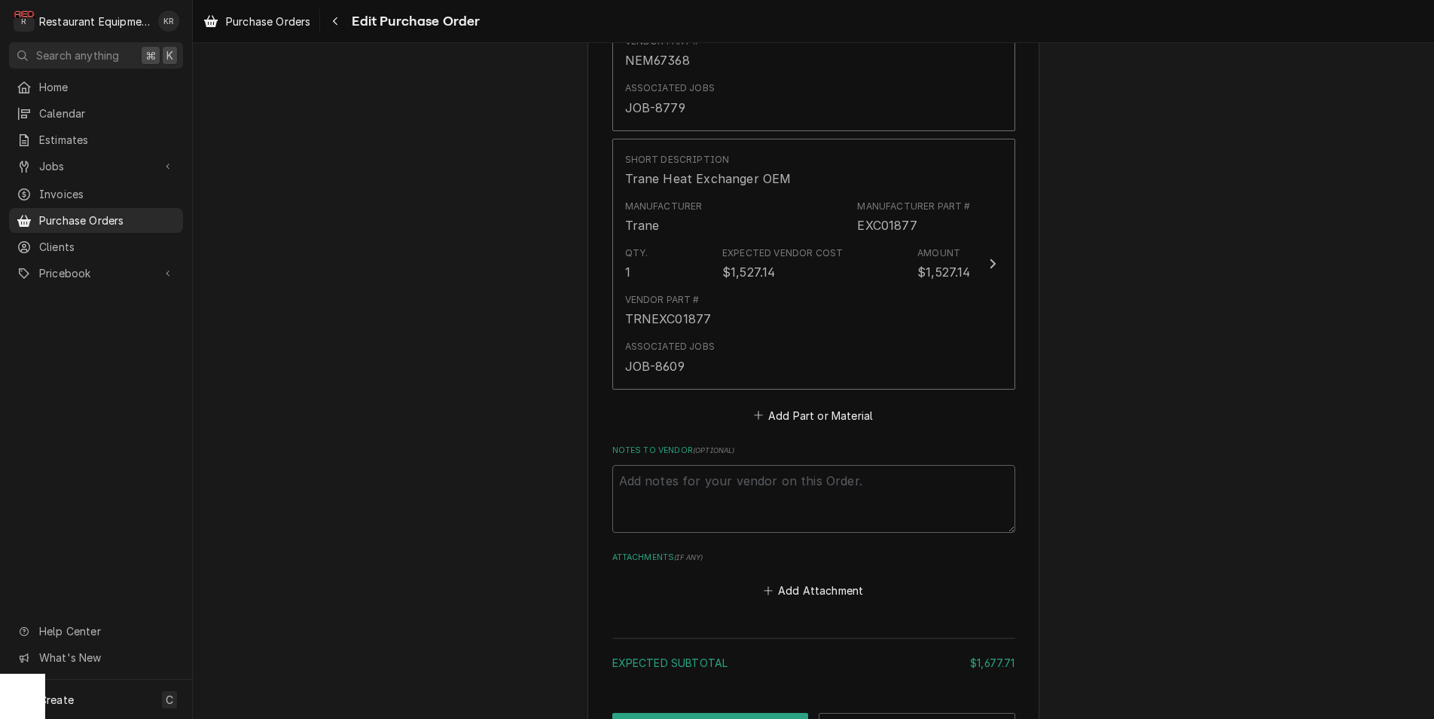
scroll to position [1254, 0]
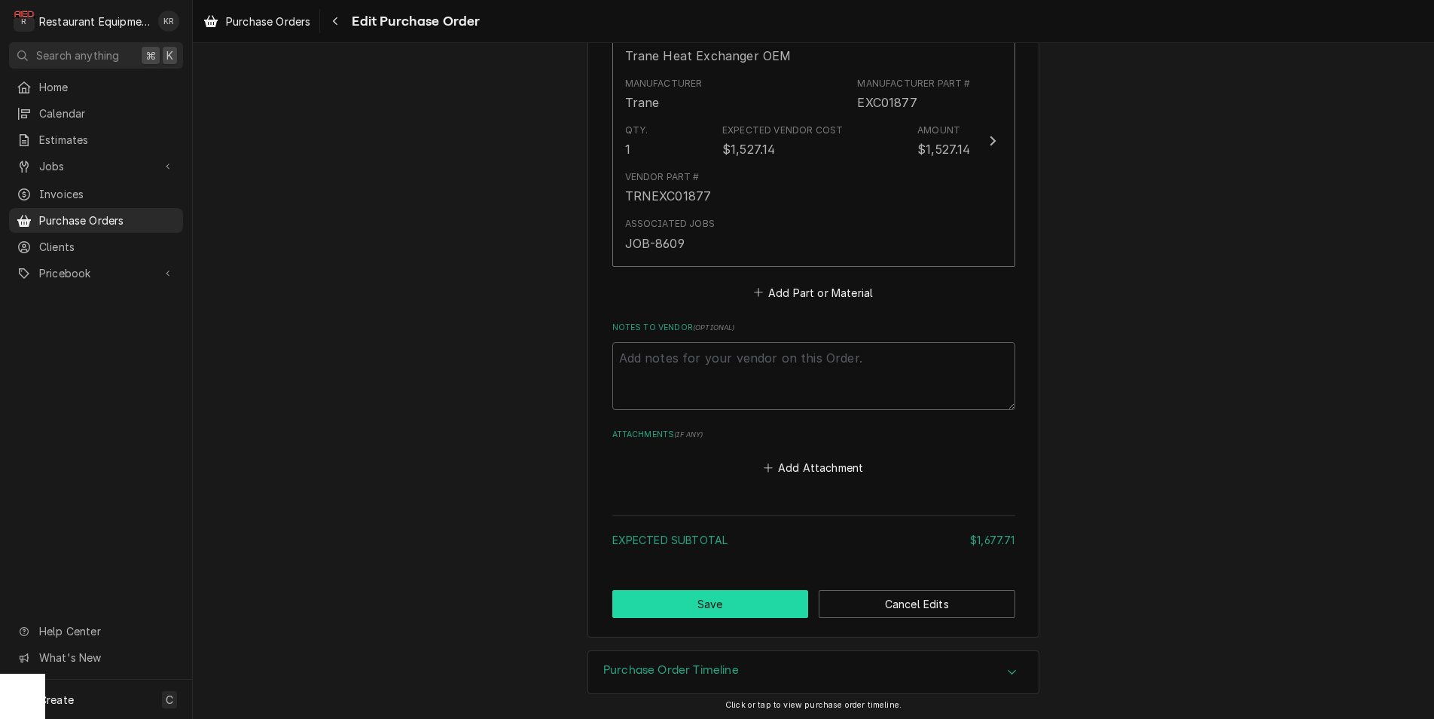
click at [749, 606] on button "Save" at bounding box center [710, 604] width 197 height 28
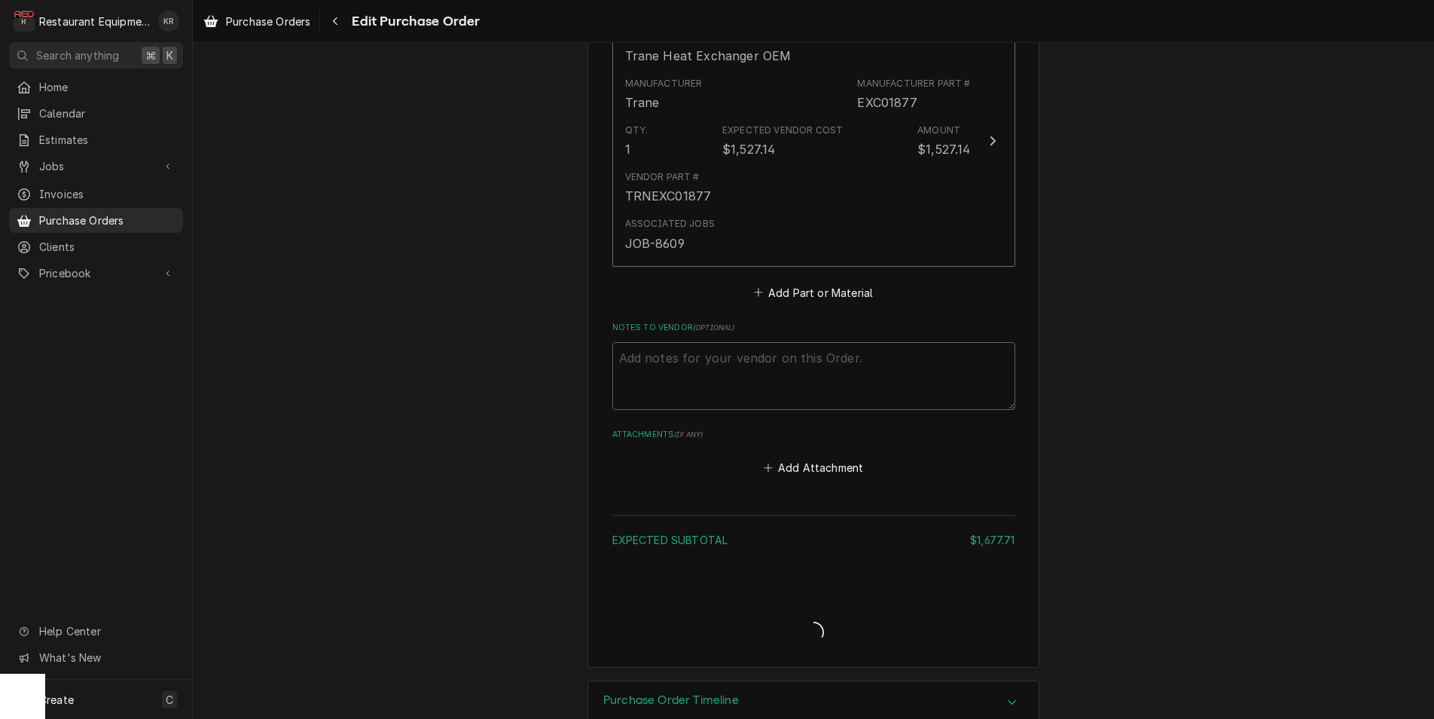
type textarea "x"
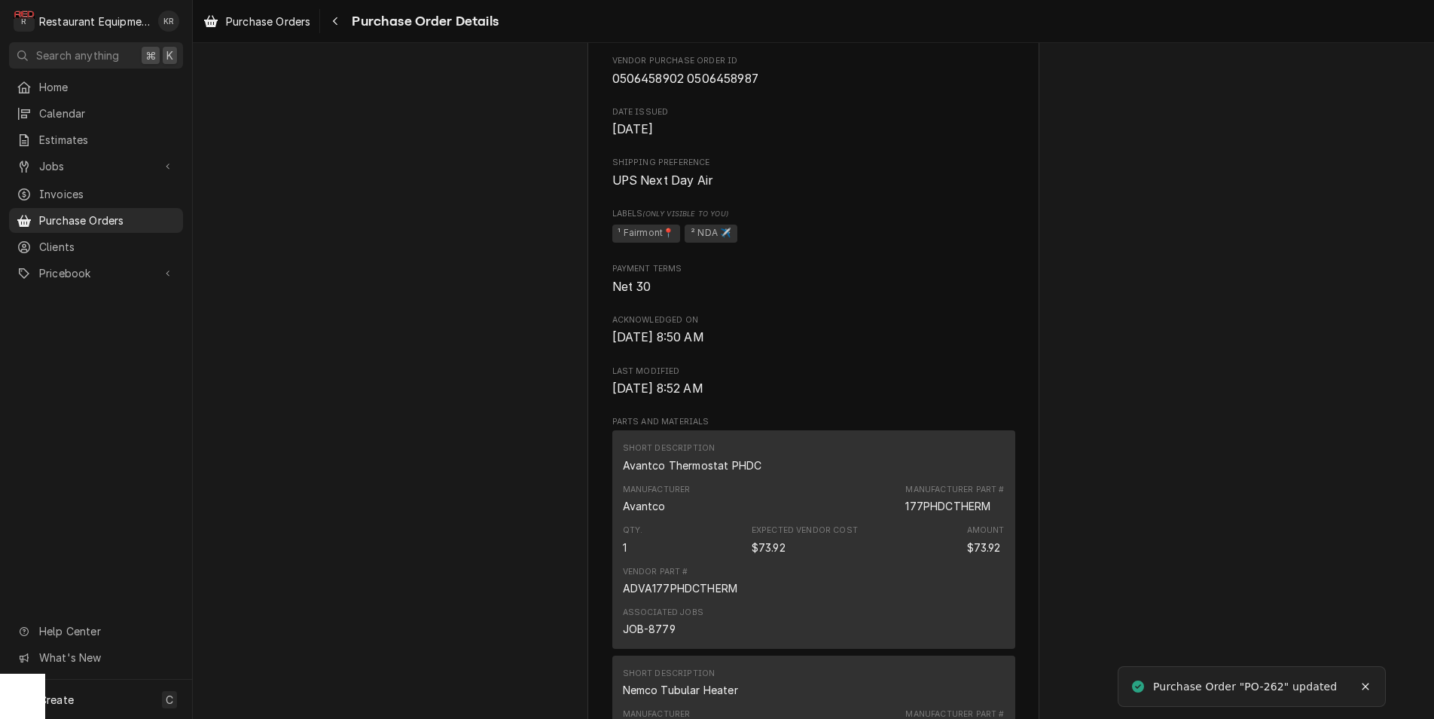
scroll to position [564, 0]
click at [255, 21] on span "Purchase Orders" at bounding box center [268, 22] width 84 height 16
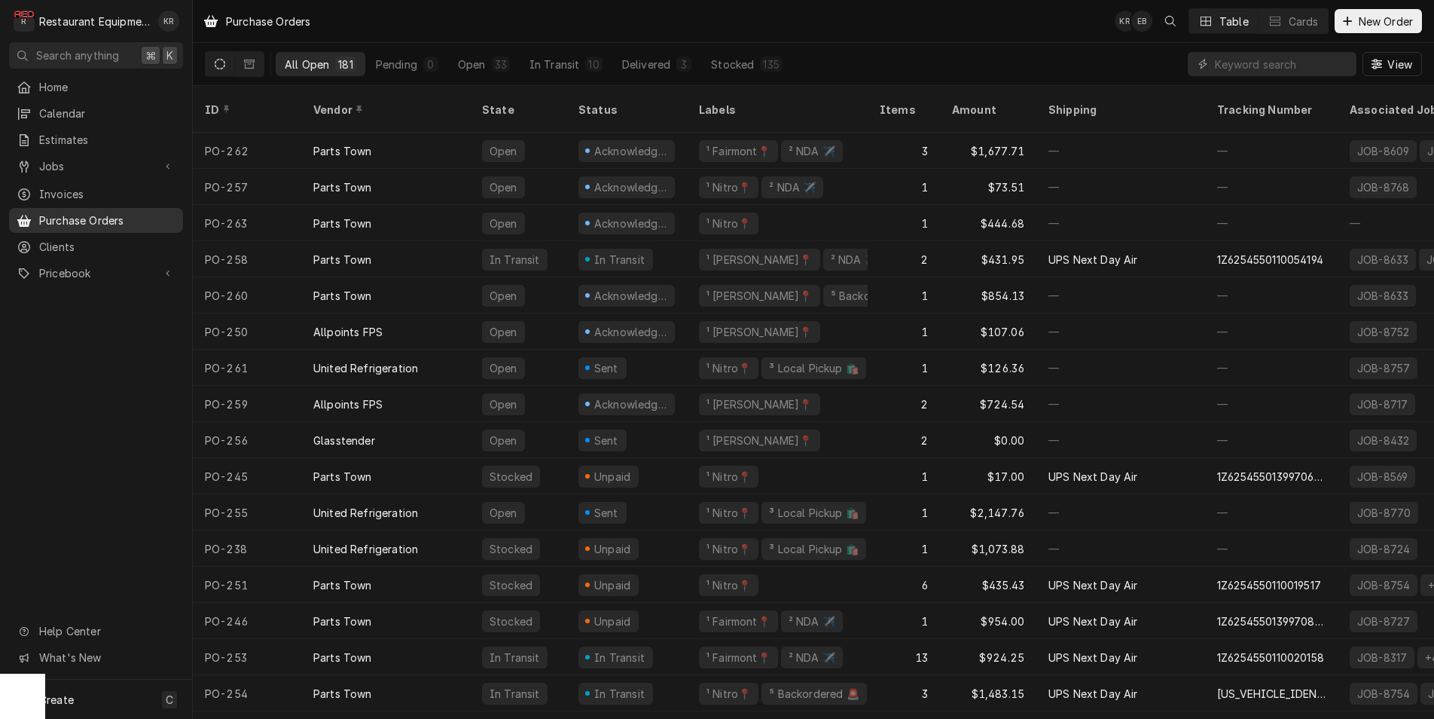
click at [307, 172] on div "Parts Town" at bounding box center [385, 187] width 169 height 36
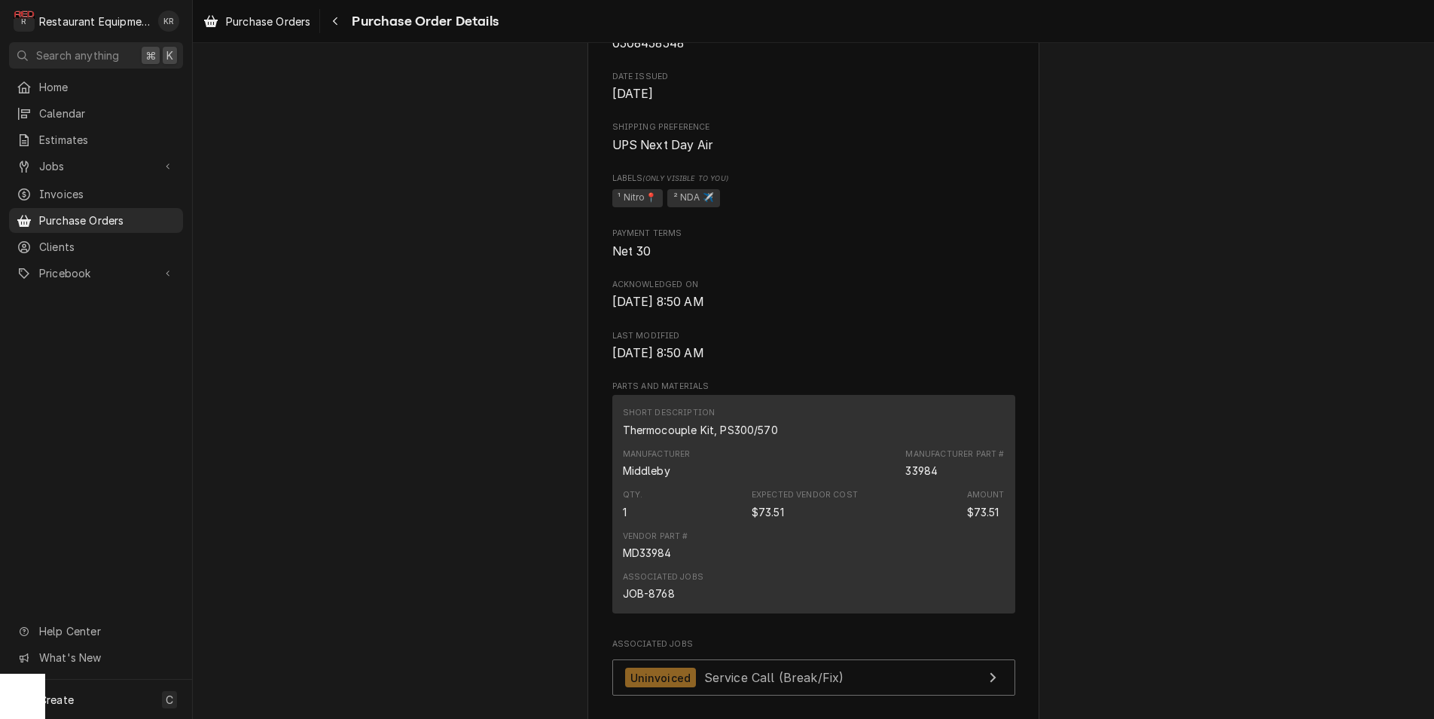
scroll to position [1028, 0]
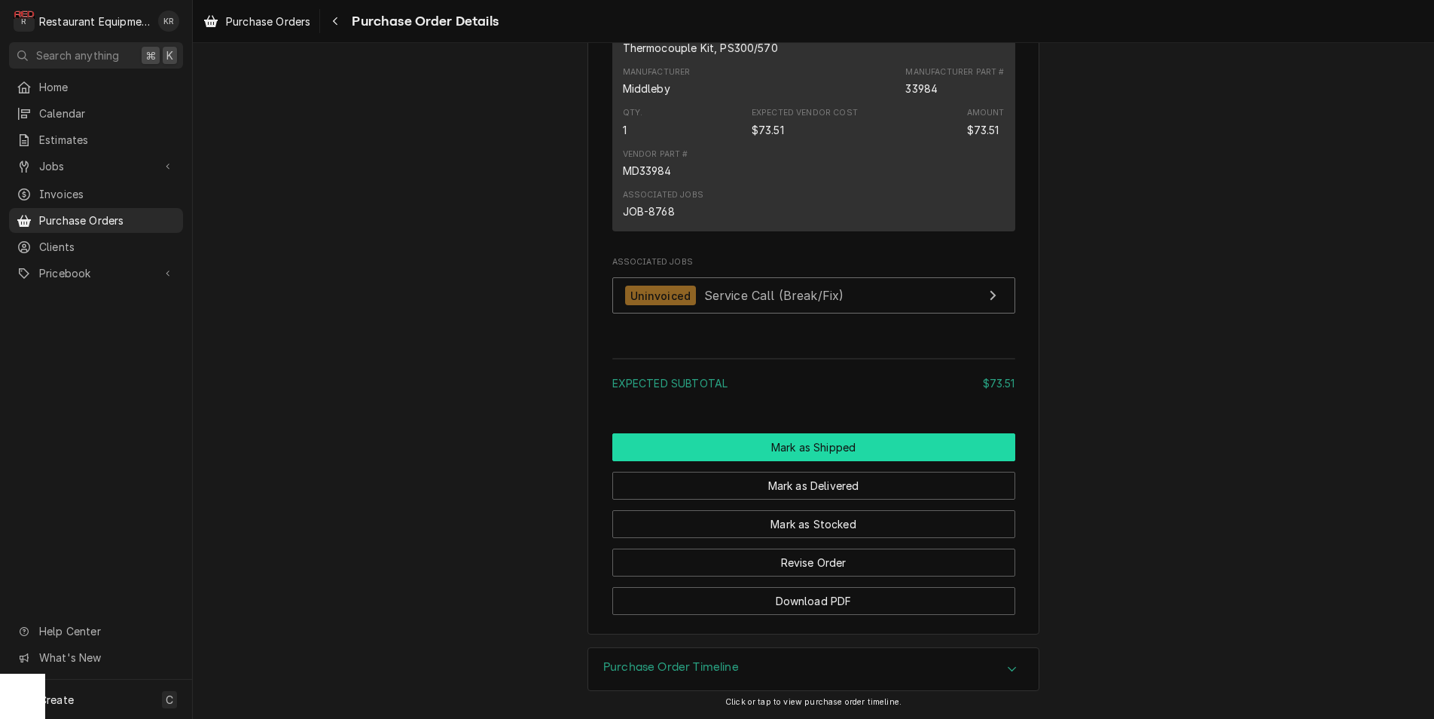
click at [843, 452] on button "Mark as Shipped" at bounding box center [813, 447] width 403 height 28
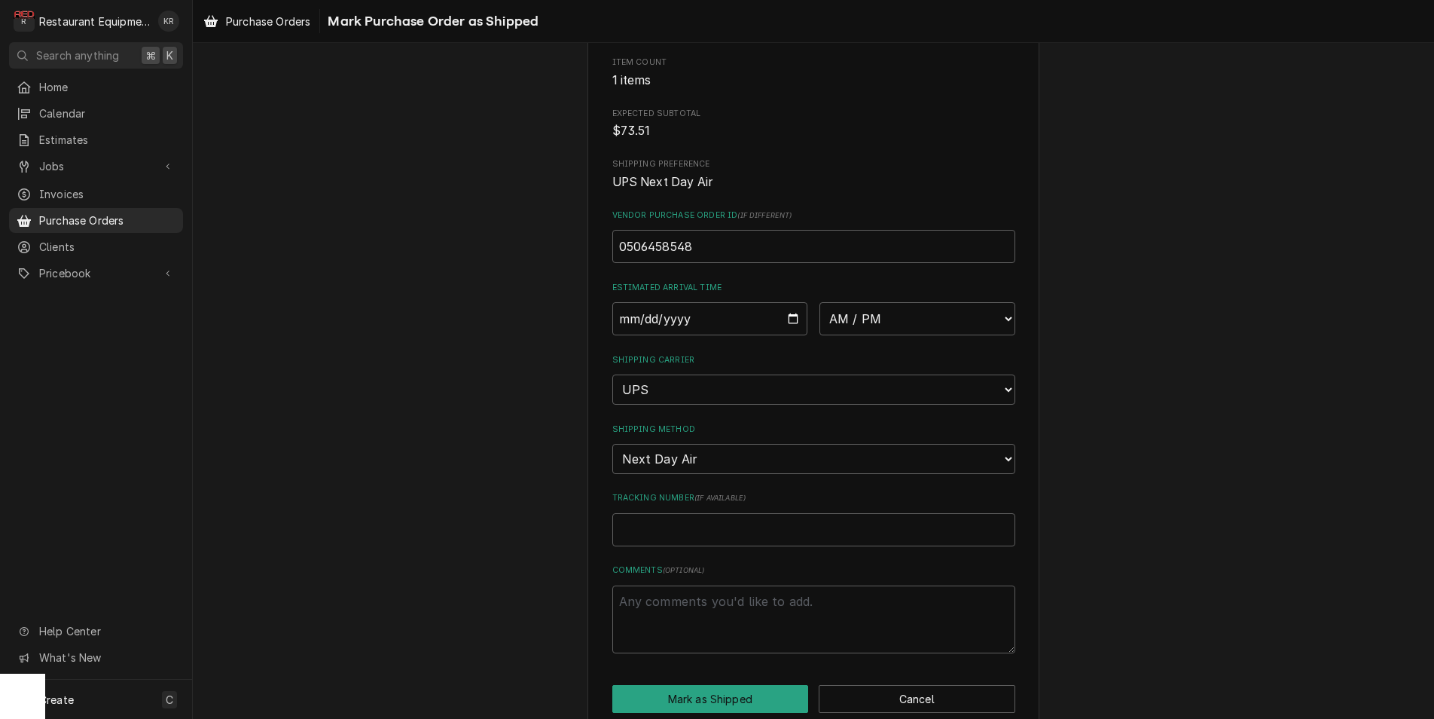
scroll to position [197, 0]
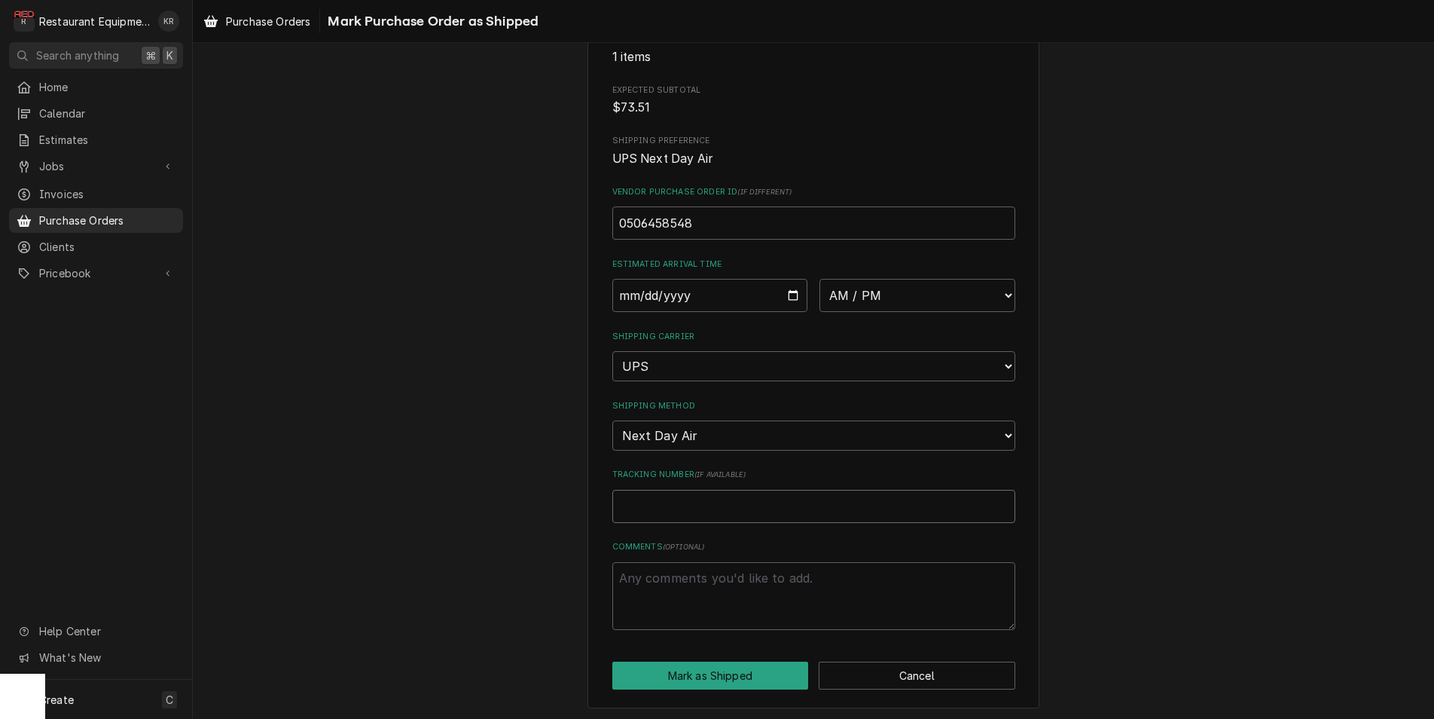
click at [807, 496] on input "Tracking Number ( if available )" at bounding box center [813, 506] width 403 height 33
click at [805, 496] on input "Tracking Number ( if available )" at bounding box center [813, 506] width 403 height 33
paste input "1Z6254550110052212"
type textarea "x"
type input "1Z6254550110052212"
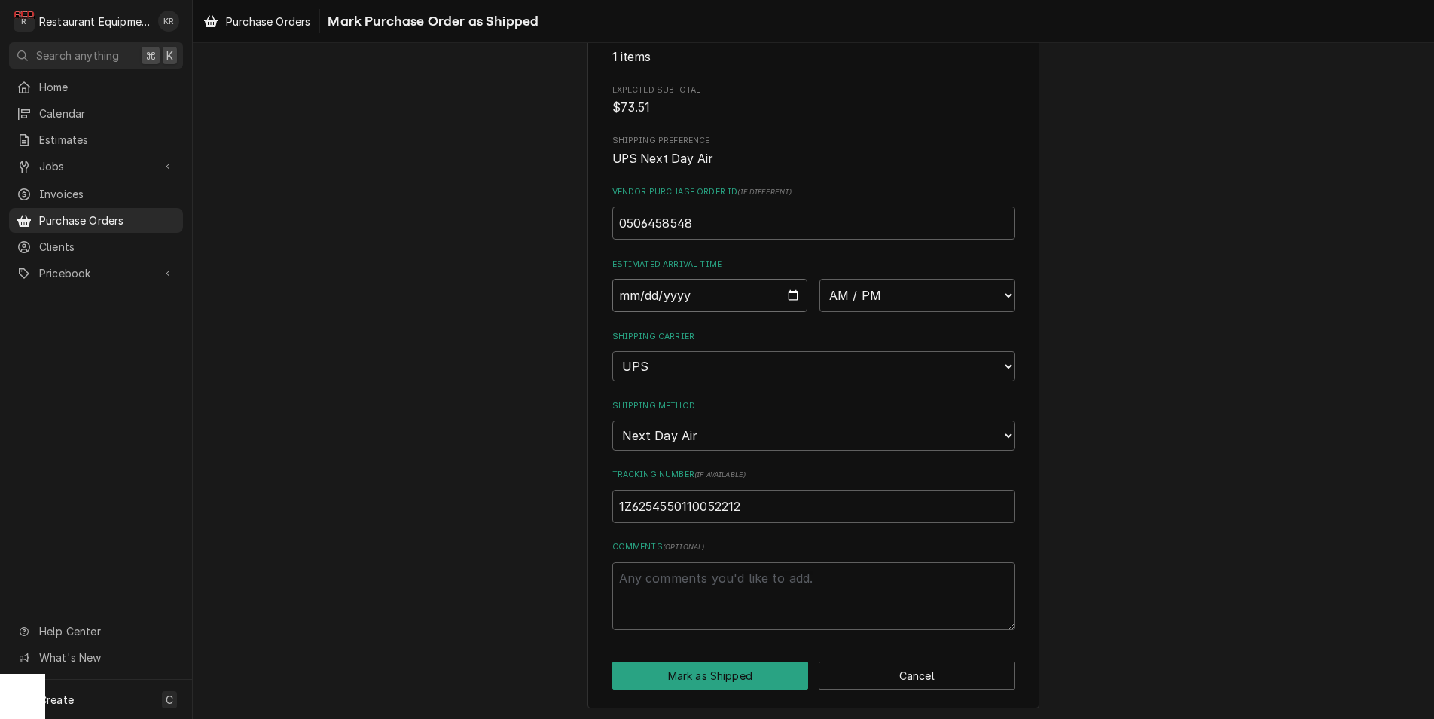
click at [789, 301] on input "Date" at bounding box center [710, 295] width 196 height 33
type input "2025-09-05"
type textarea "x"
click at [819, 279] on select "AM / PM 6:00 AM 6:15 AM 6:30 AM 6:45 AM 7:00 AM 7:15 AM 7:30 AM 7:45 AM 8:00 AM…" at bounding box center [917, 295] width 196 height 33
select select "10:30:00"
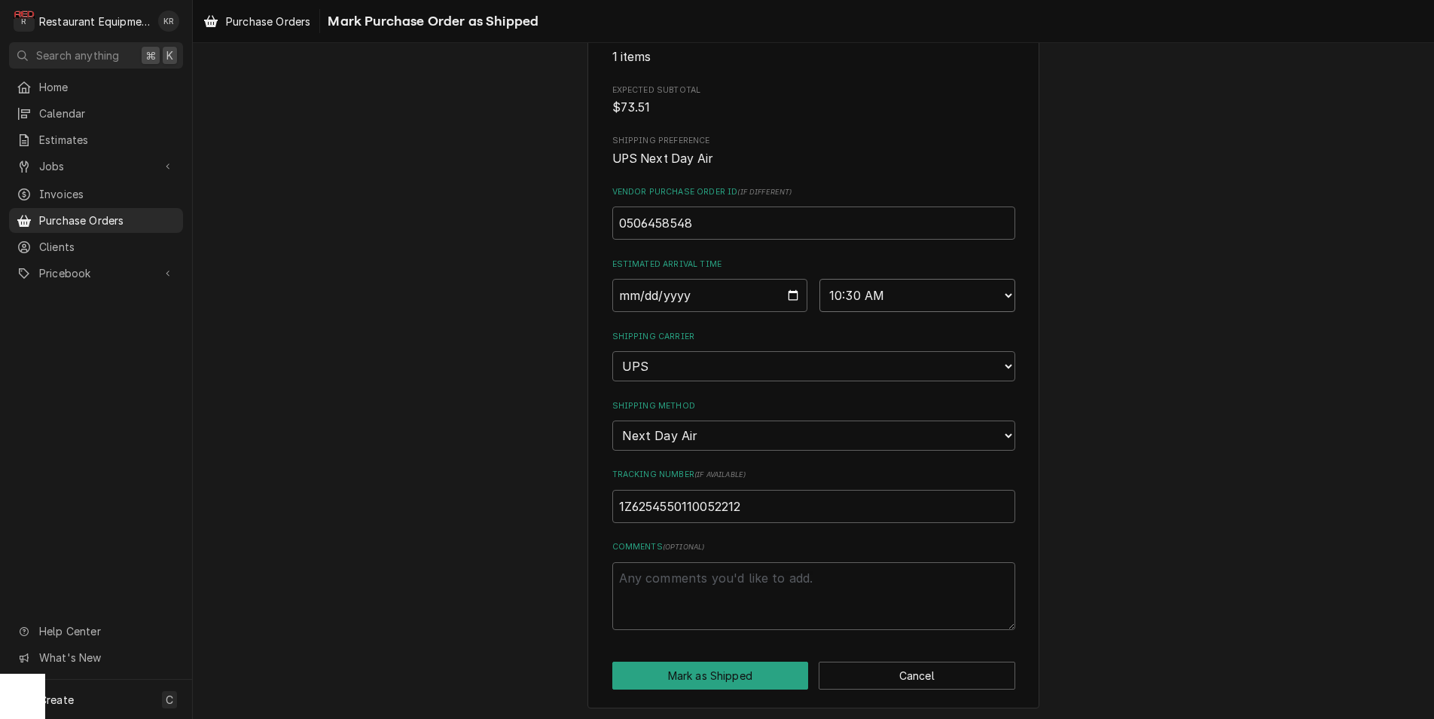
click option "10:30 AM" at bounding box center [0, 0] width 0 height 0
click at [743, 673] on button "Mark as Shipped" at bounding box center [710, 675] width 197 height 28
type textarea "x"
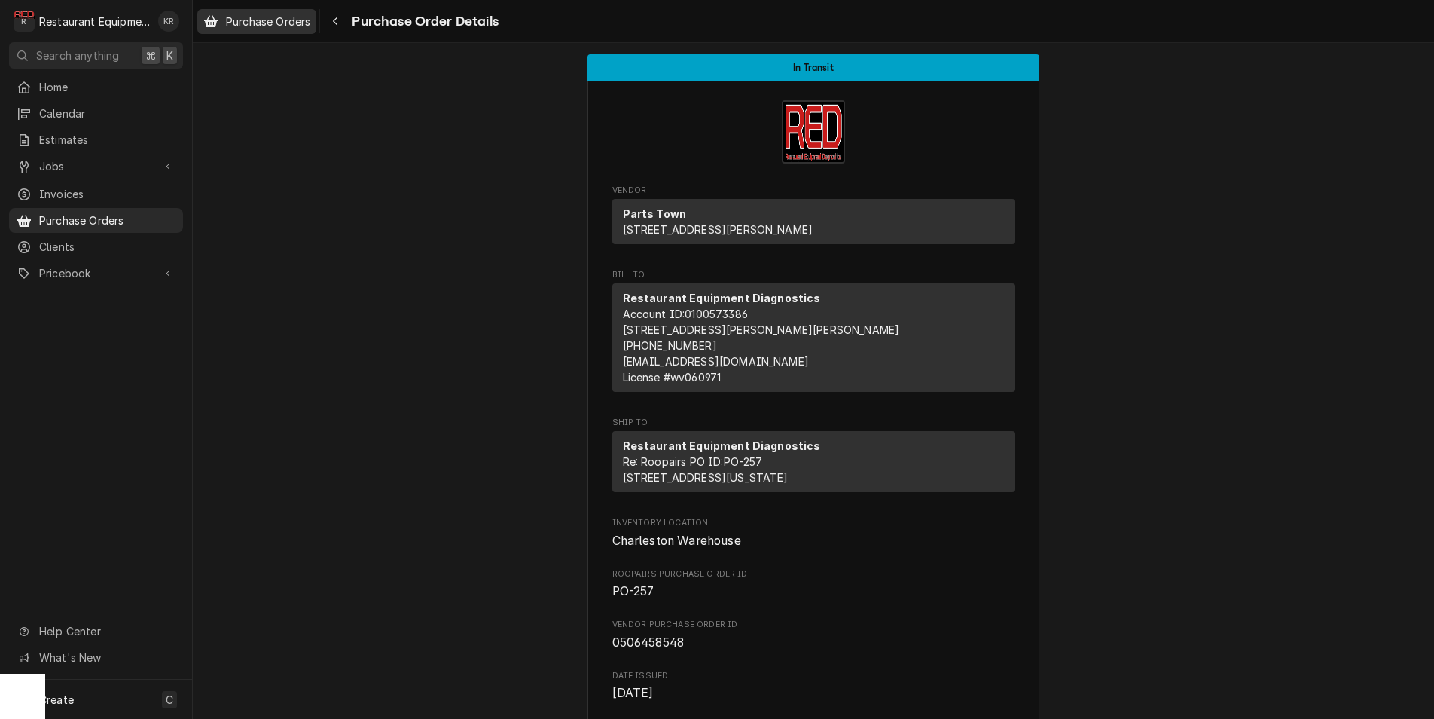
click at [252, 23] on span "Purchase Orders" at bounding box center [268, 22] width 84 height 16
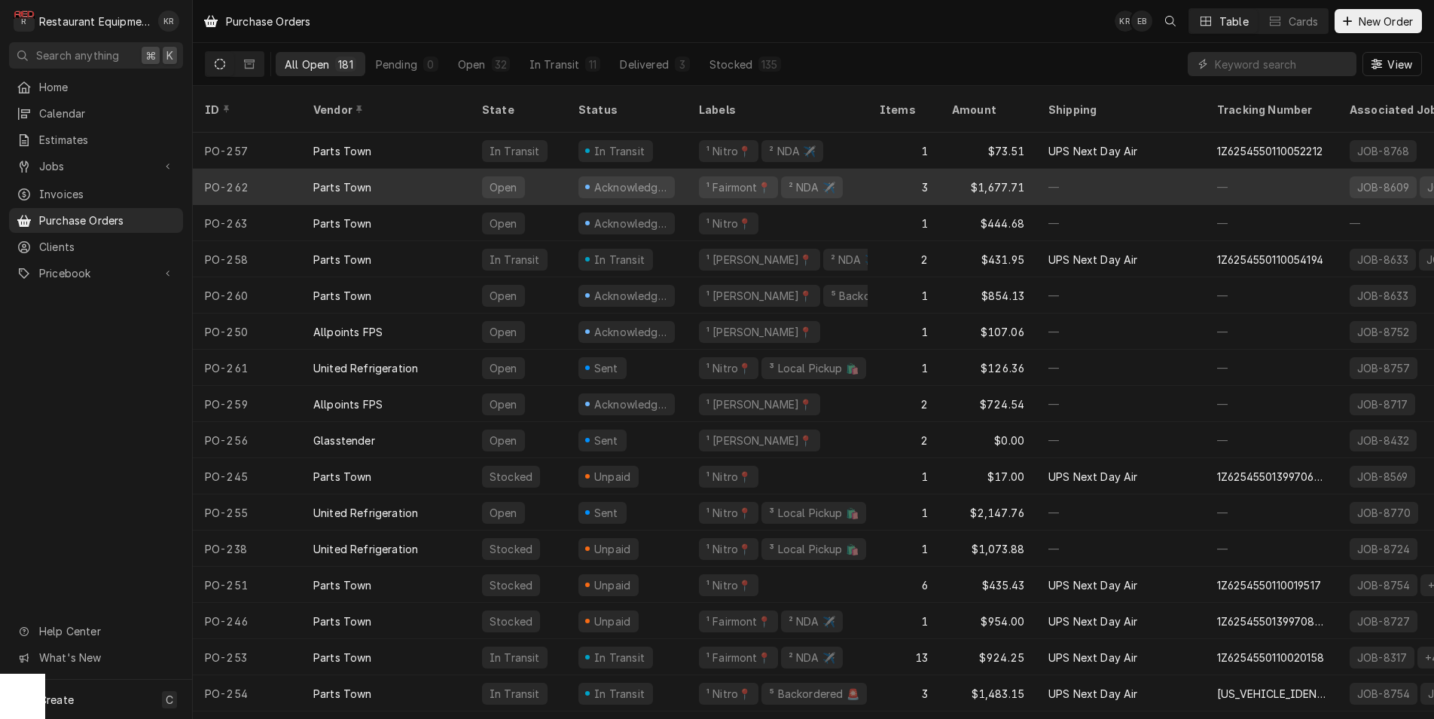
click at [376, 169] on div "Parts Town" at bounding box center [385, 187] width 169 height 36
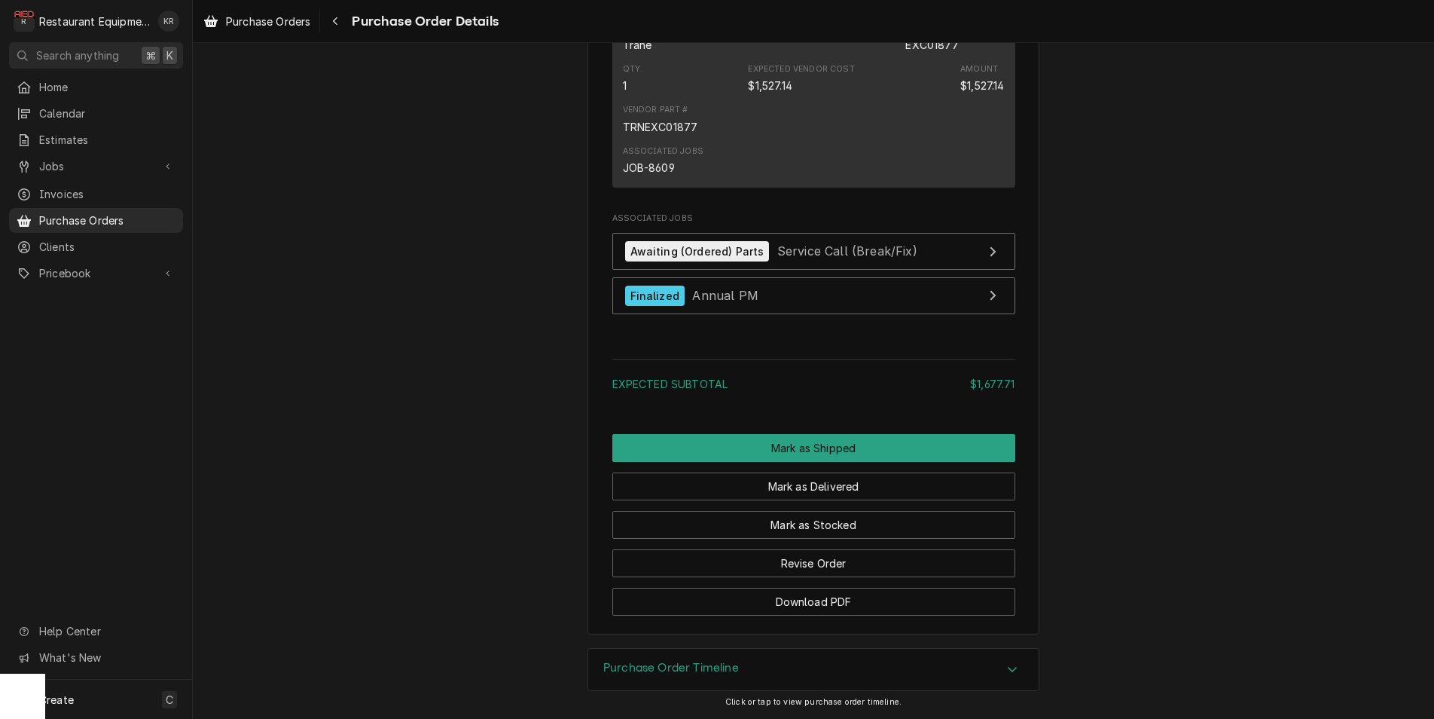
scroll to position [1521, 0]
click at [826, 444] on button "Mark as Shipped" at bounding box center [813, 448] width 403 height 28
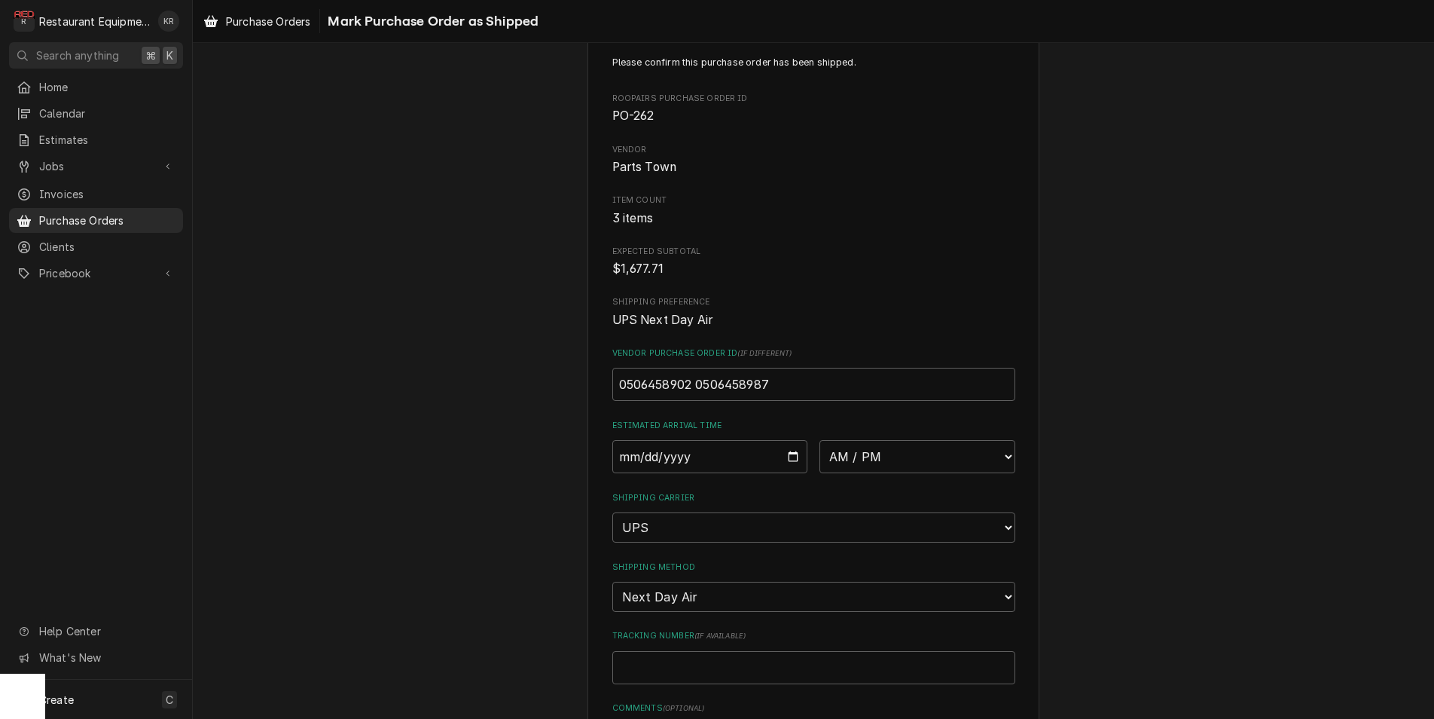
scroll to position [66, 0]
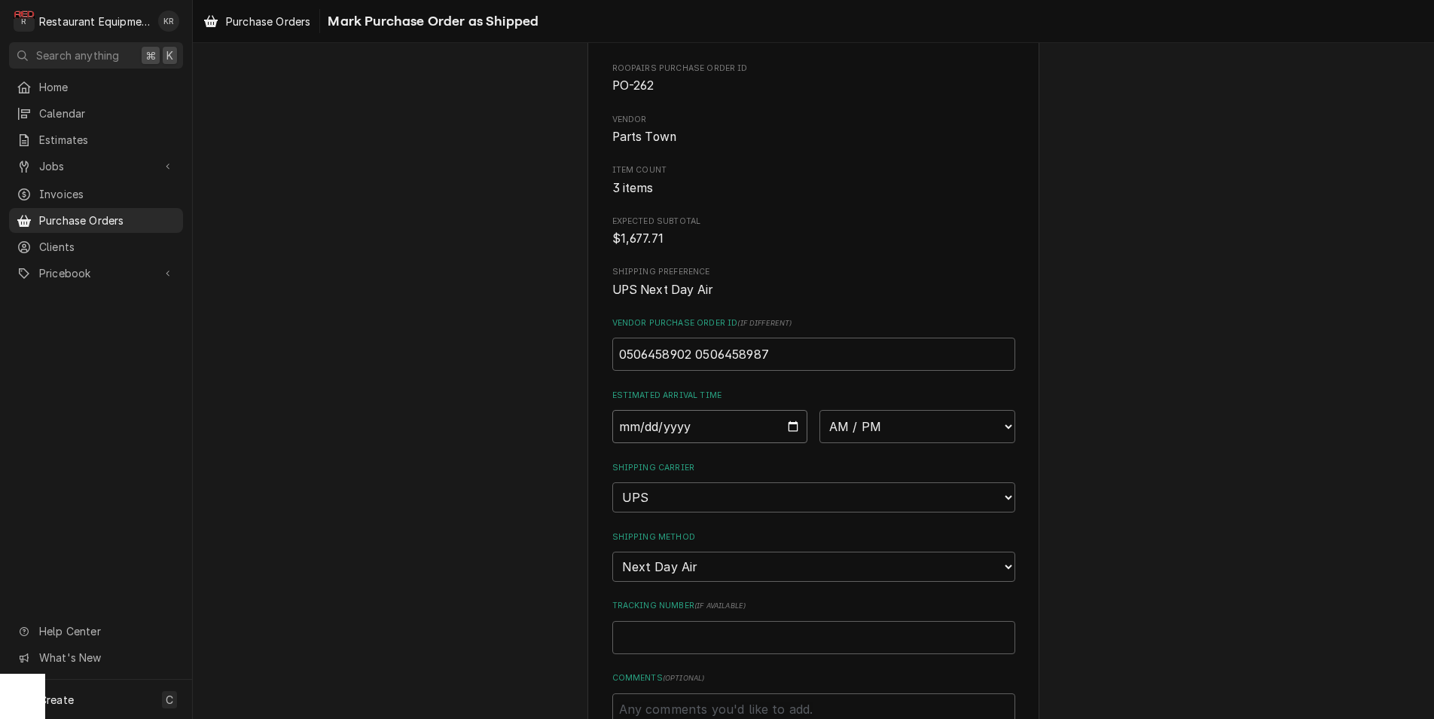
click at [792, 435] on input "Date" at bounding box center [710, 426] width 196 height 33
click at [767, 426] on input "Date" at bounding box center [710, 426] width 196 height 33
click at [792, 426] on input "Date" at bounding box center [710, 426] width 196 height 33
type input "2025-09-05"
type textarea "x"
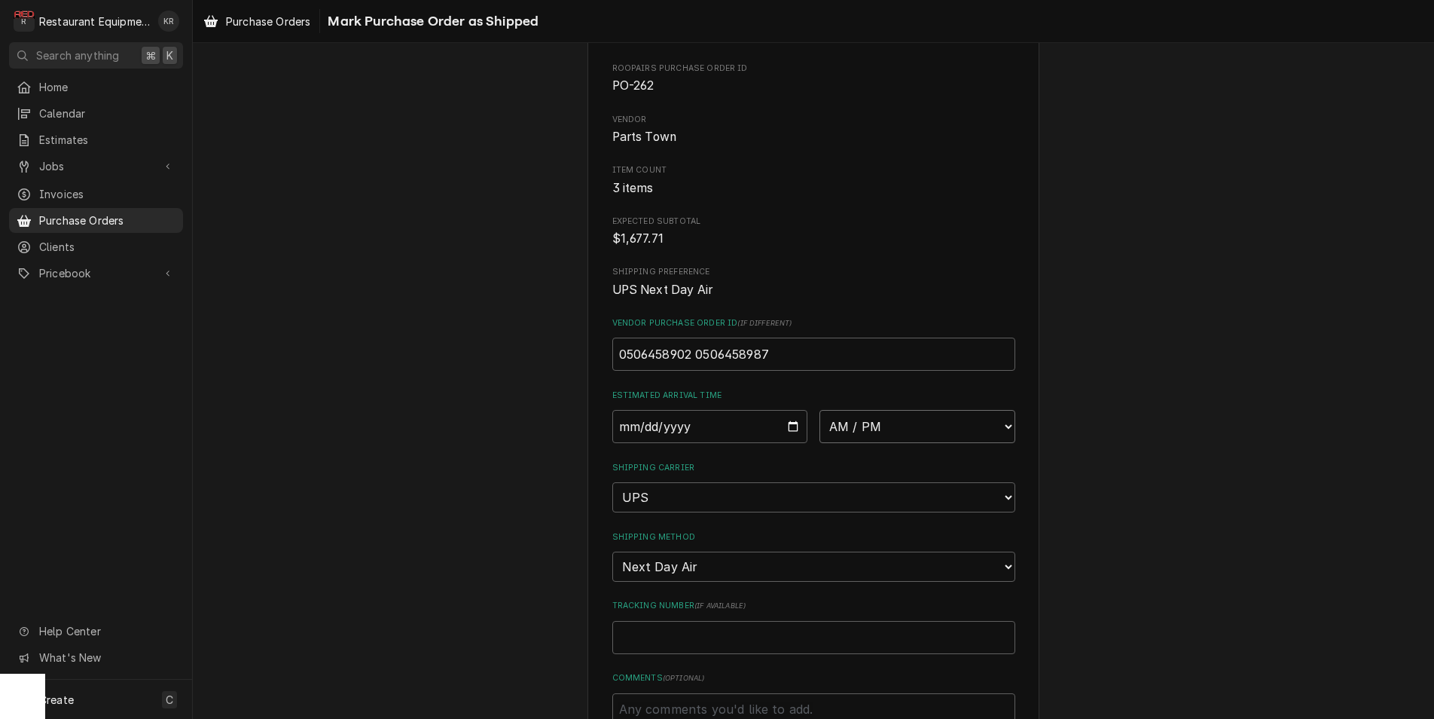
click at [819, 410] on select "AM / PM 6:00 AM 6:15 AM 6:30 AM 6:45 AM 7:00 AM 7:15 AM 7:30 AM 7:45 AM 8:00 AM…" at bounding box center [917, 426] width 196 height 33
select select "10:30:00"
click option "10:30 AM" at bounding box center [0, 0] width 0 height 0
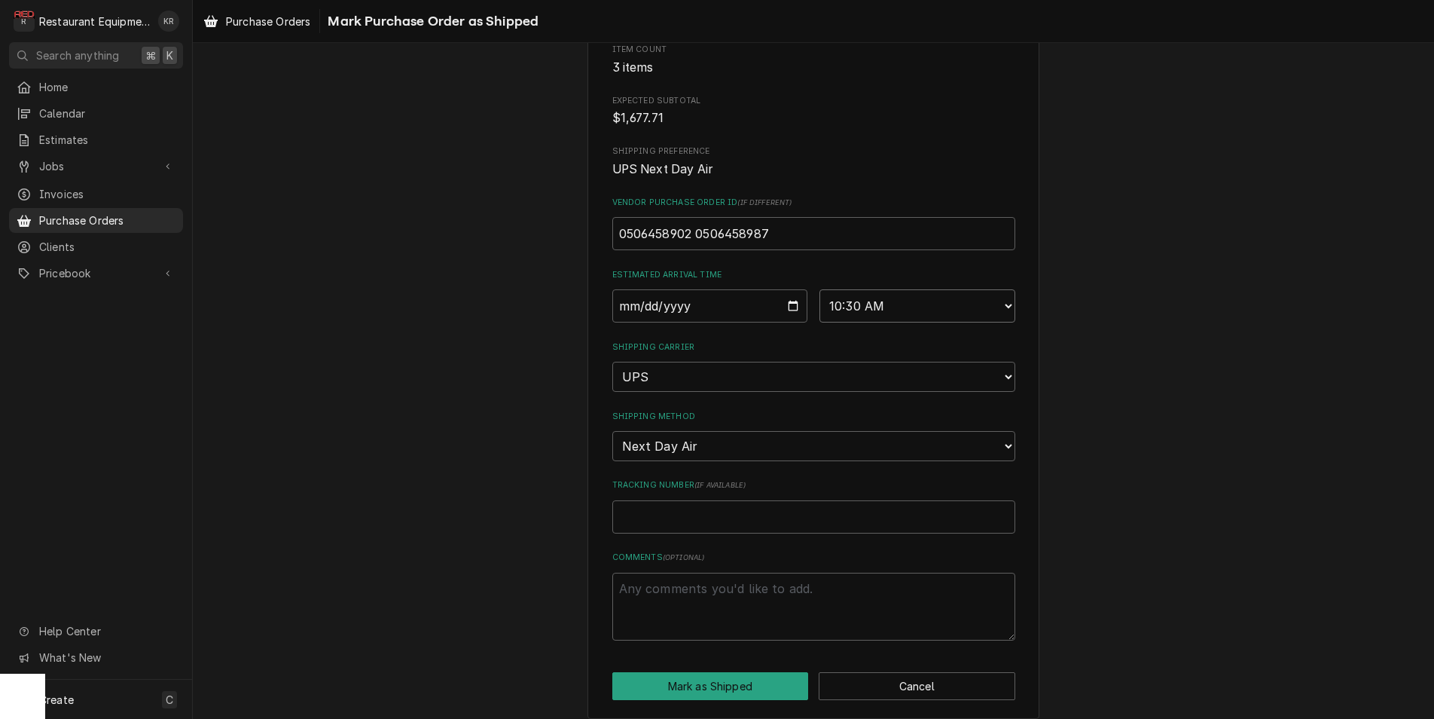
scroll to position [197, 0]
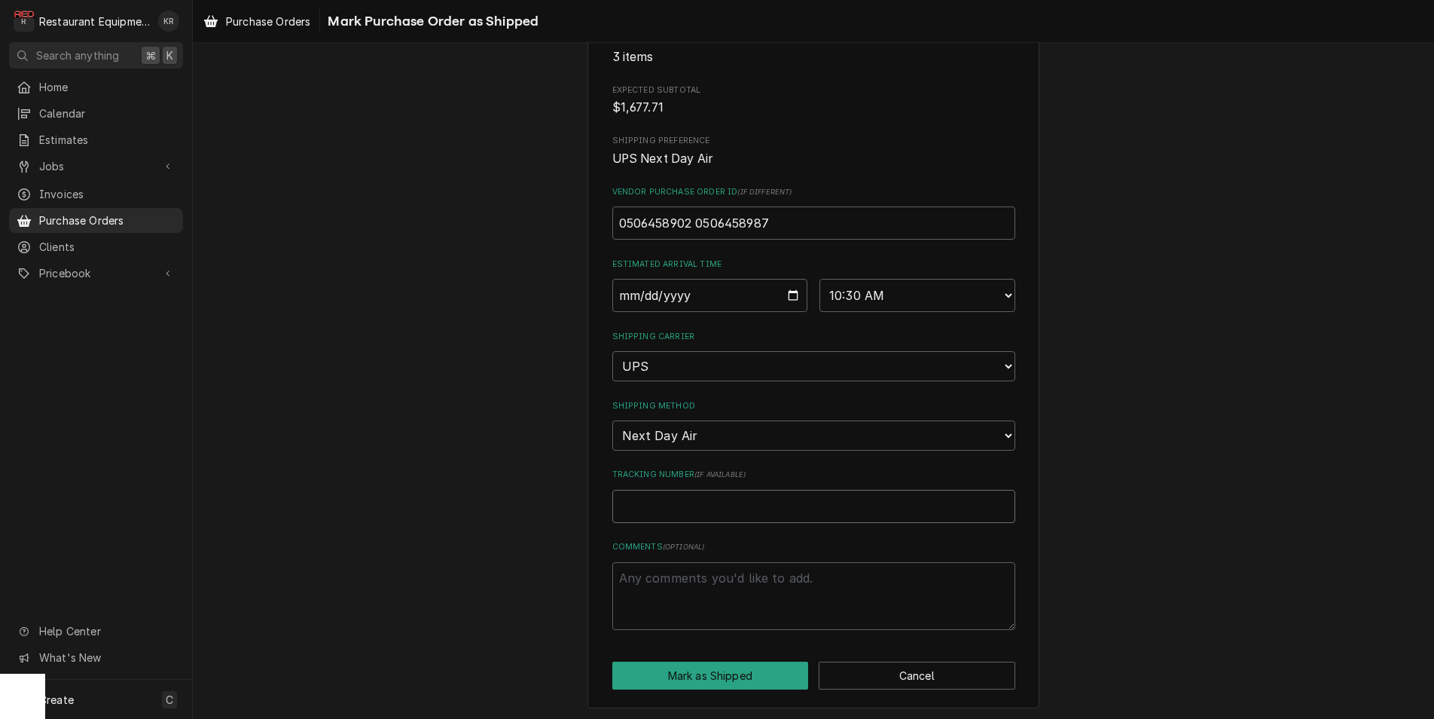
click at [795, 506] on input "Tracking Number ( if available )" at bounding box center [813, 506] width 403 height 33
paste input "1Z6254550110056905"
type textarea "x"
type input "1Z6254550110056905"
click at [762, 672] on button "Mark as Shipped" at bounding box center [710, 675] width 197 height 28
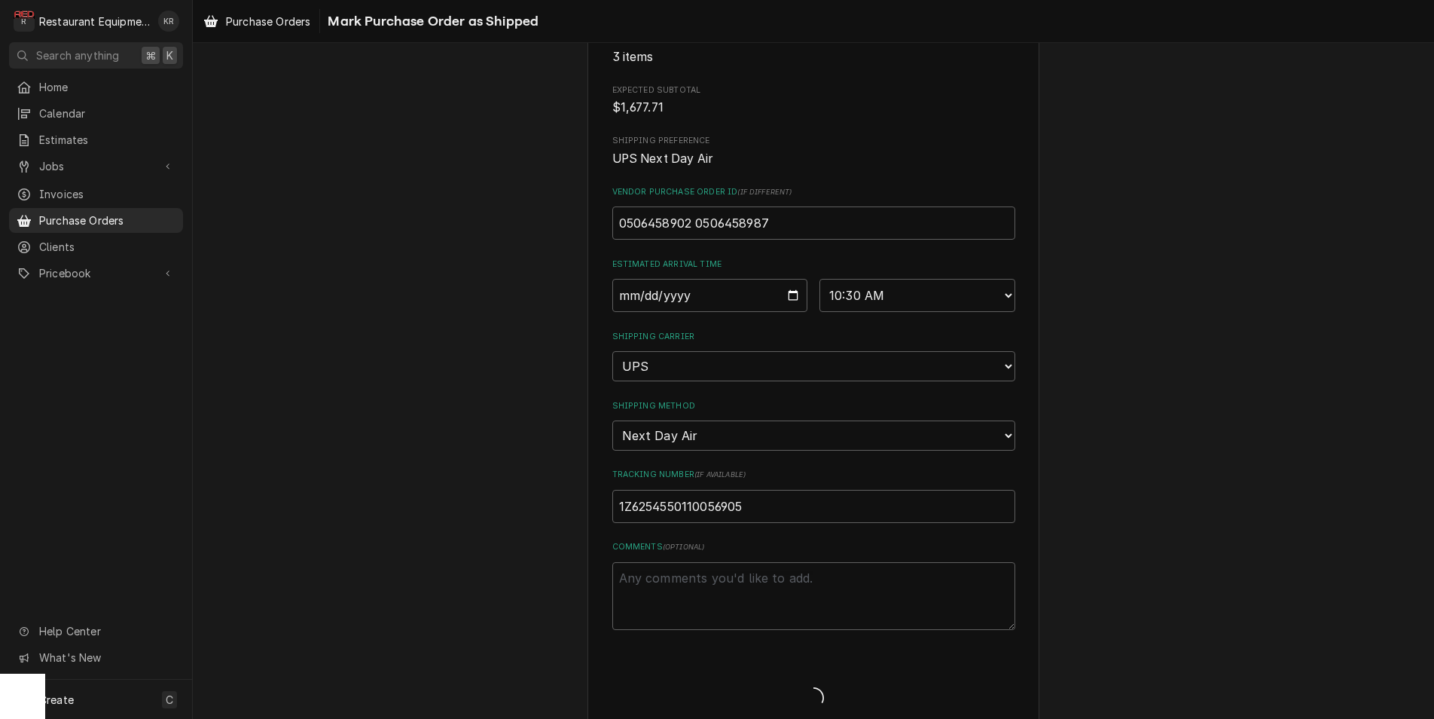
type textarea "x"
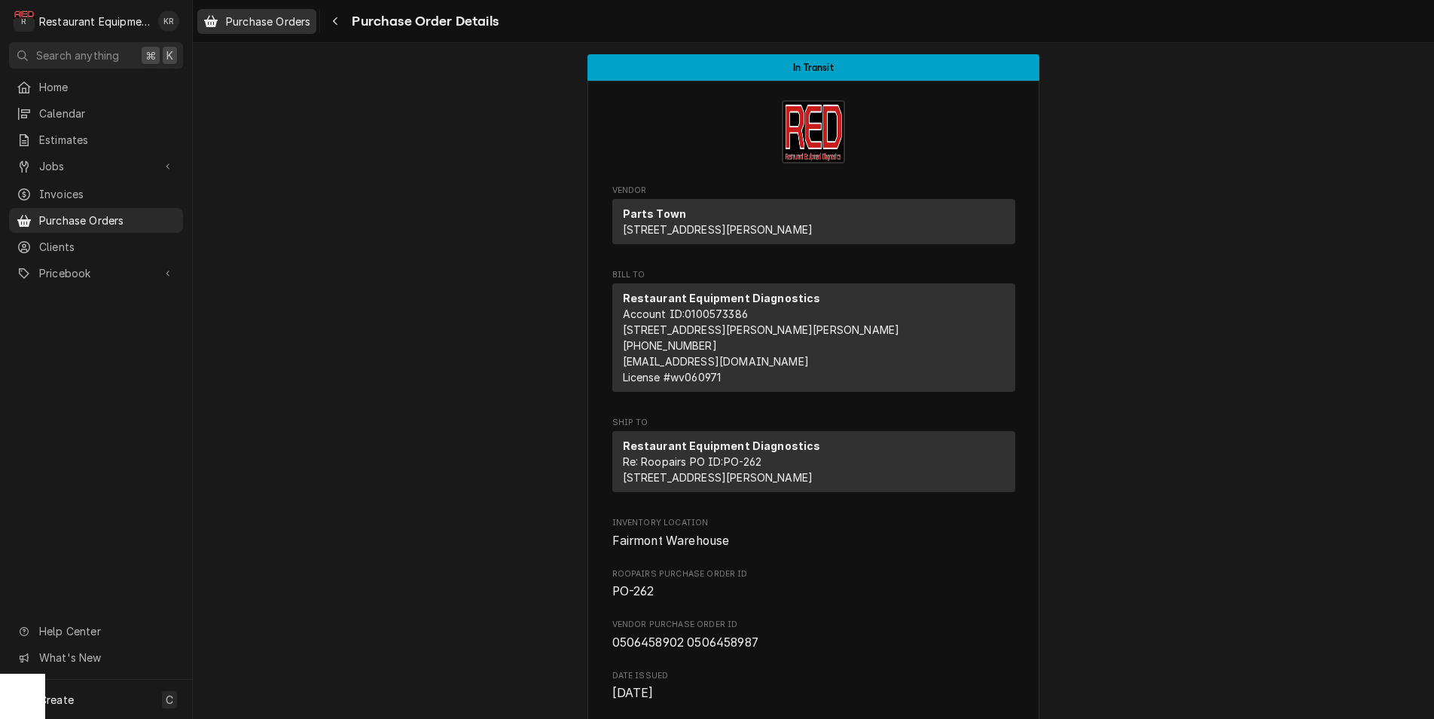
click at [292, 24] on span "Purchase Orders" at bounding box center [268, 22] width 84 height 16
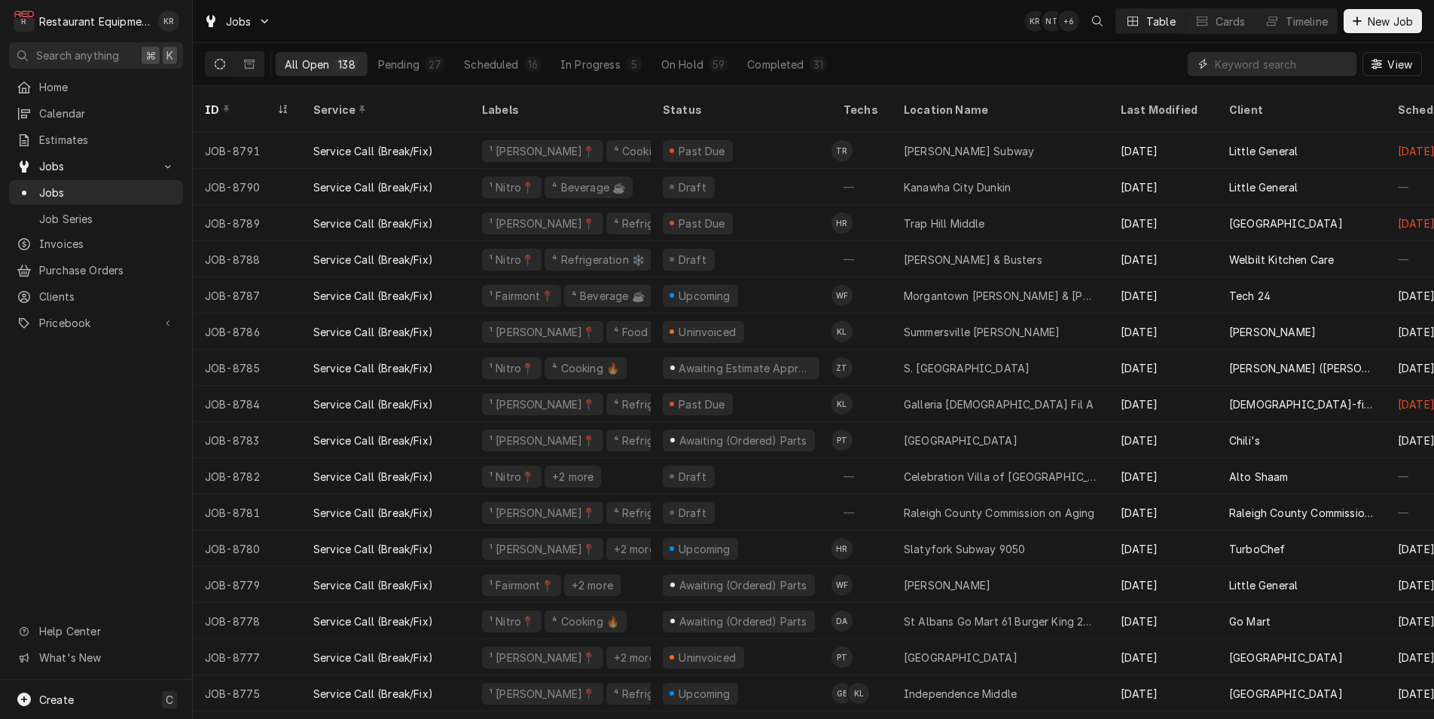
click at [1283, 70] on input "Dynamic Content Wrapper" at bounding box center [1282, 64] width 134 height 24
type input "."
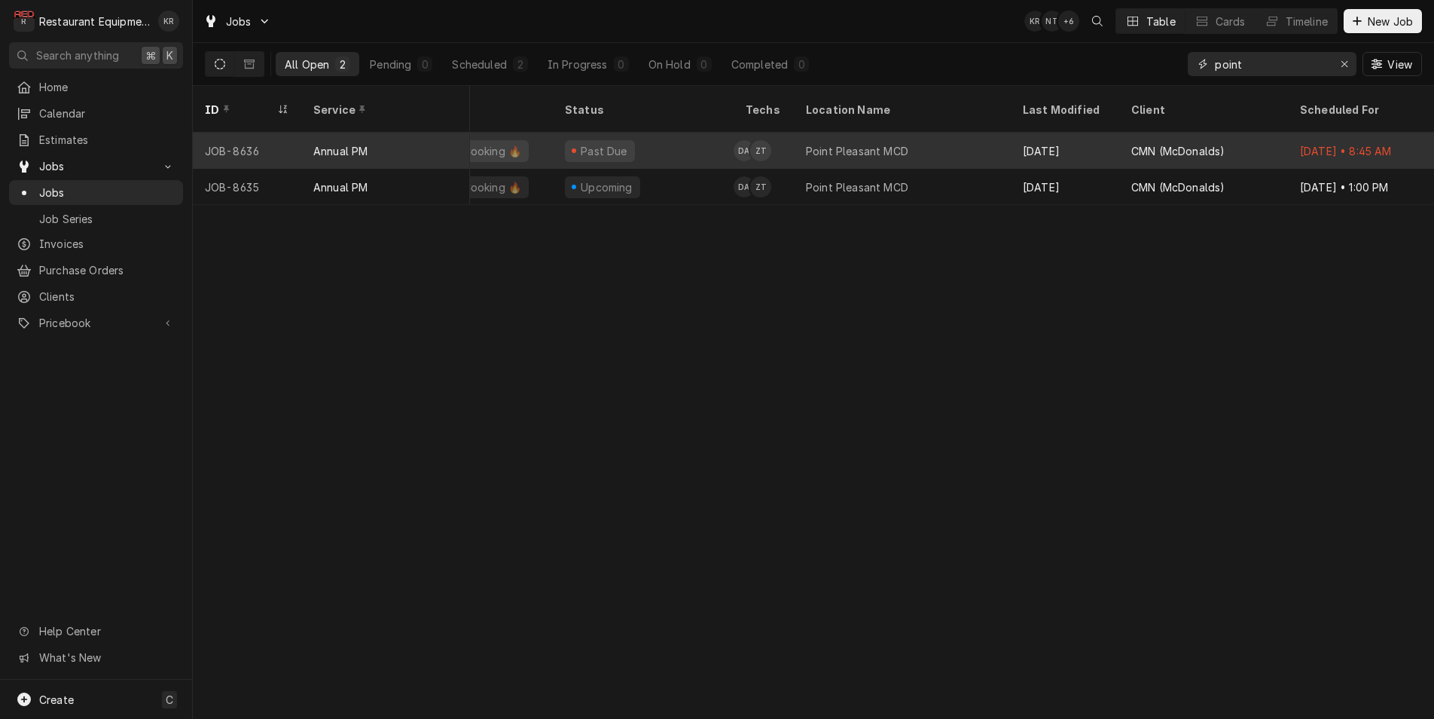
scroll to position [0, 101]
type input "p"
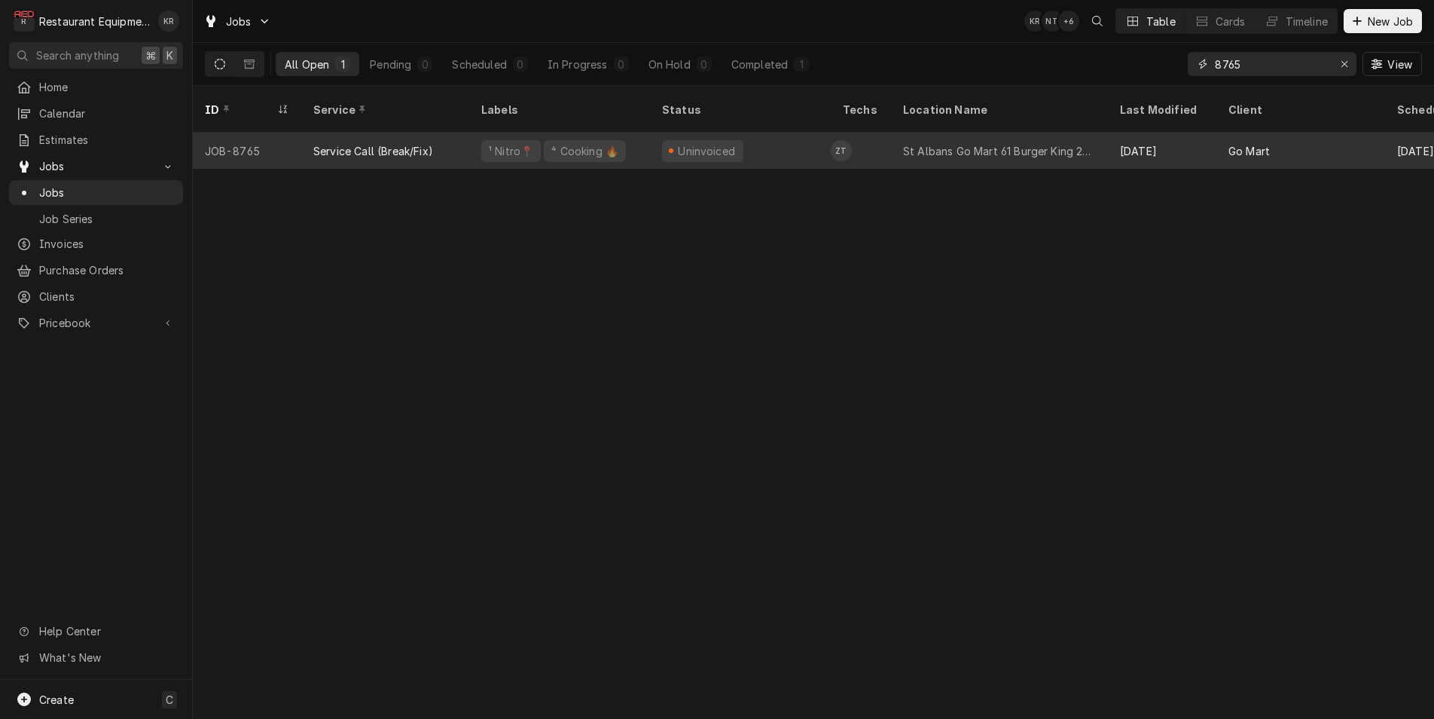
scroll to position [0, 0]
type input "8"
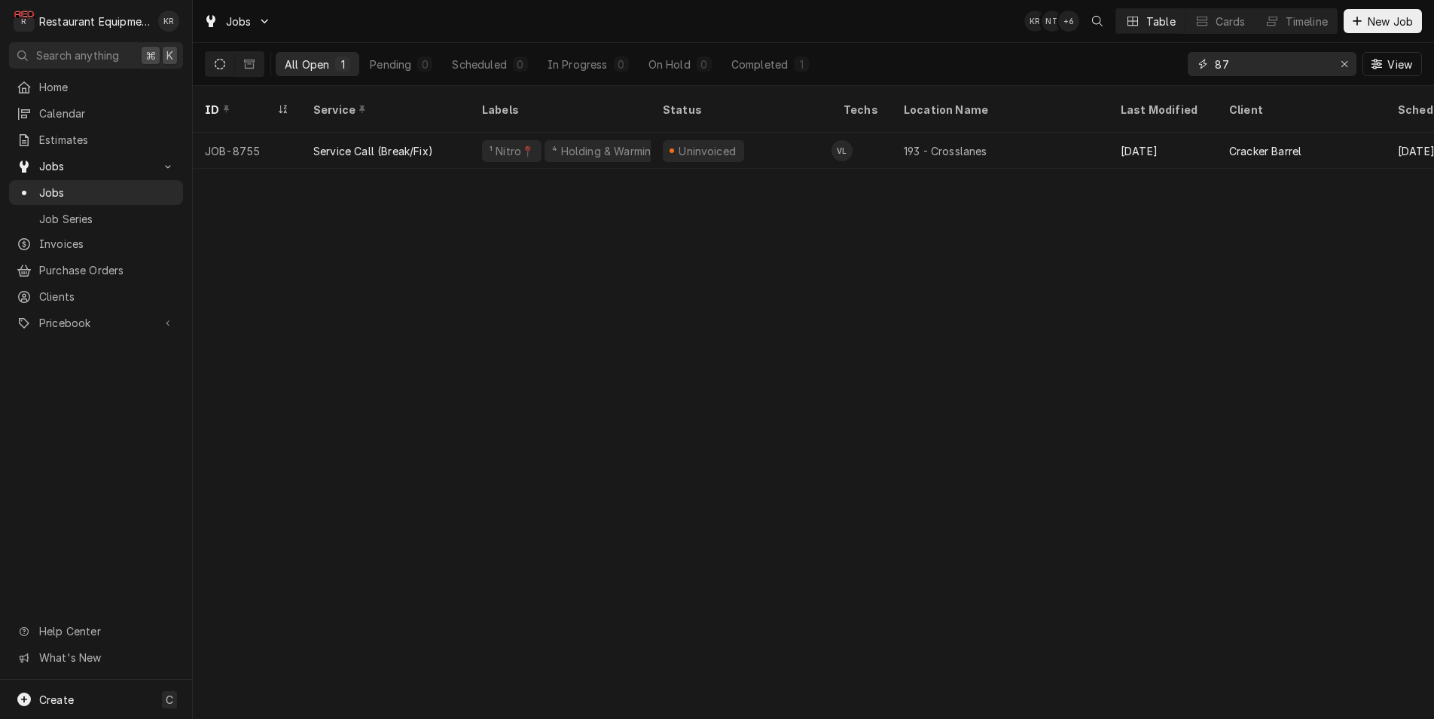
type input "8"
